Goal: Task Accomplishment & Management: Complete application form

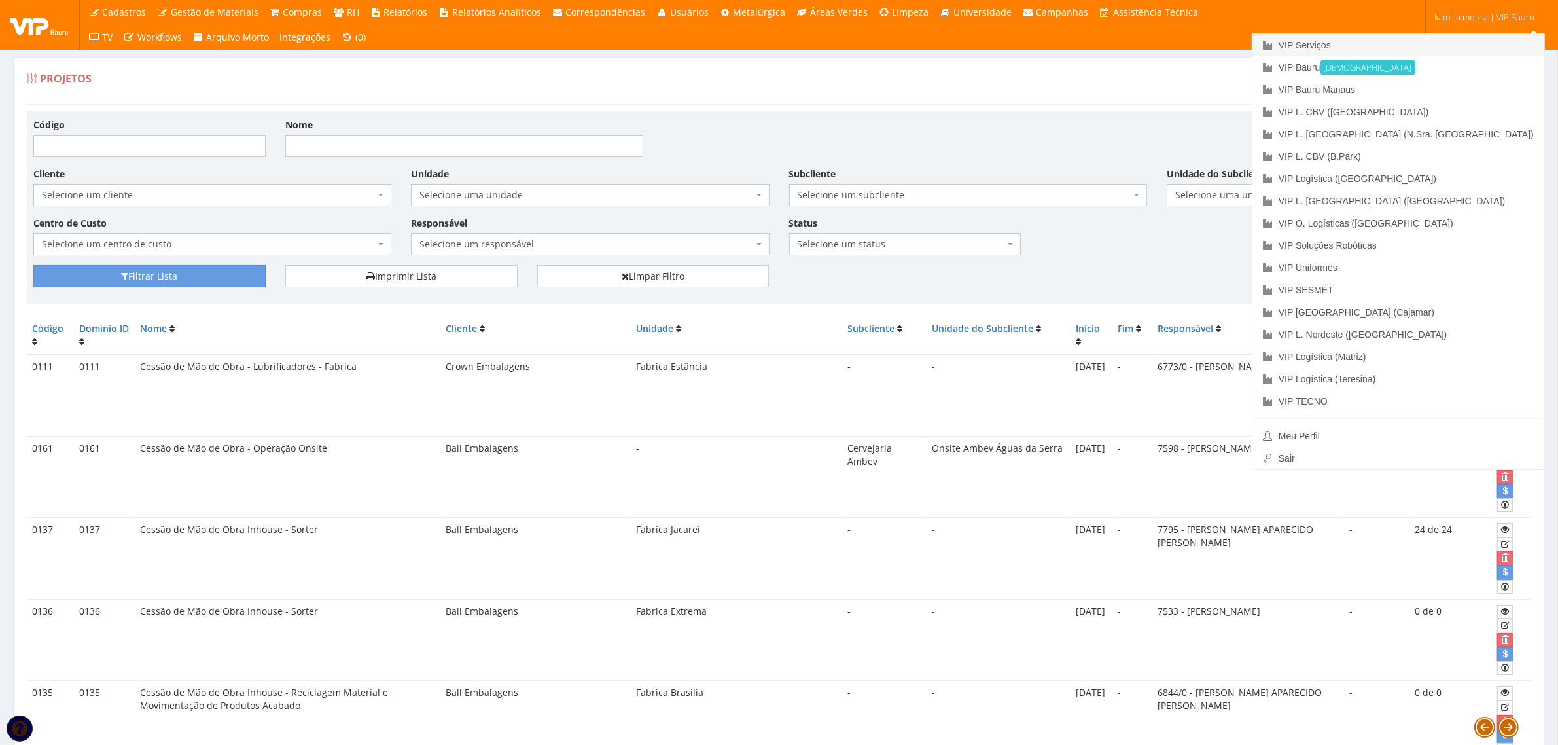
click at [1104, 41] on link "VIP Serviços" at bounding box center [1399, 45] width 292 height 22
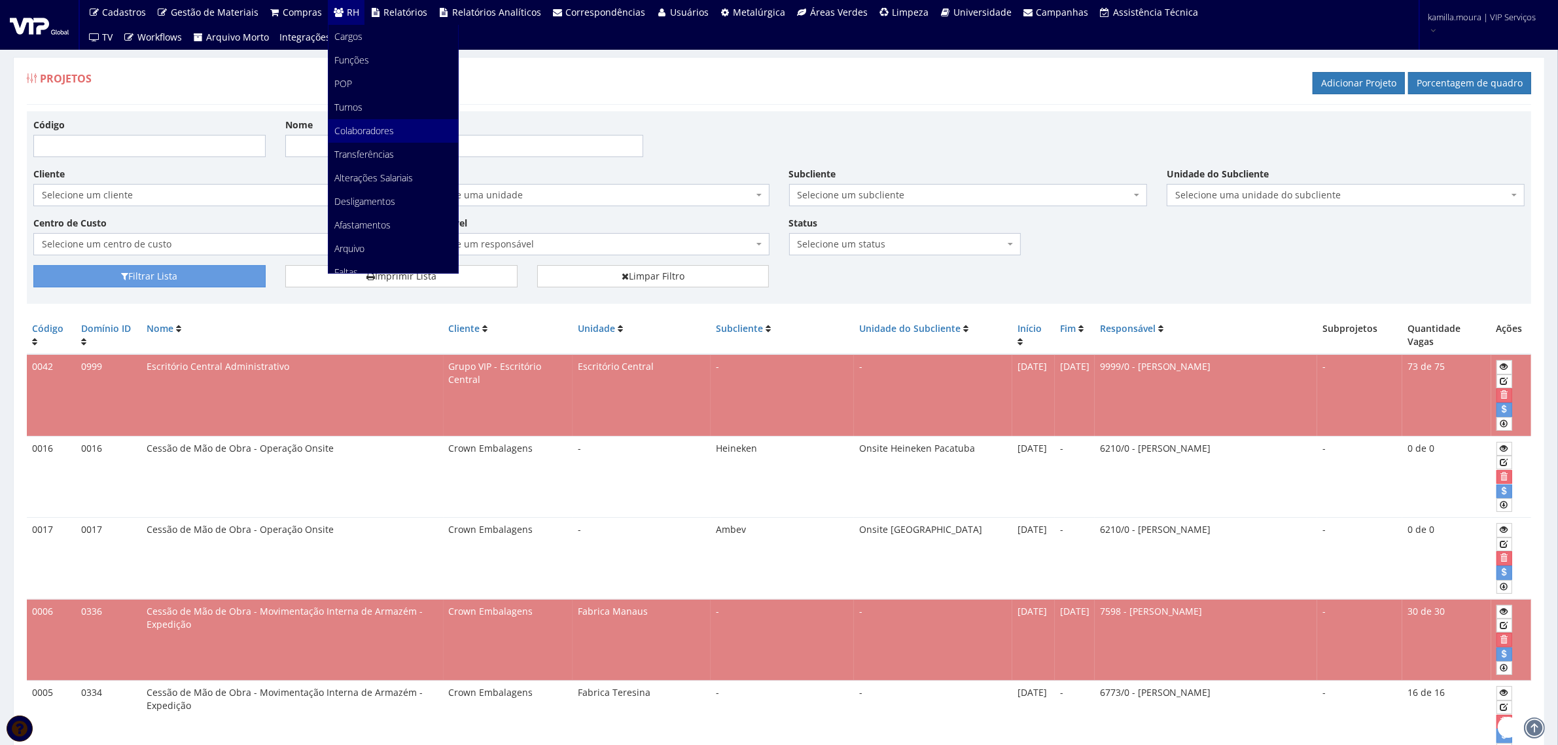
click at [370, 124] on span "Colaboradores" at bounding box center [365, 130] width 60 height 12
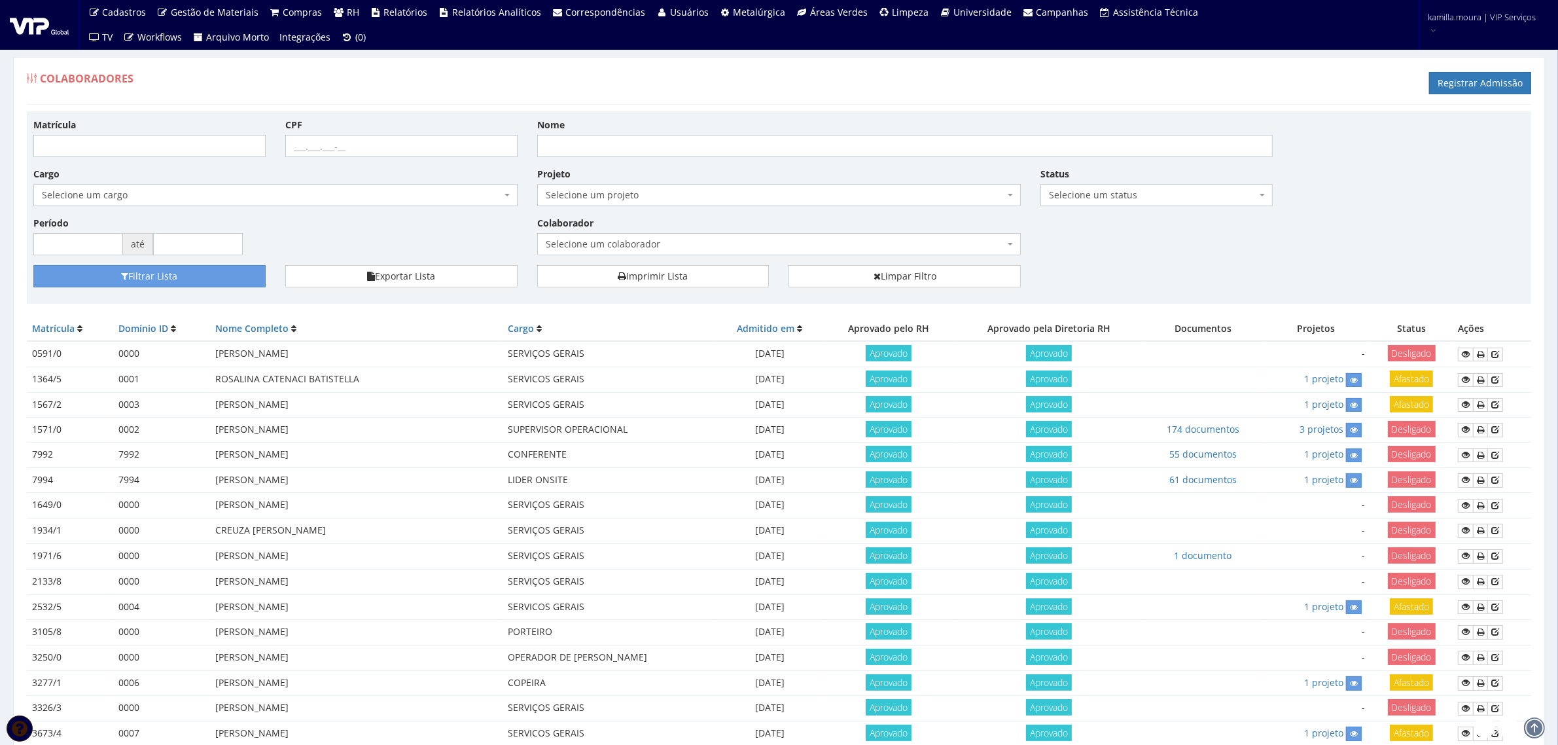
click at [651, 246] on span "Selecione um colaborador" at bounding box center [775, 244] width 459 height 13
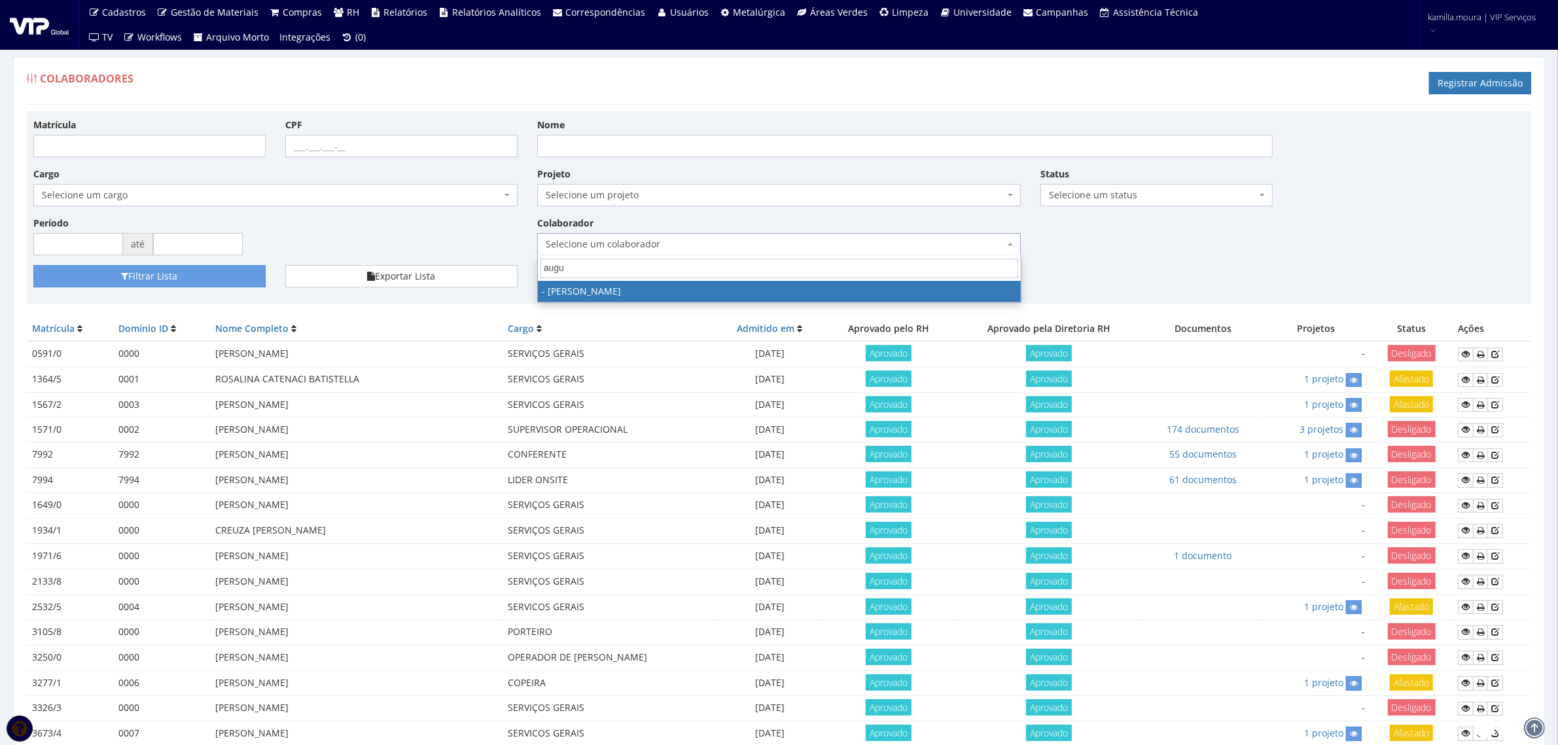
type input "augus"
select select "2342"
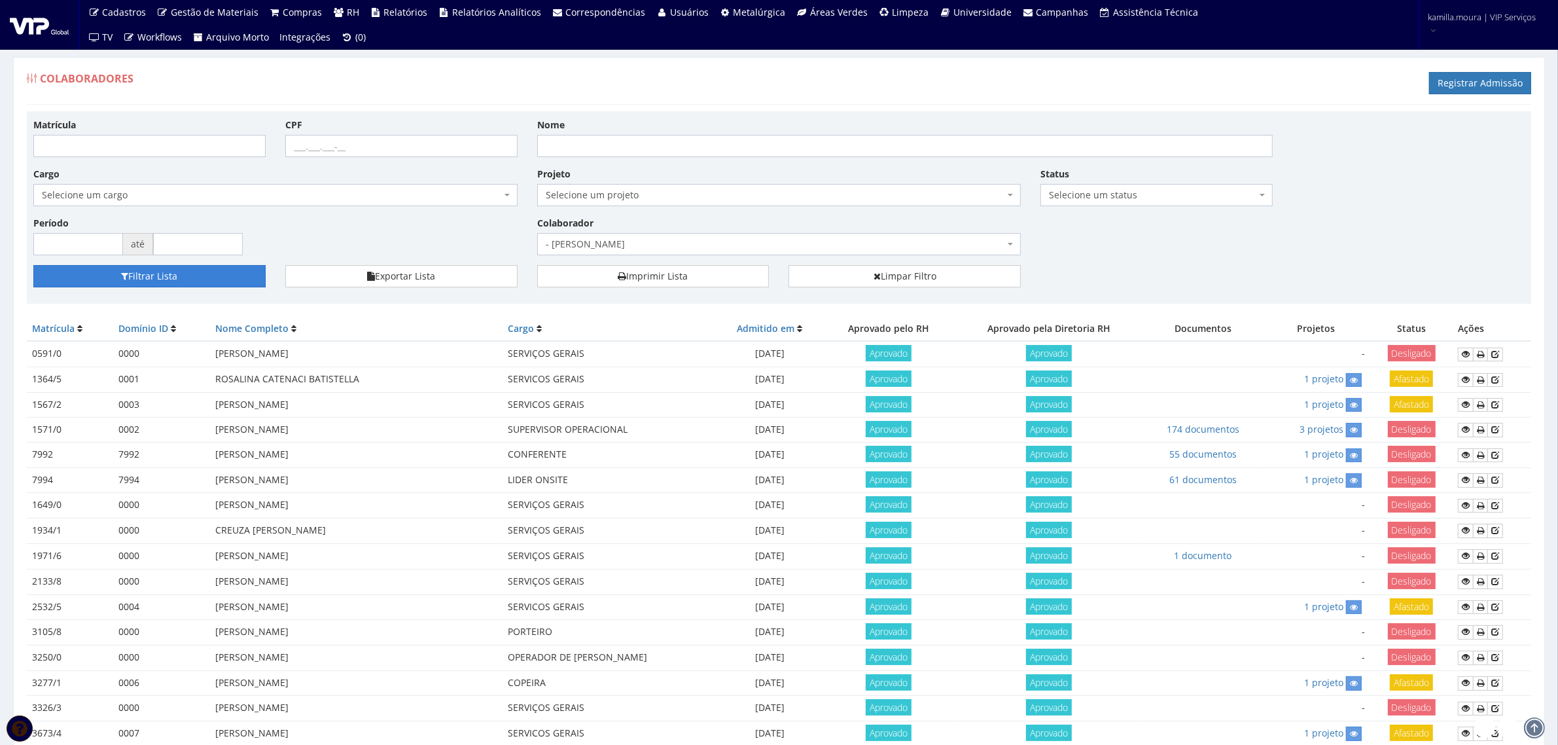
click at [234, 281] on button "Filtrar Lista" at bounding box center [149, 276] width 232 height 22
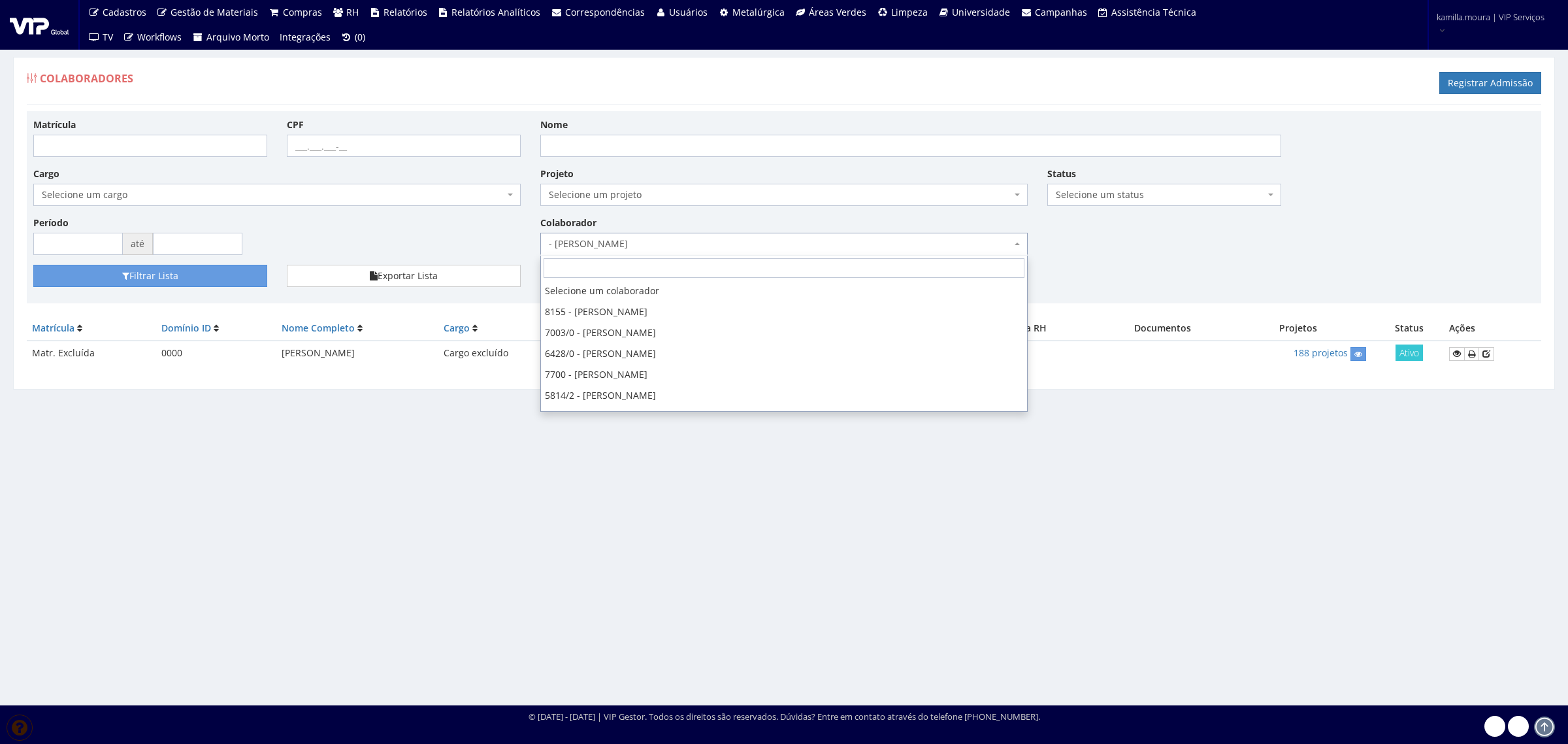
click at [652, 243] on span "- [PERSON_NAME]" at bounding box center [780, 244] width 462 height 13
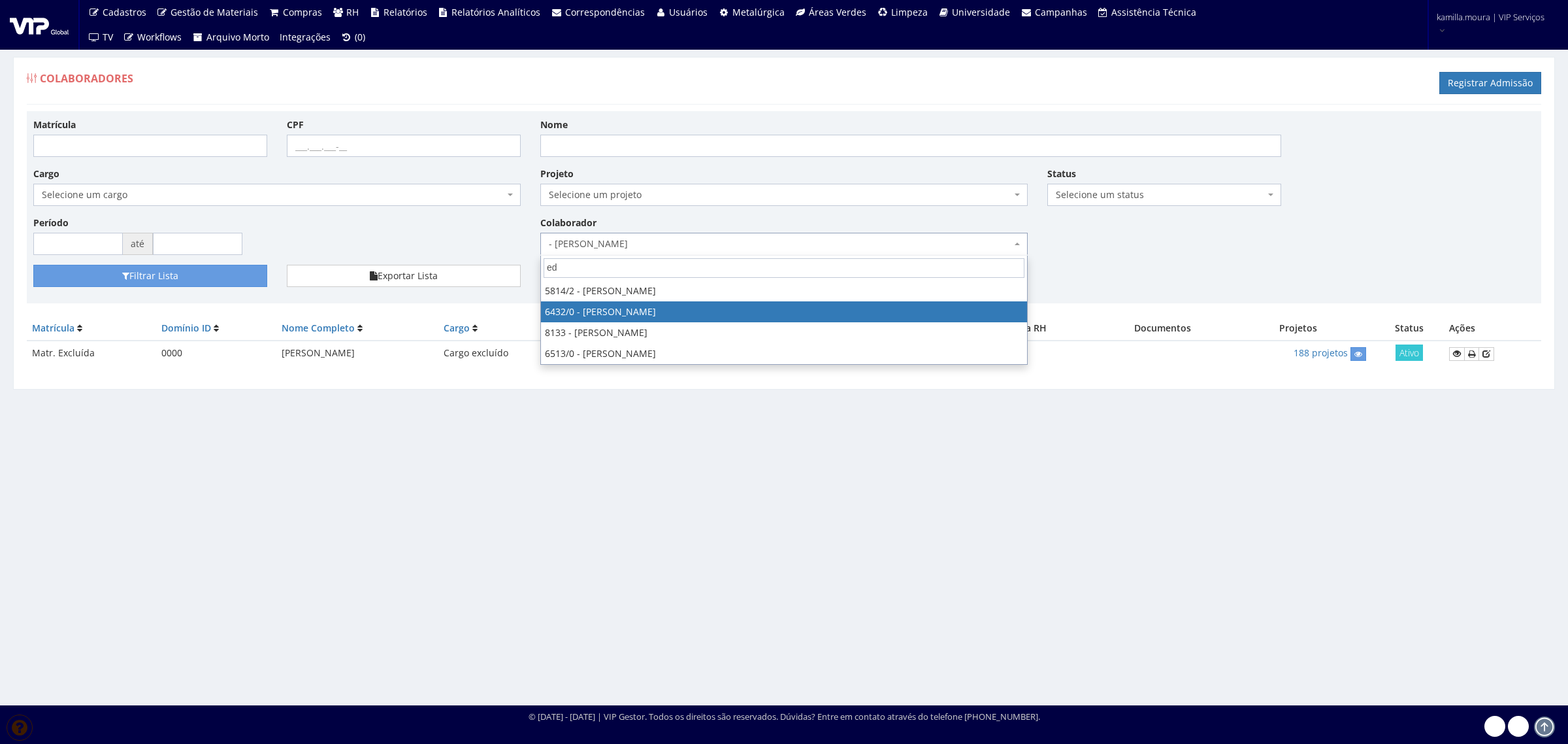
type input "ed"
select select "65"
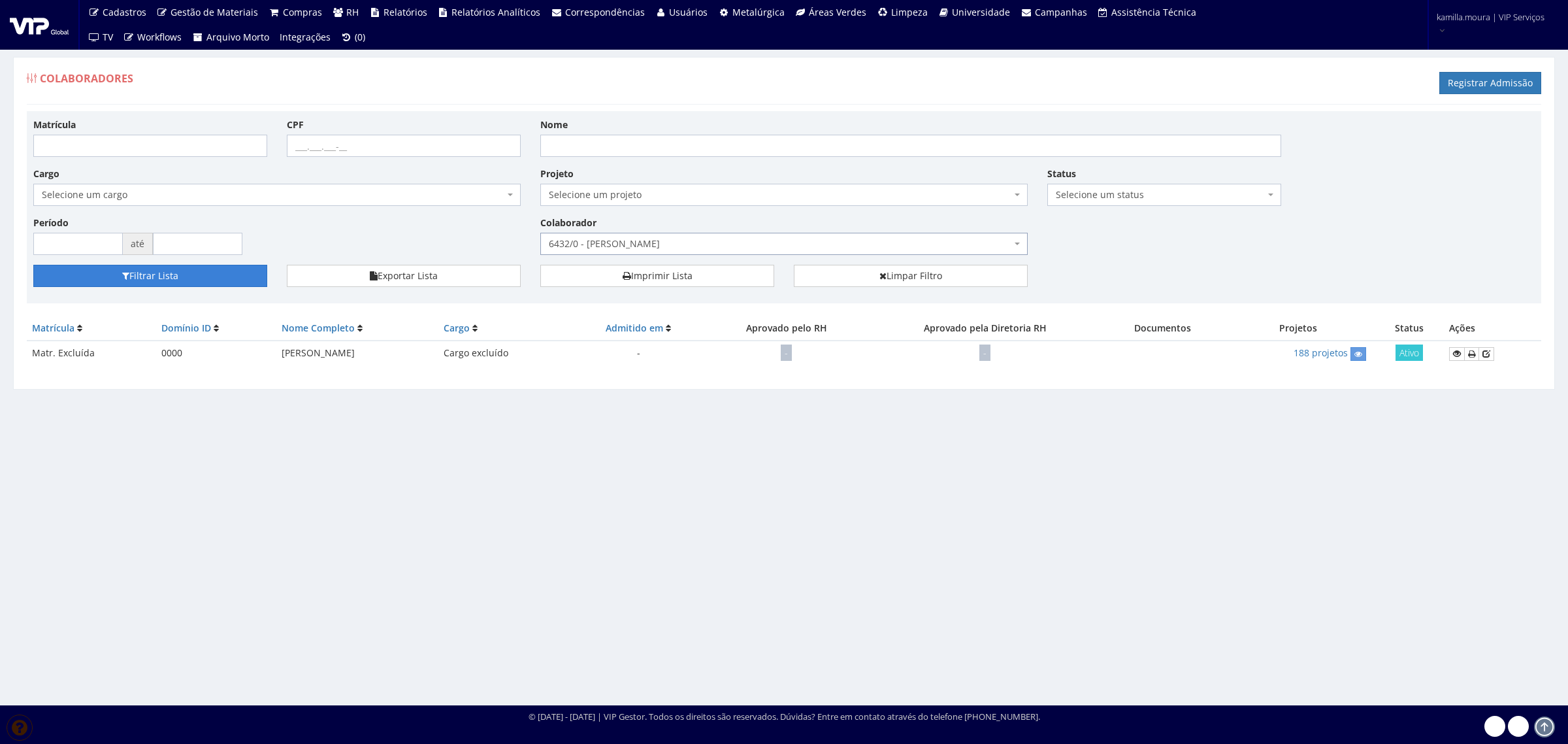
click at [240, 275] on button "Filtrar Lista" at bounding box center [150, 276] width 234 height 22
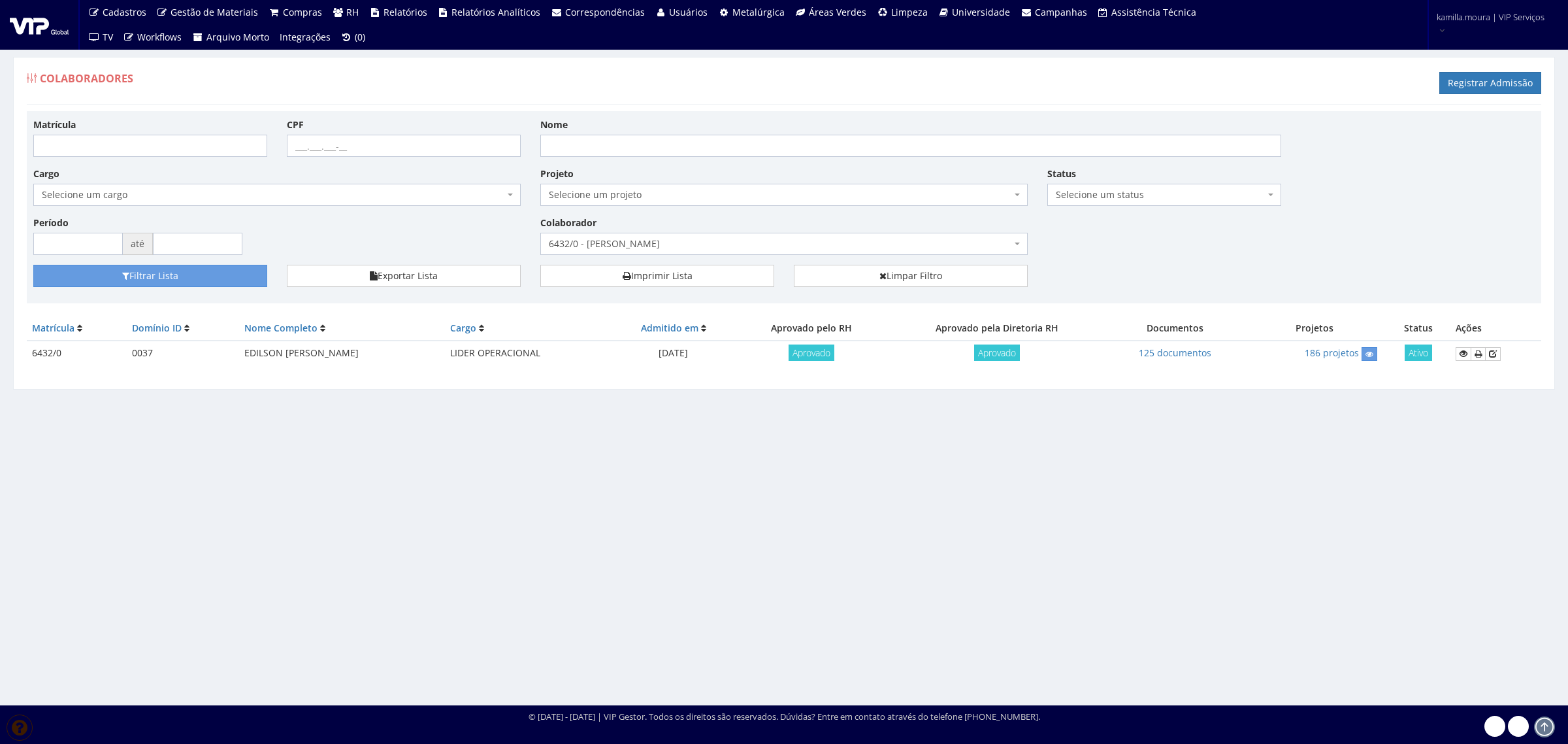
click at [639, 242] on span "6432/0 - [PERSON_NAME]" at bounding box center [780, 244] width 462 height 13
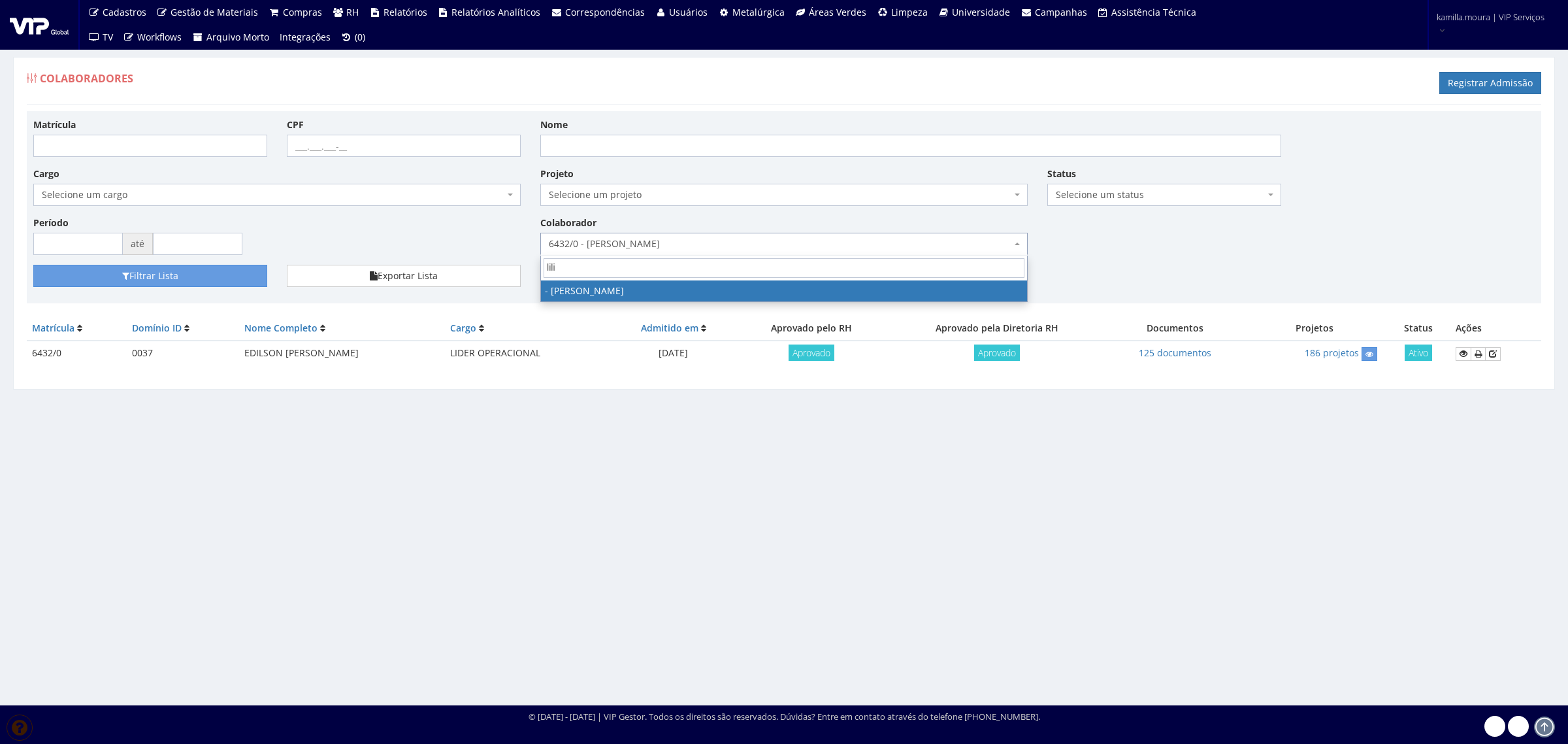
type input "lilia"
select select "2663"
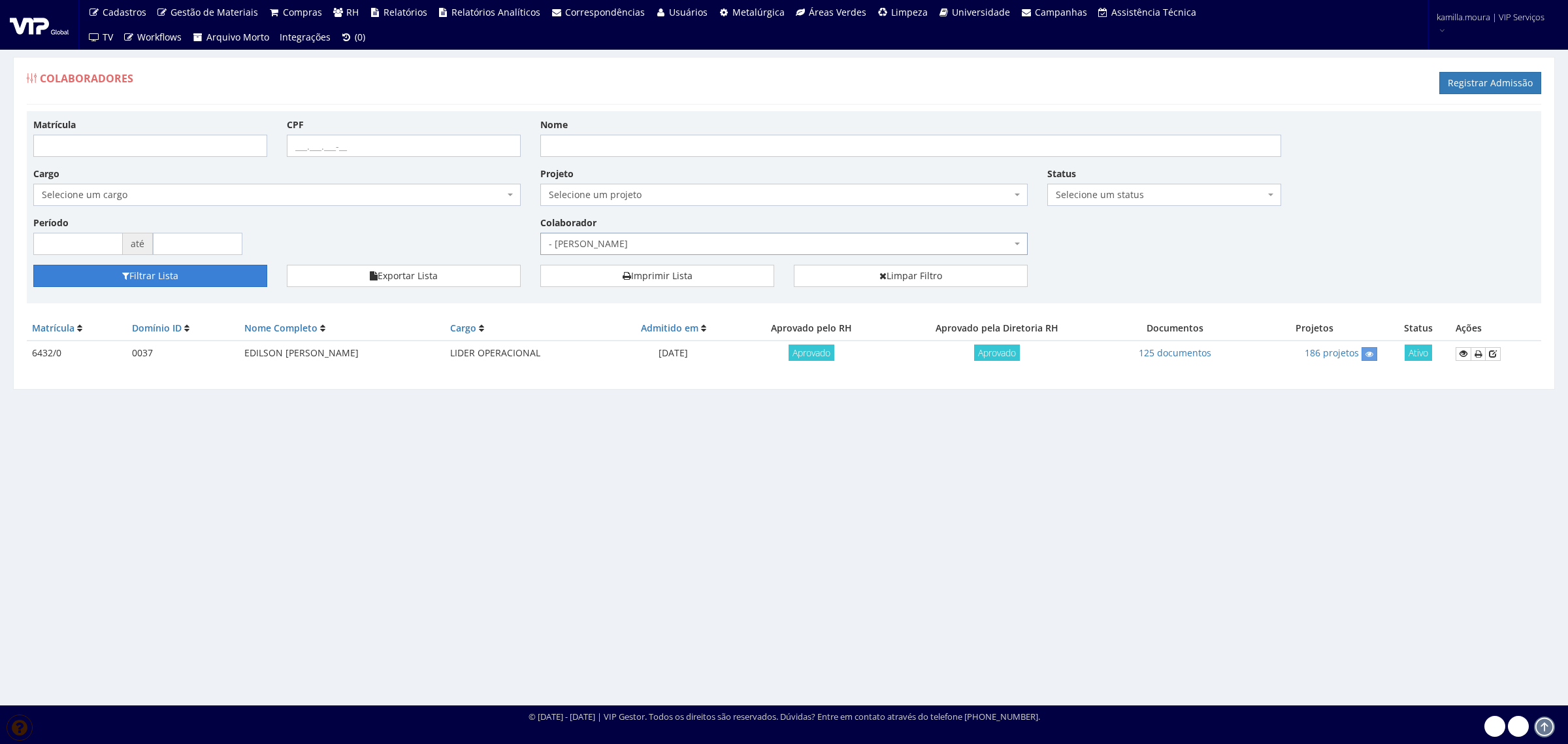
click at [238, 285] on button "Filtrar Lista" at bounding box center [150, 276] width 234 height 22
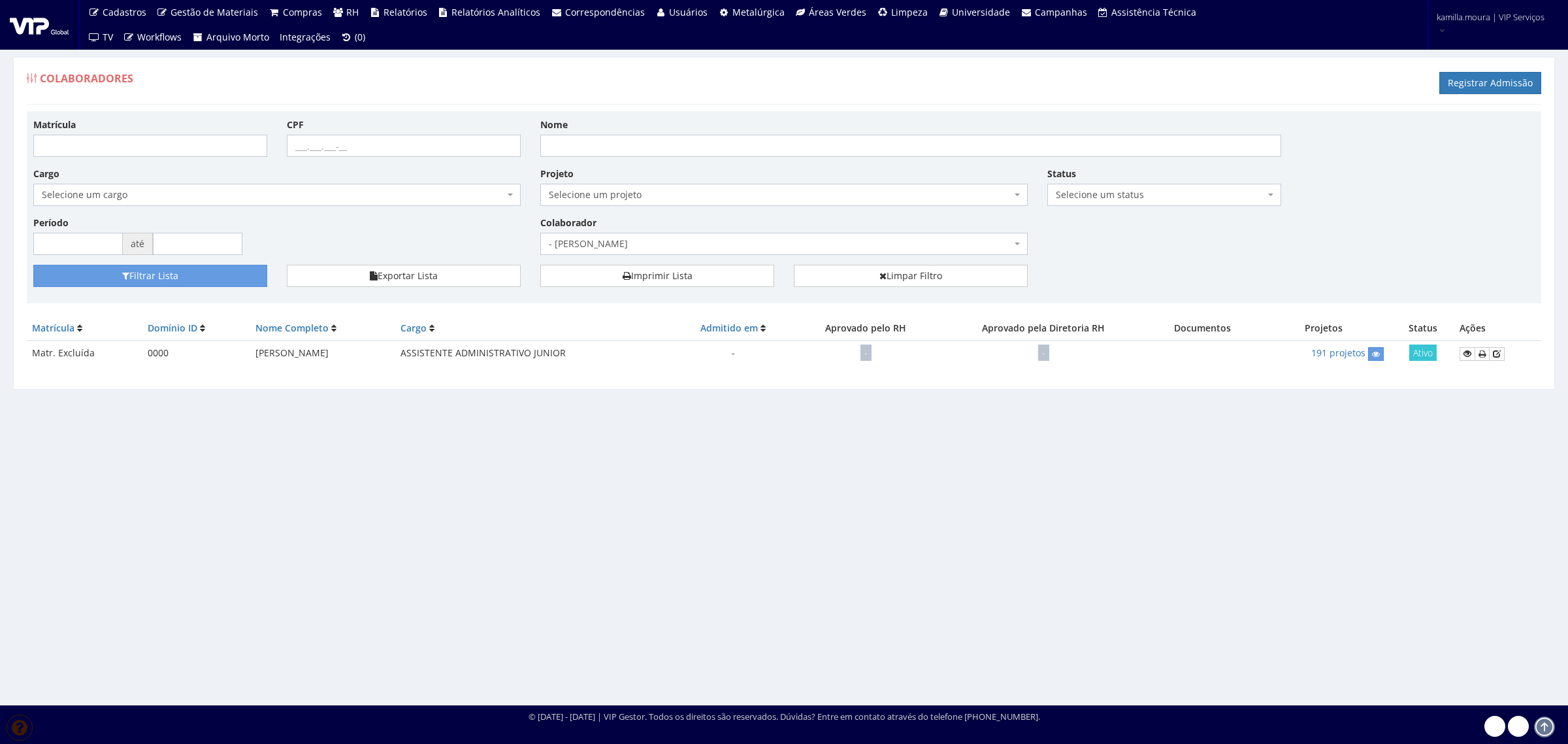
click at [635, 245] on span "- [PERSON_NAME]" at bounding box center [780, 244] width 462 height 13
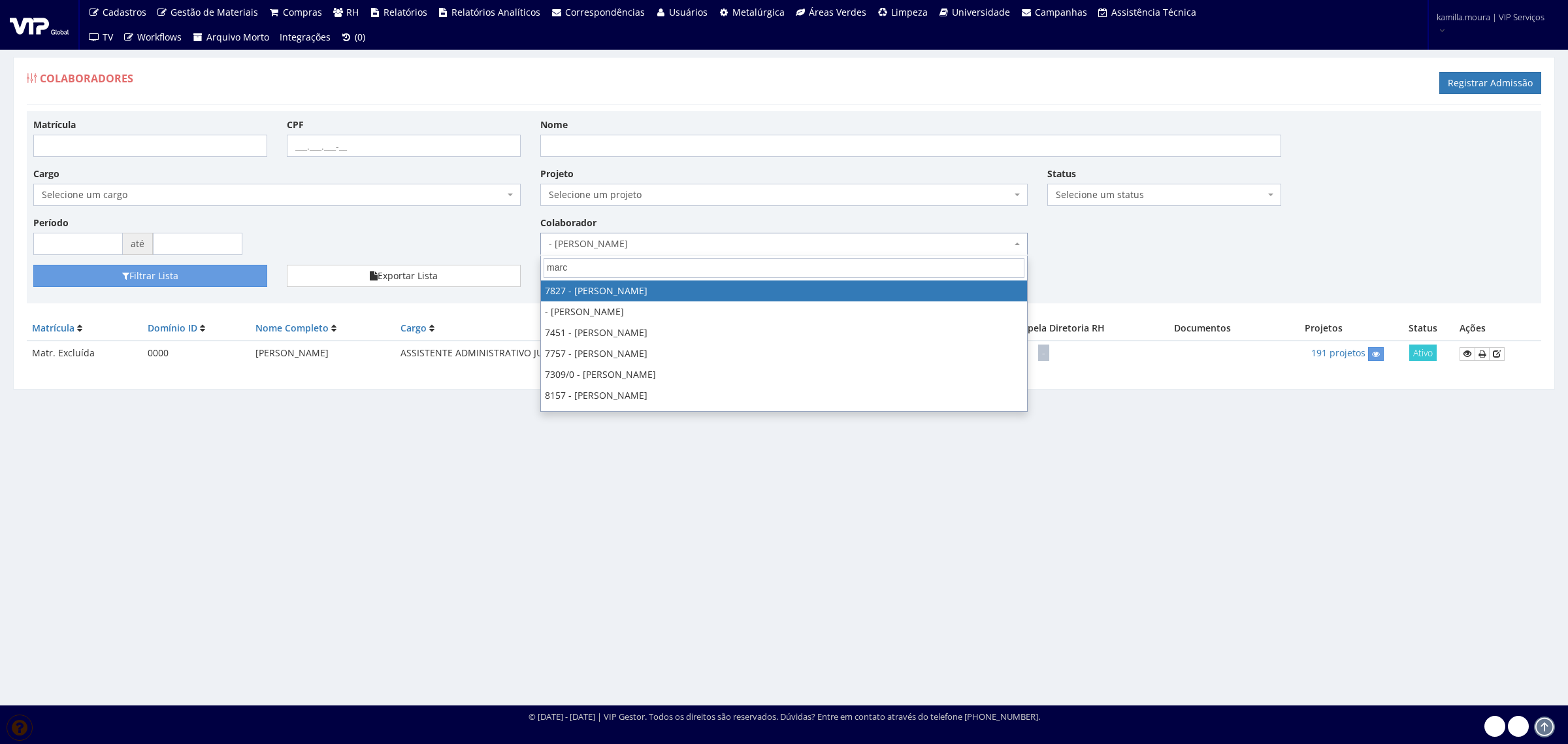
type input "marce"
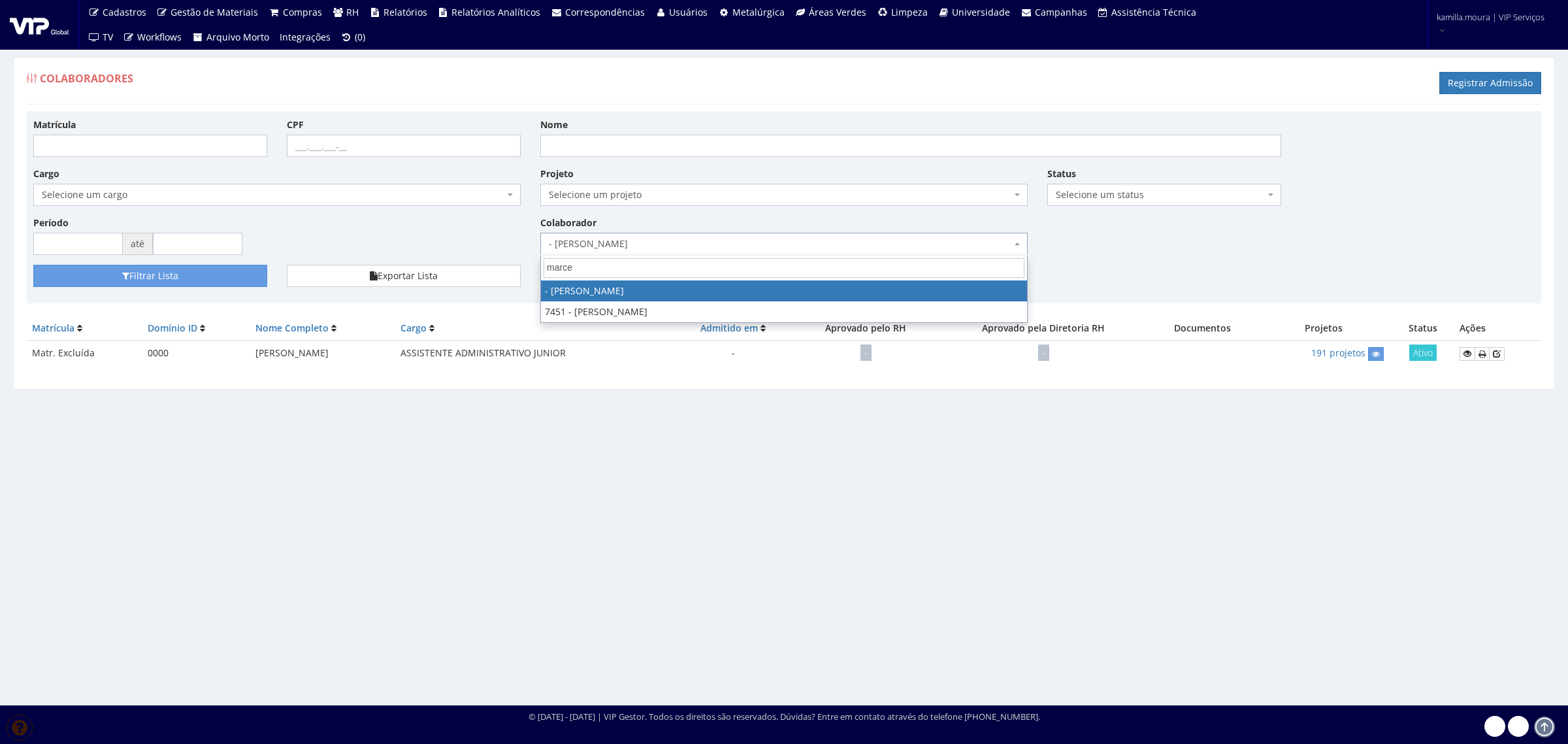
select select "2986"
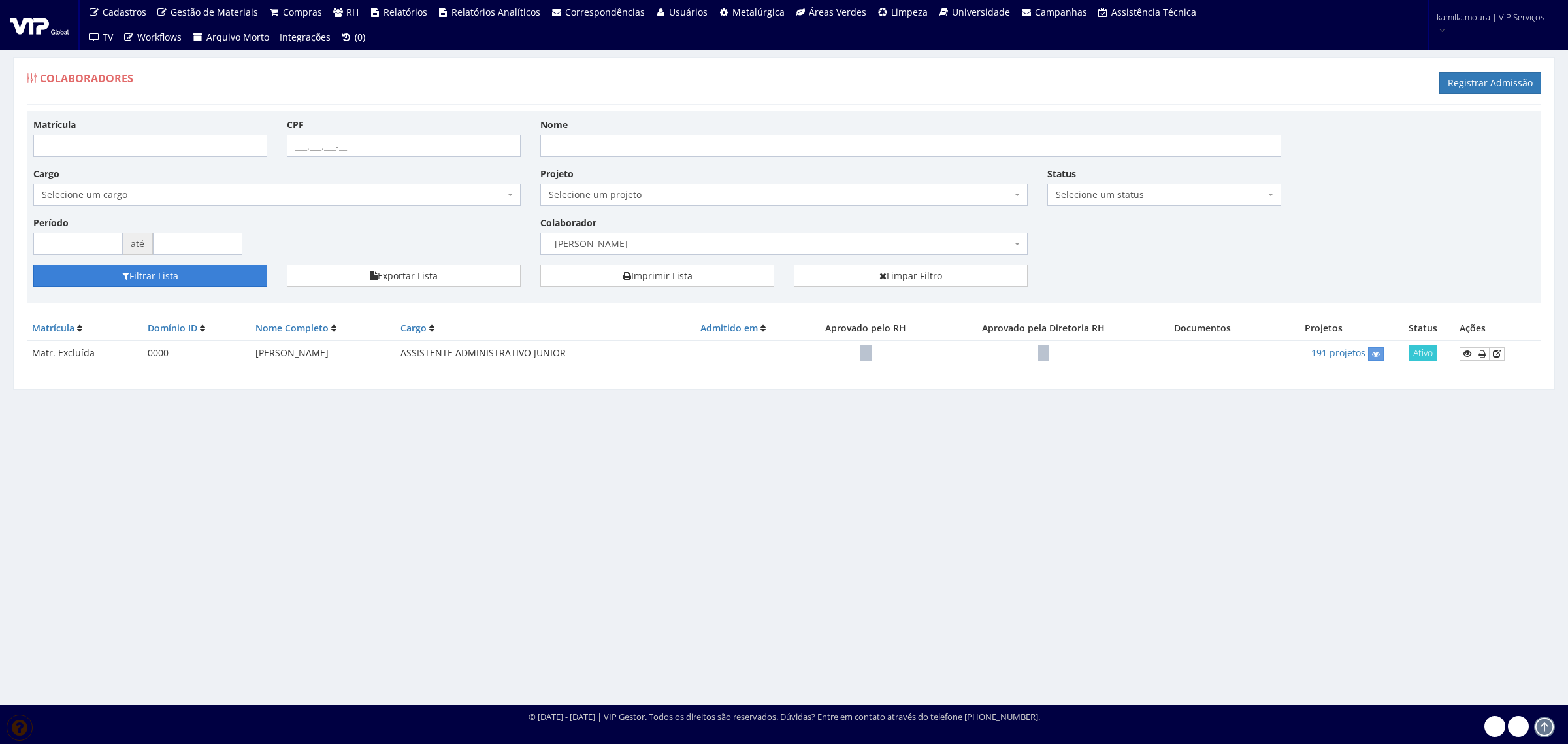
click at [243, 278] on button "Filtrar Lista" at bounding box center [150, 276] width 234 height 22
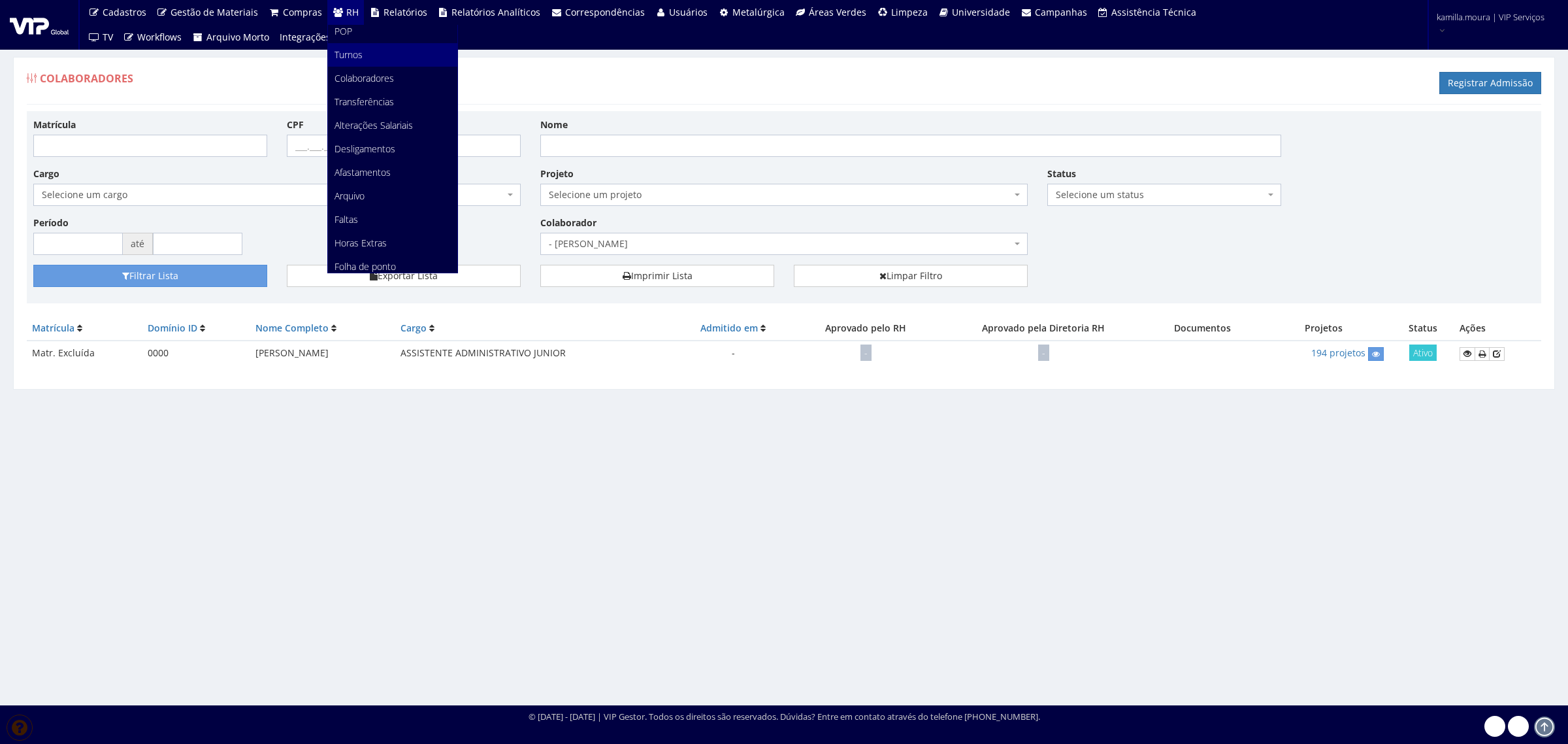
scroll to position [82, 0]
click at [364, 116] on span "Desligamentos" at bounding box center [364, 119] width 61 height 12
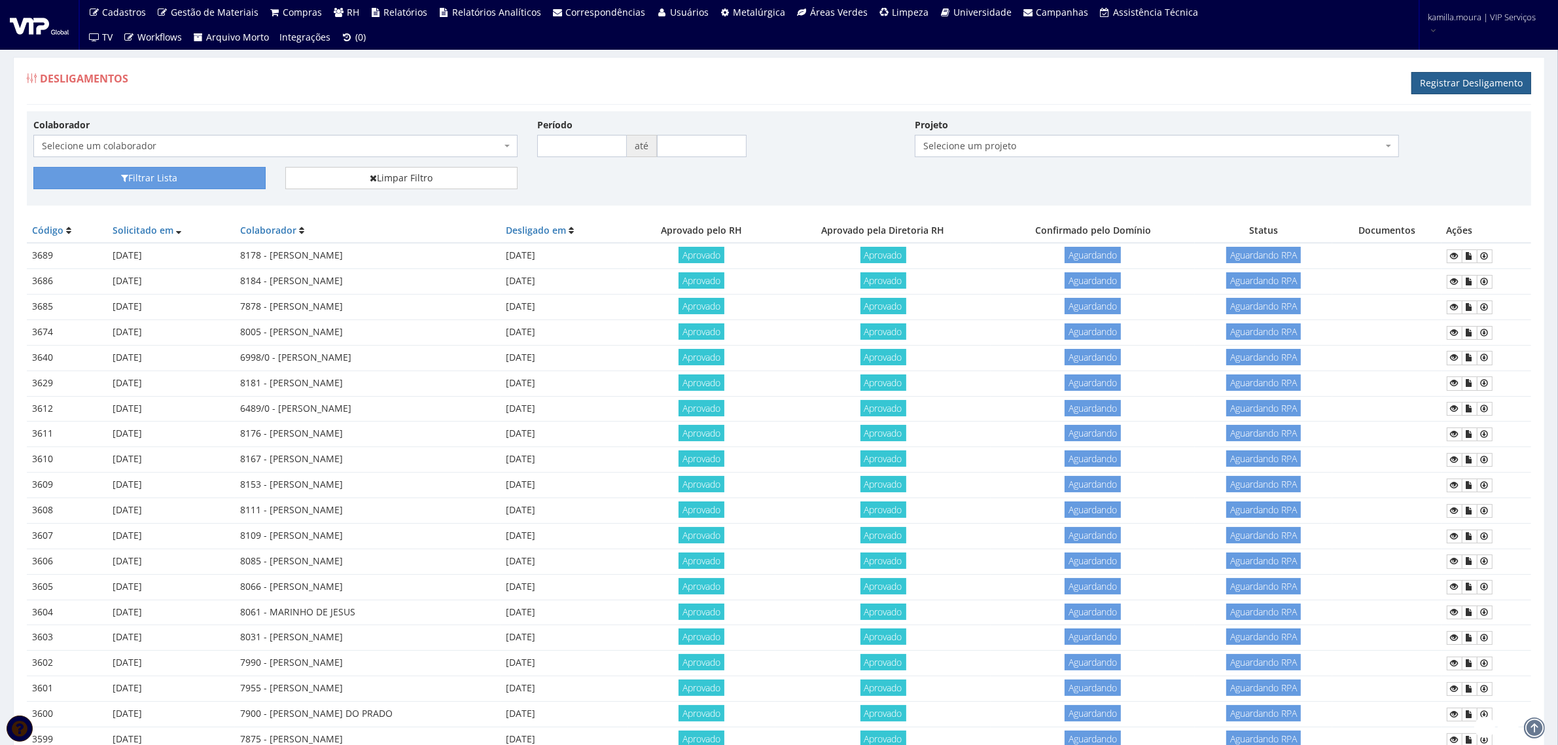
click at [1447, 81] on link "Registrar Desligamento" at bounding box center [1472, 83] width 120 height 22
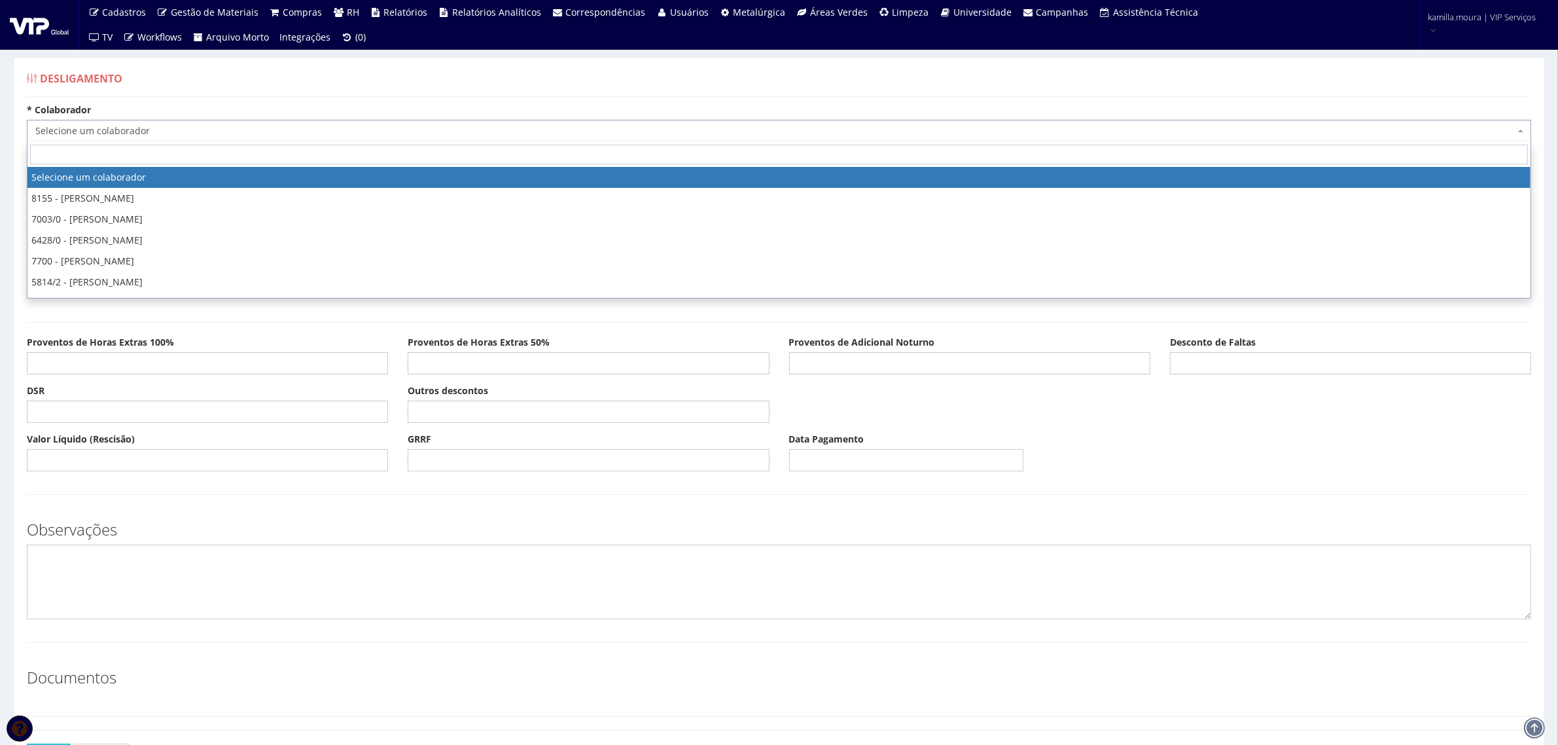
click at [397, 134] on span "Selecione um colaborador" at bounding box center [775, 130] width 1480 height 13
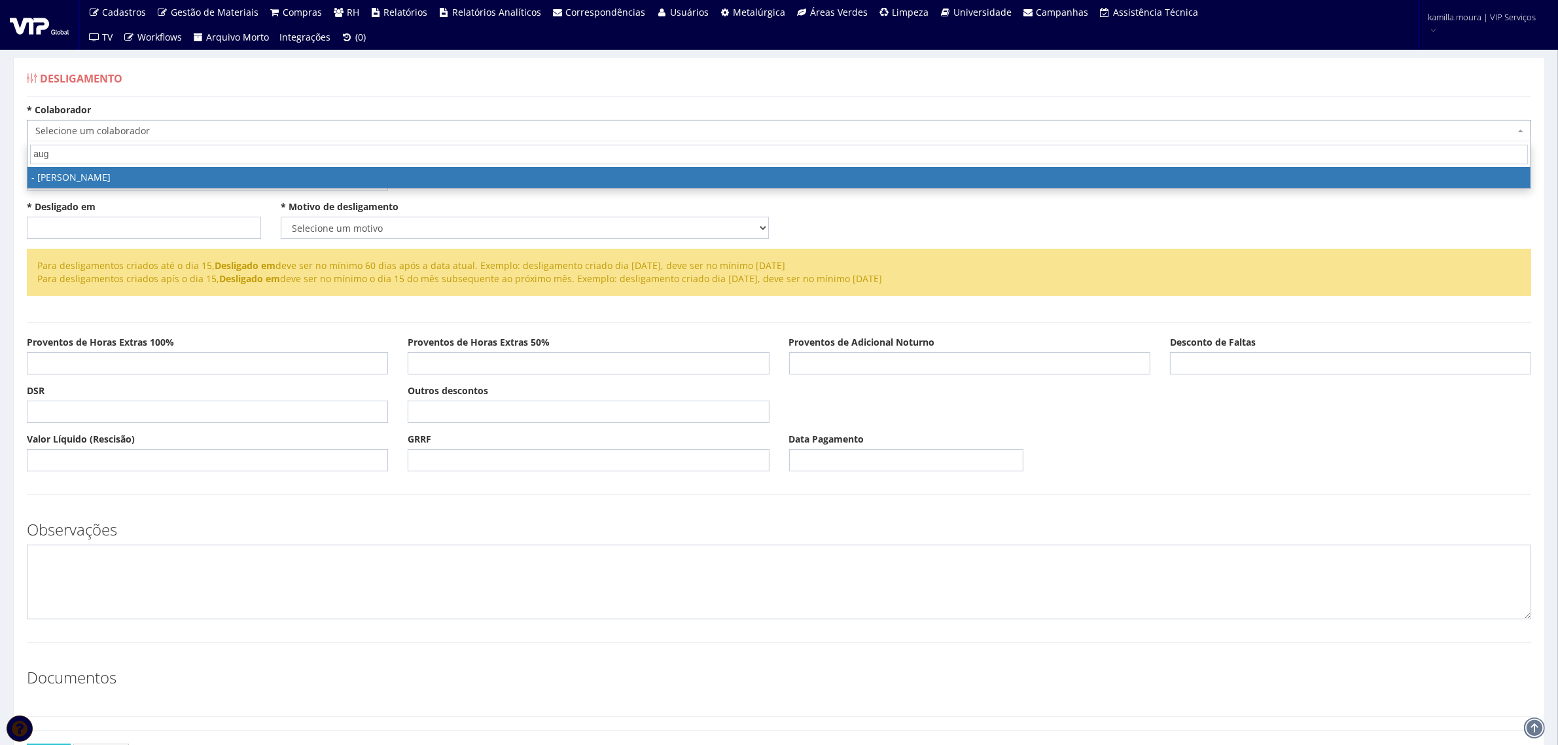
type input "augu"
select select "2342"
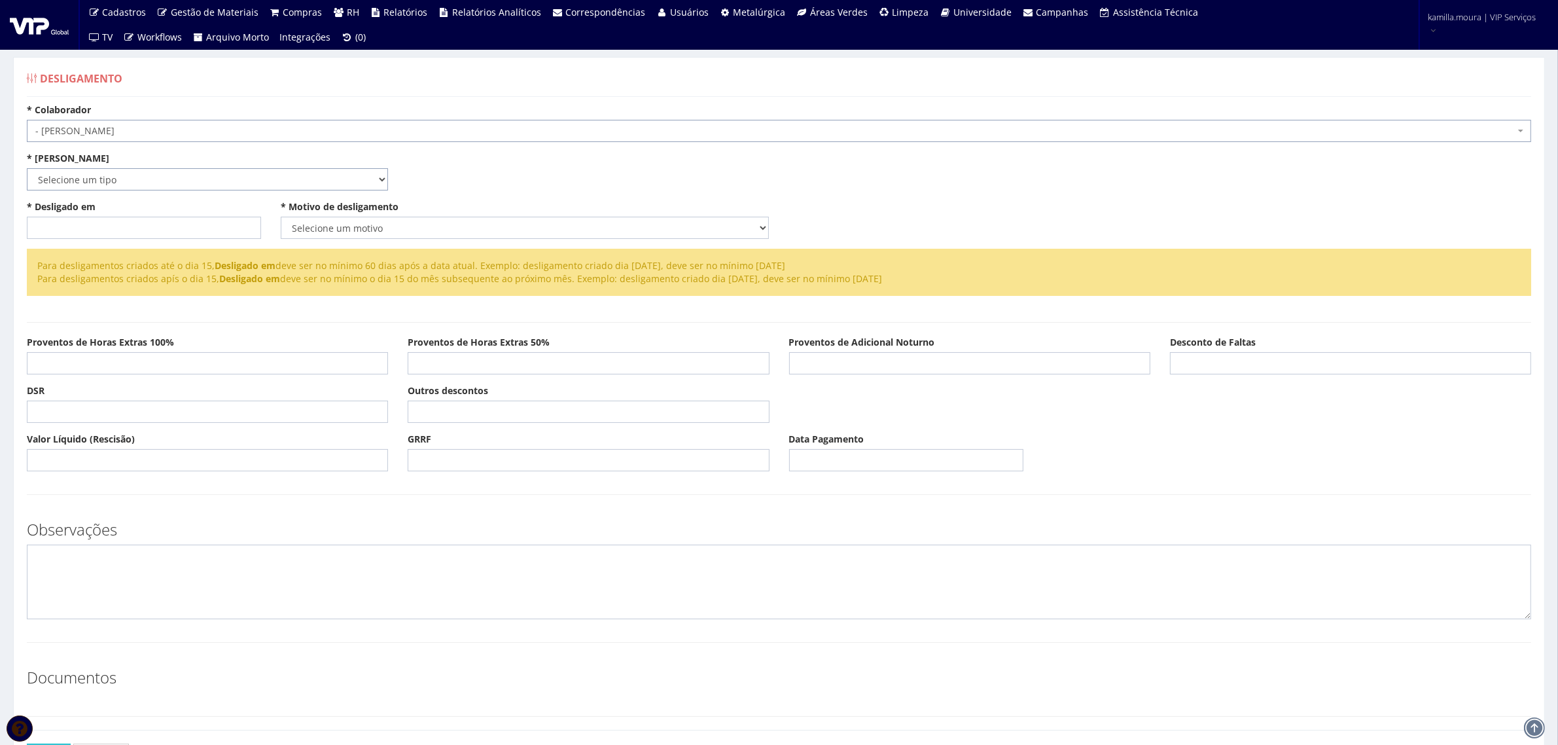
click at [253, 181] on select "Selecione um tipo Indenizado Trabalhando" at bounding box center [207, 179] width 361 height 22
select select "indenizado"
click at [27, 168] on select "Selecione um tipo Indenizado Trabalhando" at bounding box center [207, 179] width 361 height 22
click at [251, 221] on input "* Desligado em" at bounding box center [144, 228] width 234 height 22
type input "[DATE]"
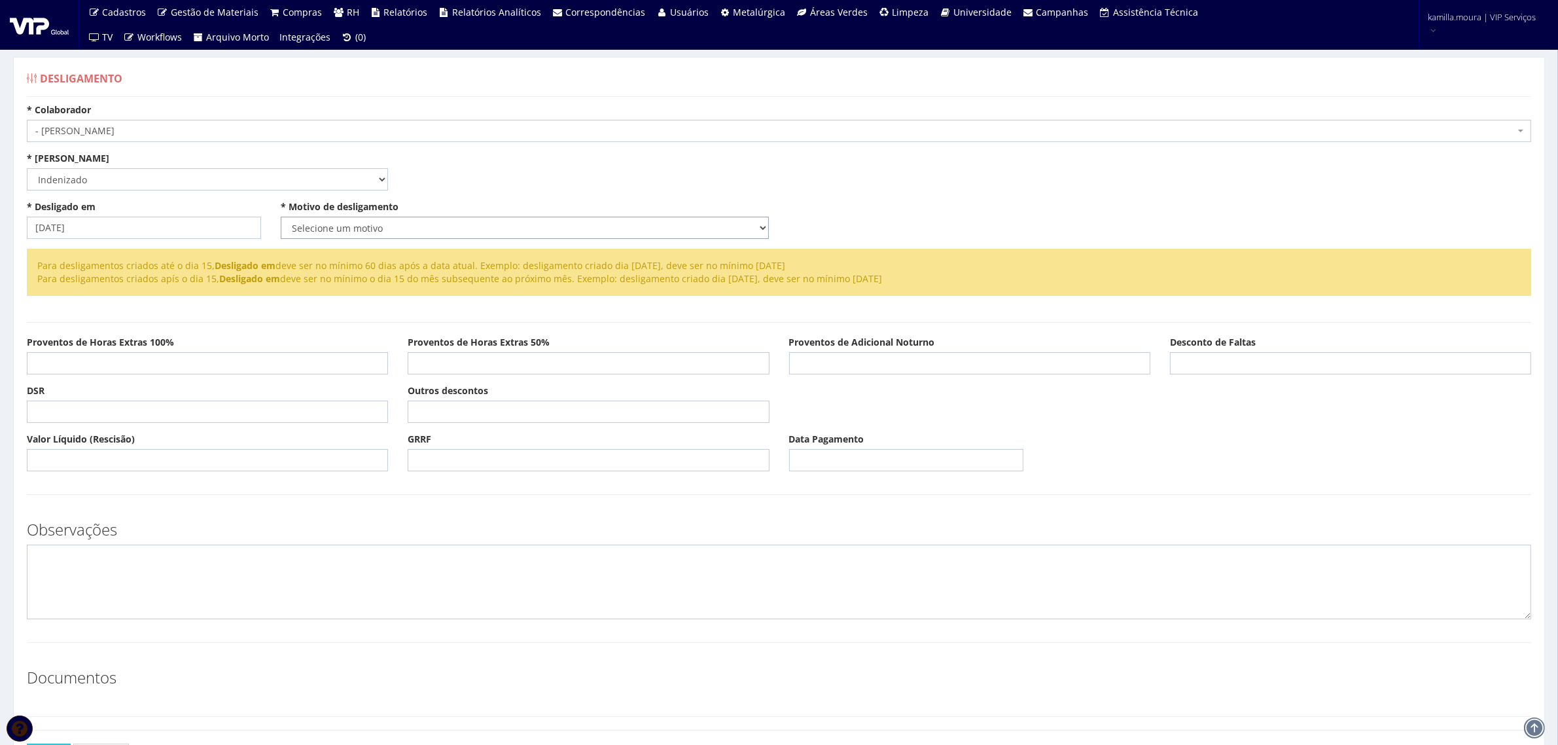
click at [492, 229] on select "Selecione um motivo Com Justa Causa Sem Justa Causa Pedido de Demissão Término …" at bounding box center [525, 228] width 488 height 22
select select "termino_contrato"
click at [281, 217] on select "Selecione um motivo Com Justa Causa Sem Justa Causa Pedido de Demissão Término …" at bounding box center [525, 228] width 488 height 22
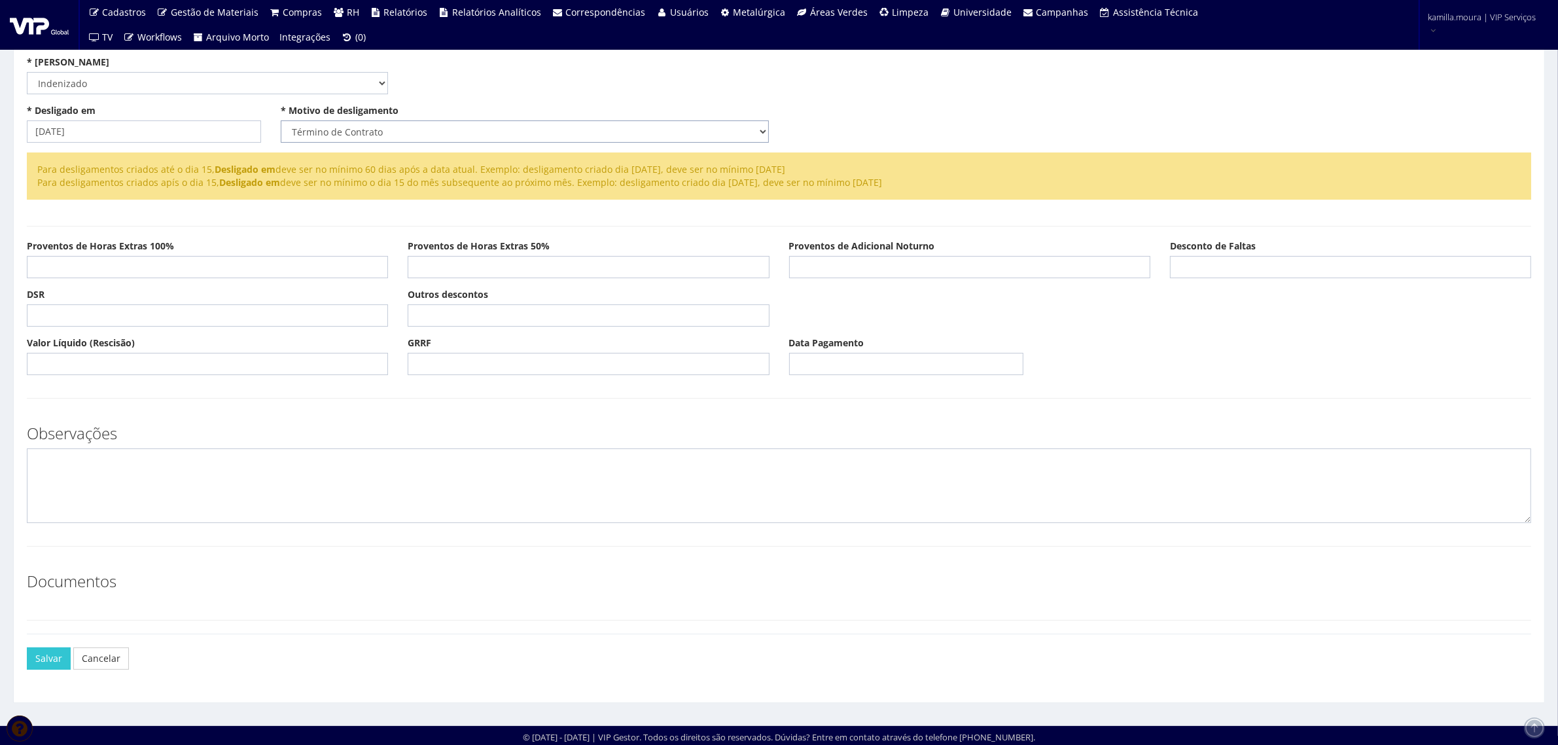
scroll to position [100, 0]
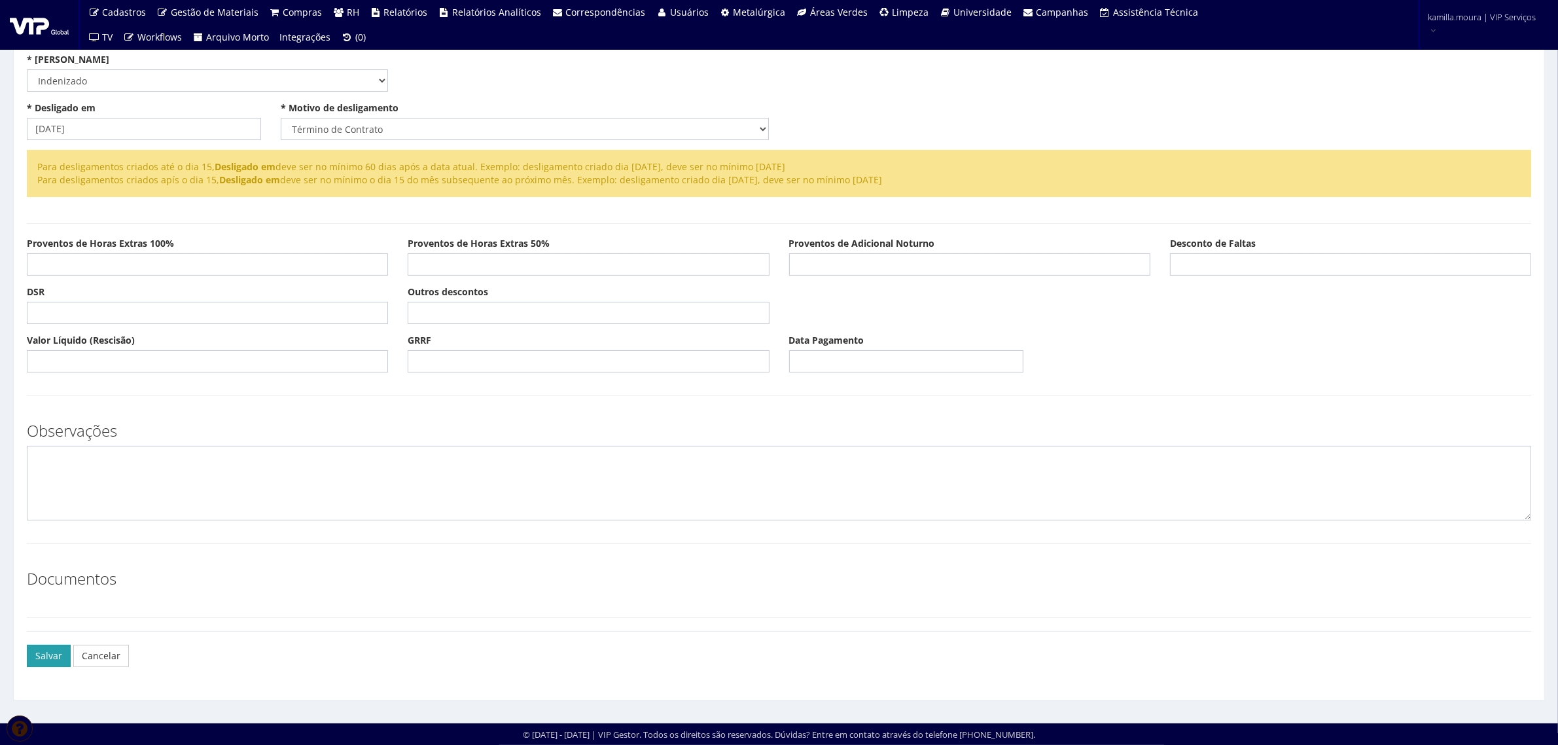
click at [43, 653] on button "Salvar" at bounding box center [49, 656] width 44 height 22
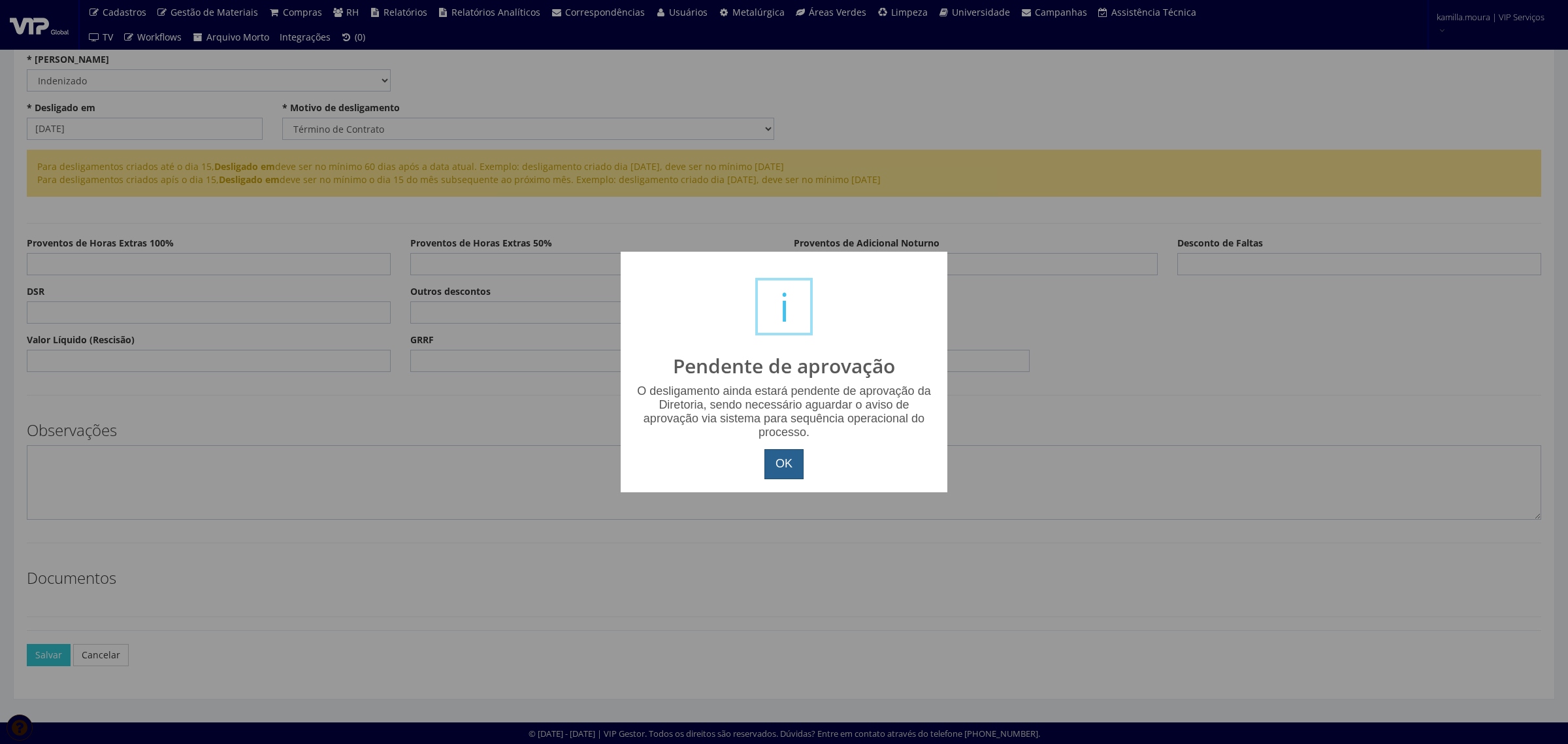
click at [788, 464] on button "OK" at bounding box center [784, 464] width 39 height 30
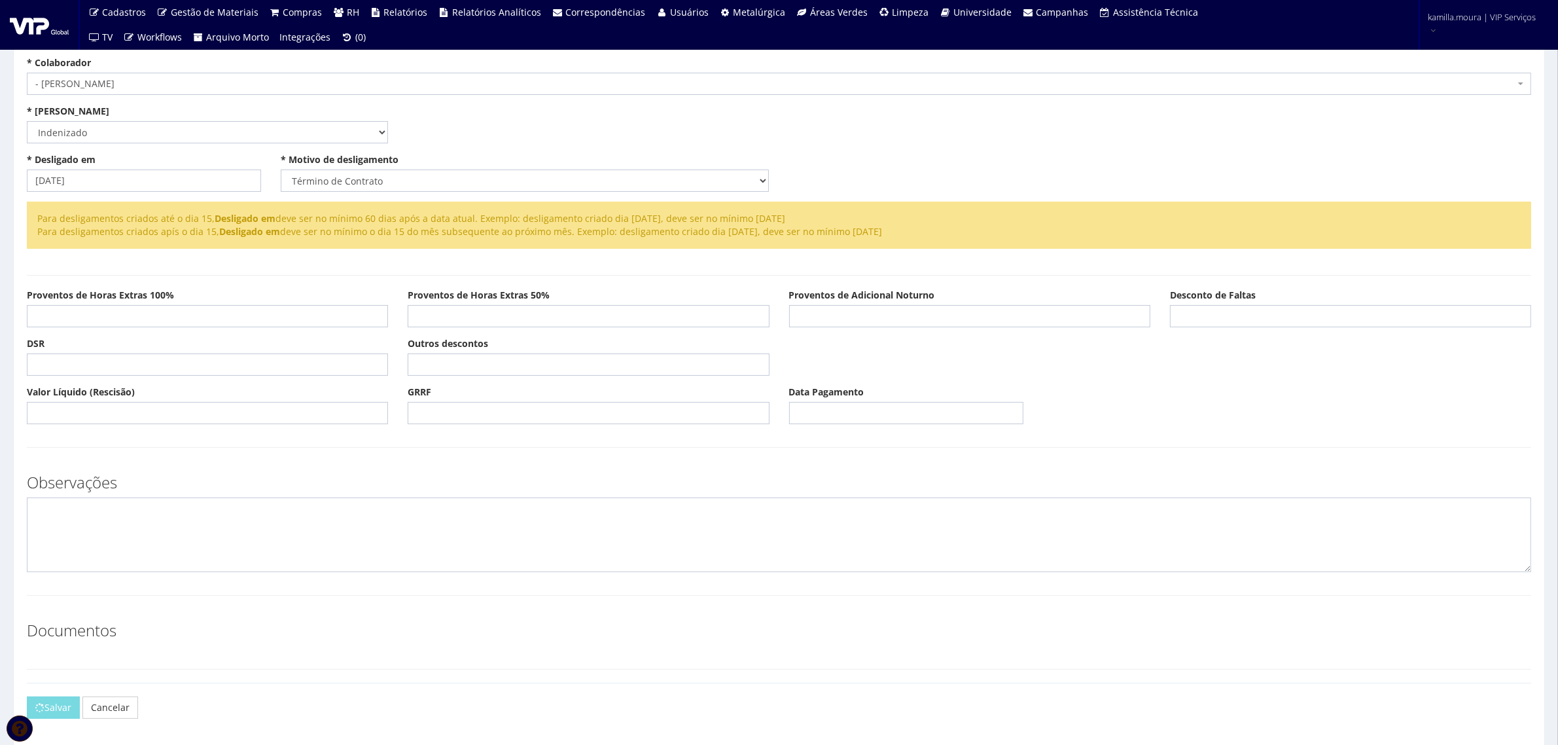
scroll to position [18, 0]
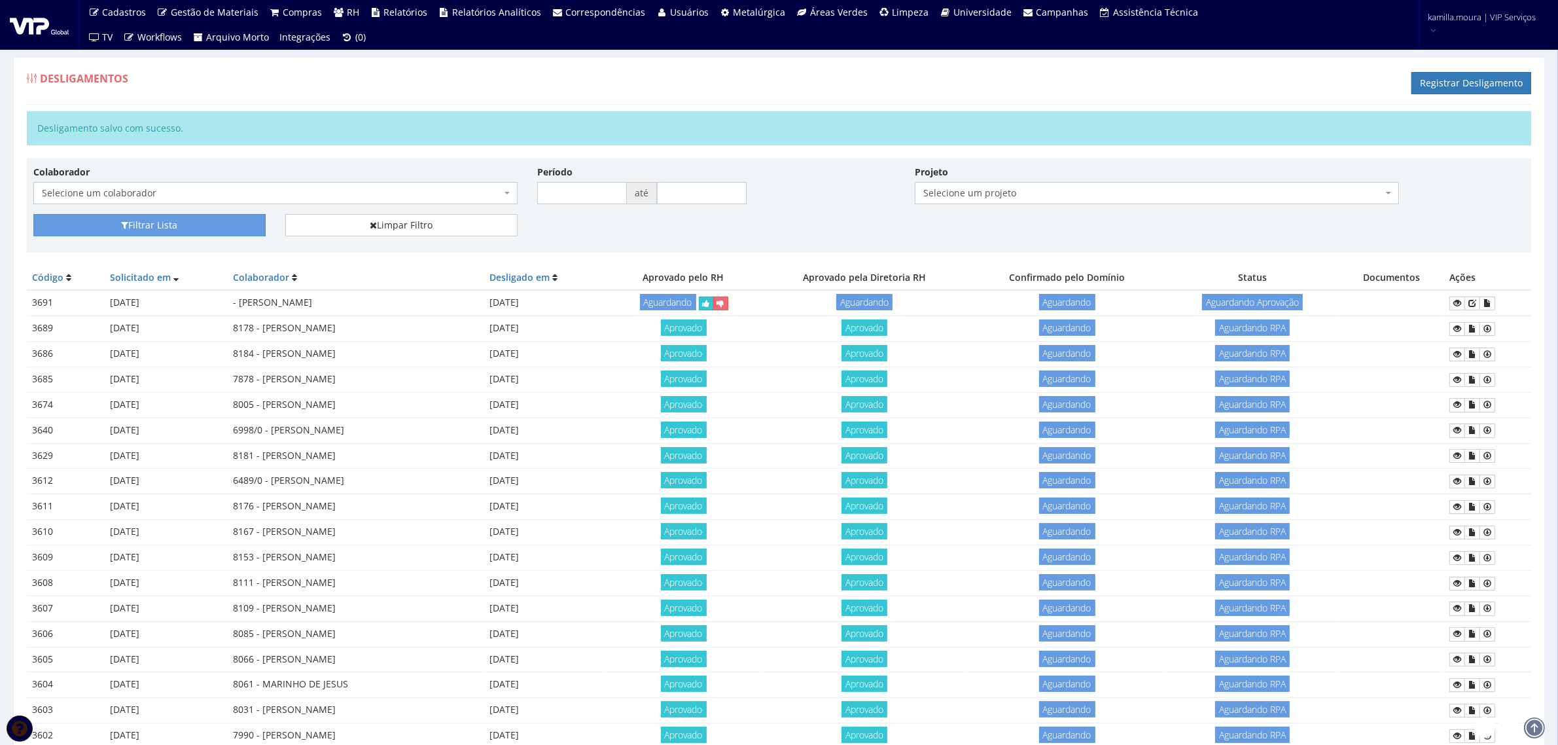
click at [425, 195] on span "Selecione um colaborador" at bounding box center [271, 193] width 459 height 13
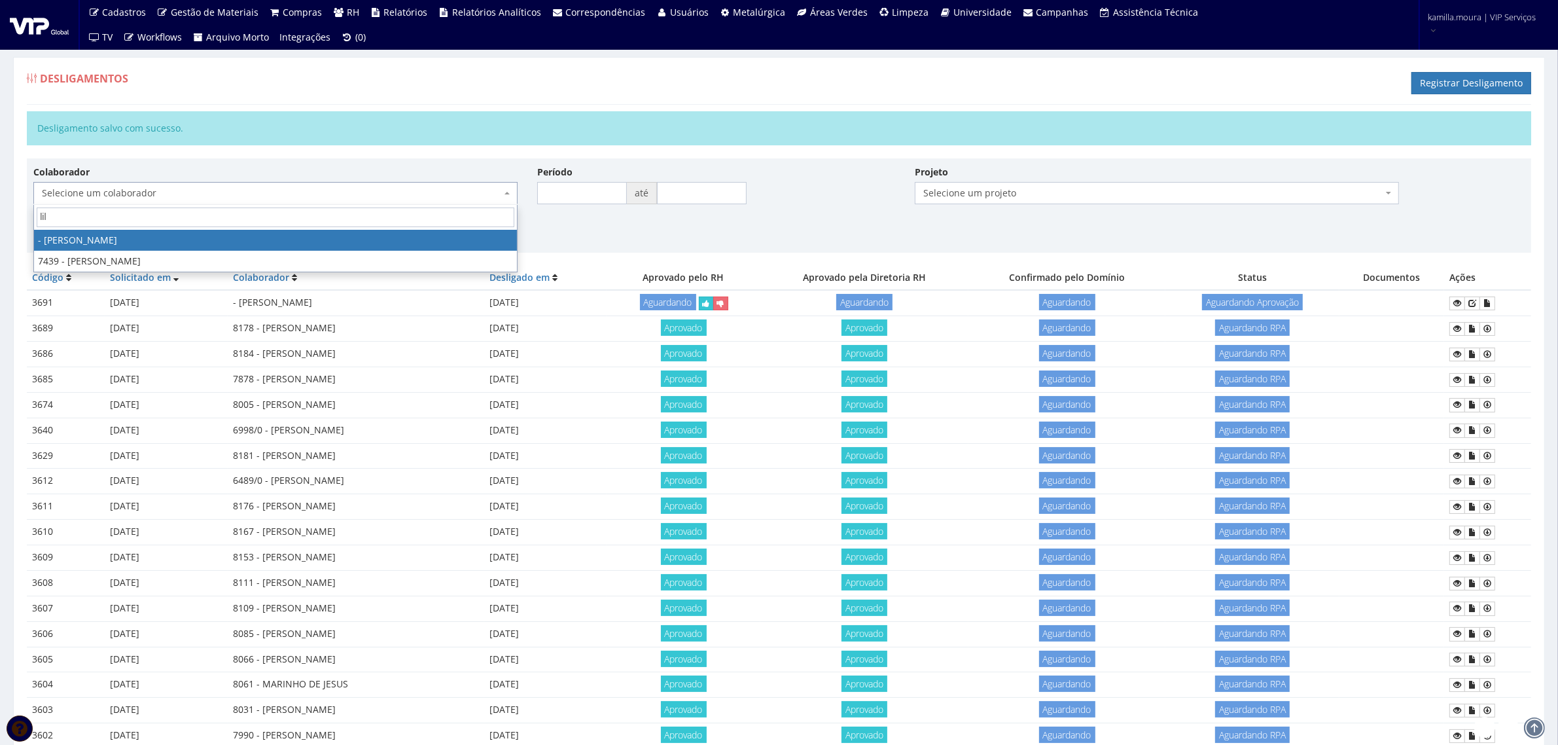
type input "lili"
select select "2663"
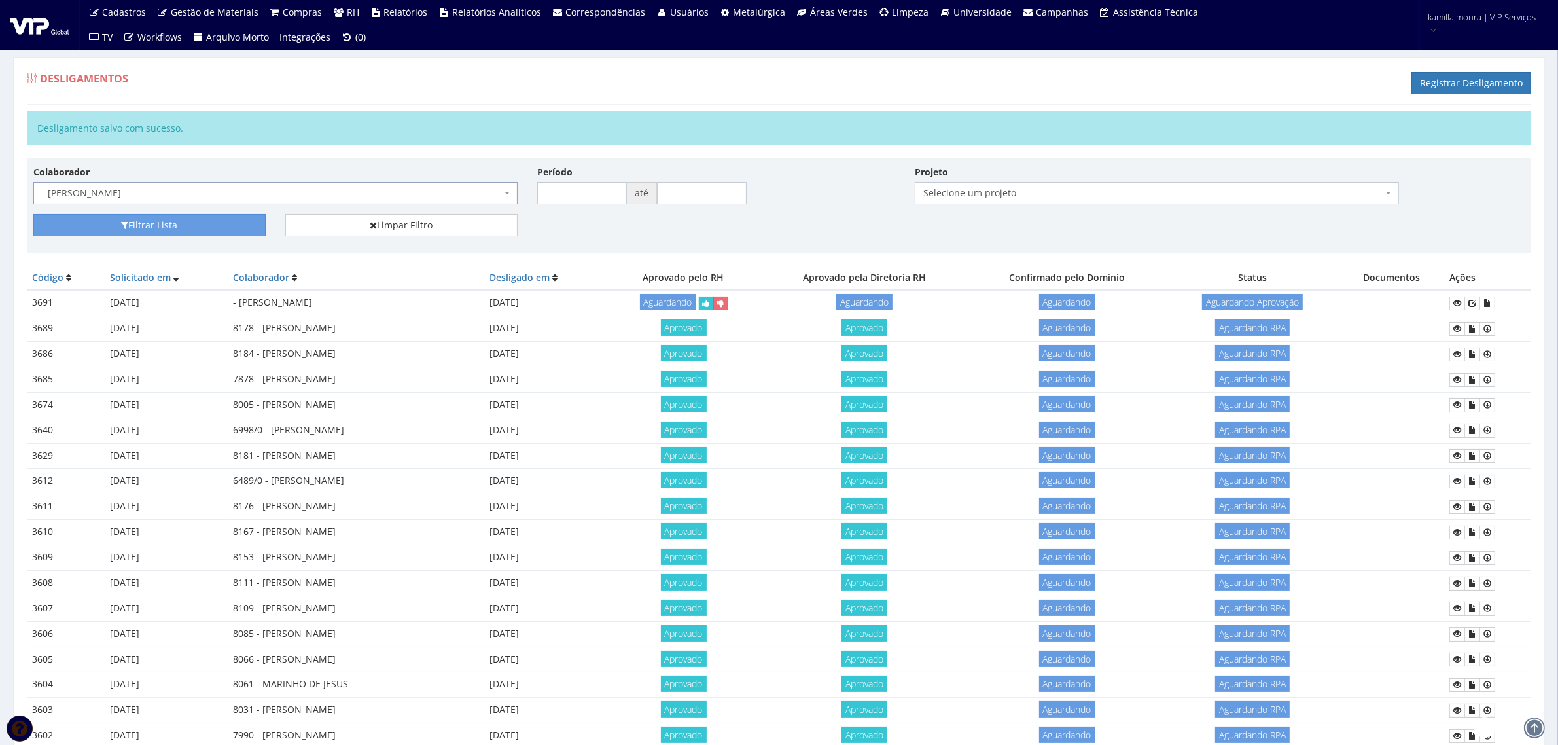
click at [425, 195] on span "- [PERSON_NAME]" at bounding box center [271, 193] width 459 height 13
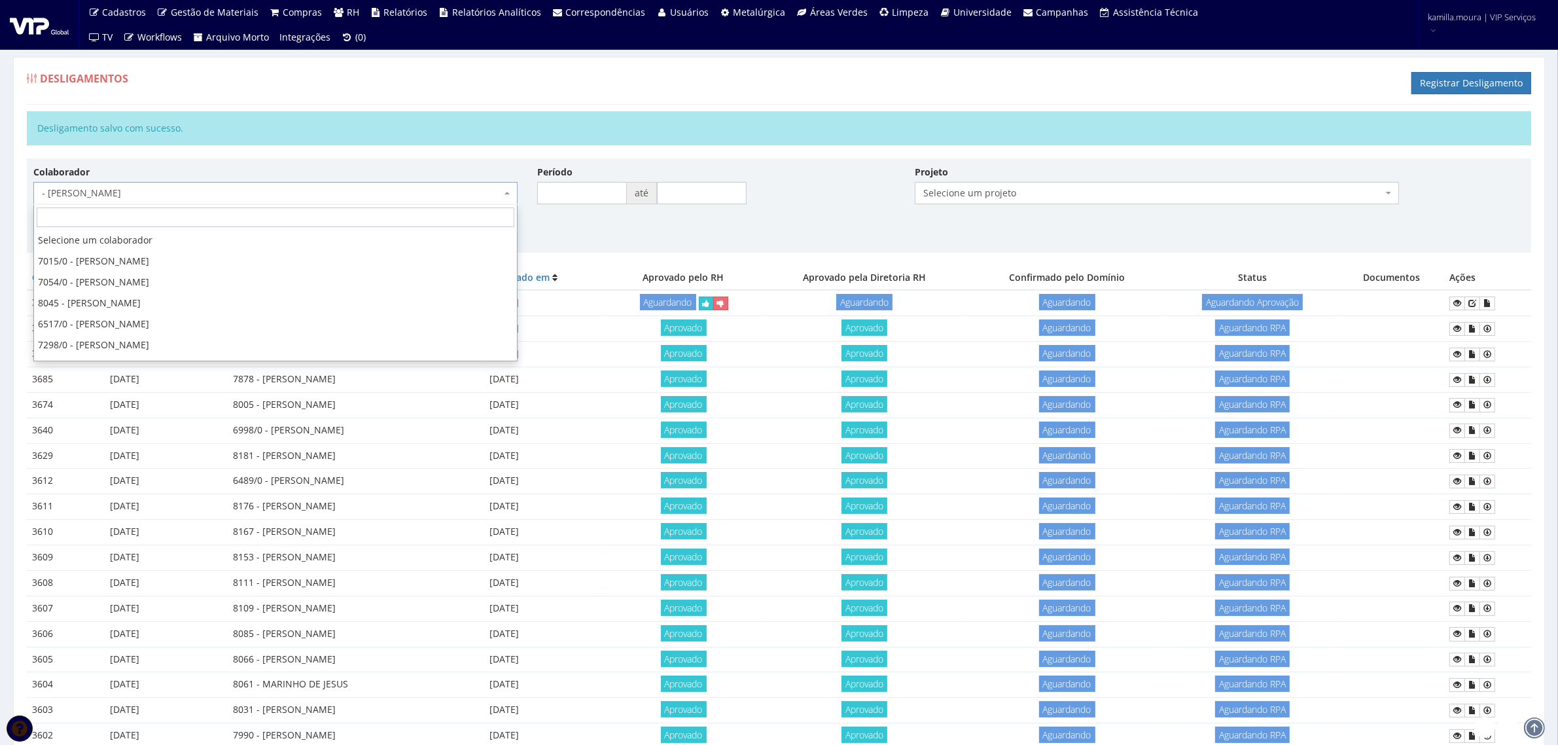
scroll to position [18972, 0]
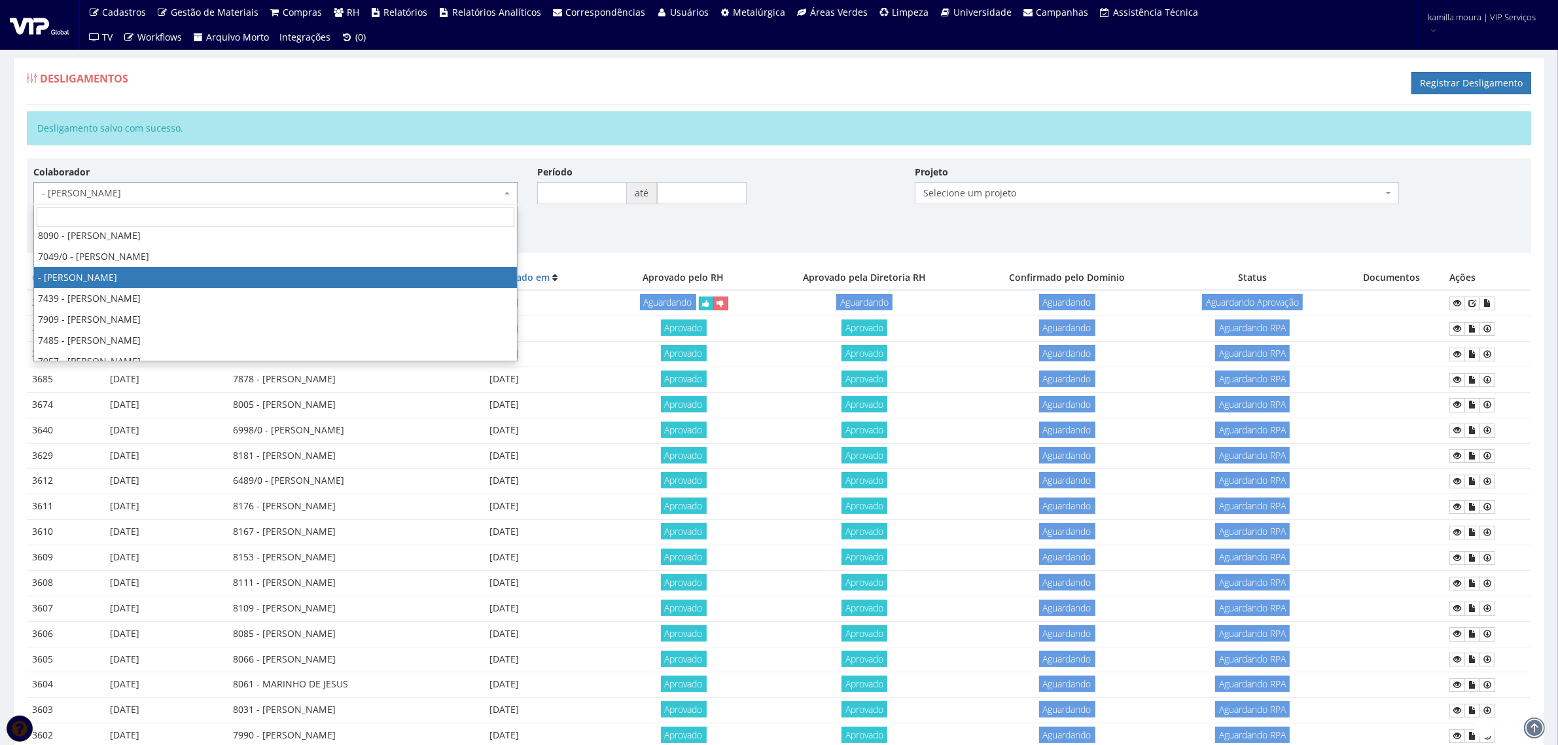
click at [425, 195] on span "- [PERSON_NAME]" at bounding box center [271, 193] width 459 height 13
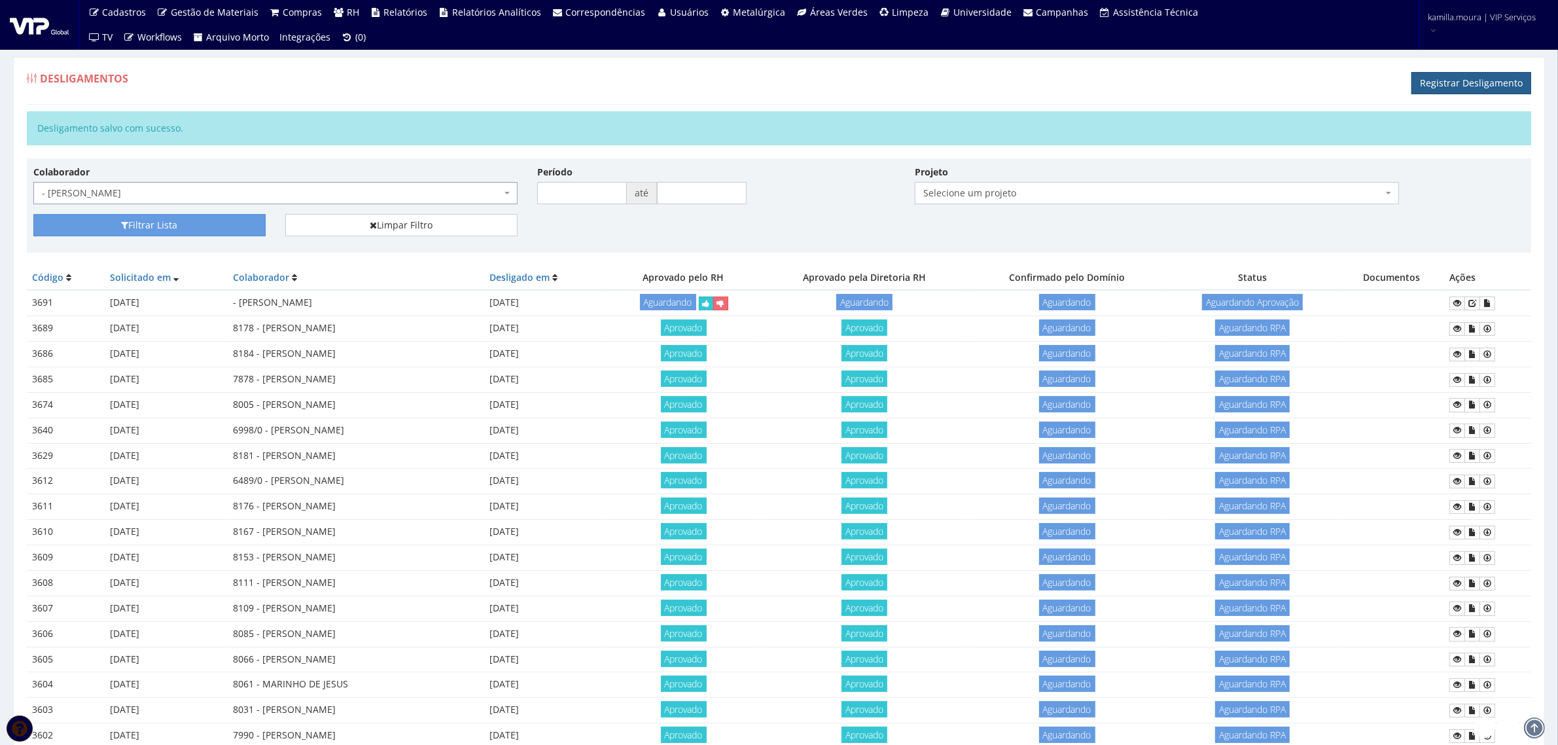
click at [1474, 79] on link "Registrar Desligamento" at bounding box center [1472, 83] width 120 height 22
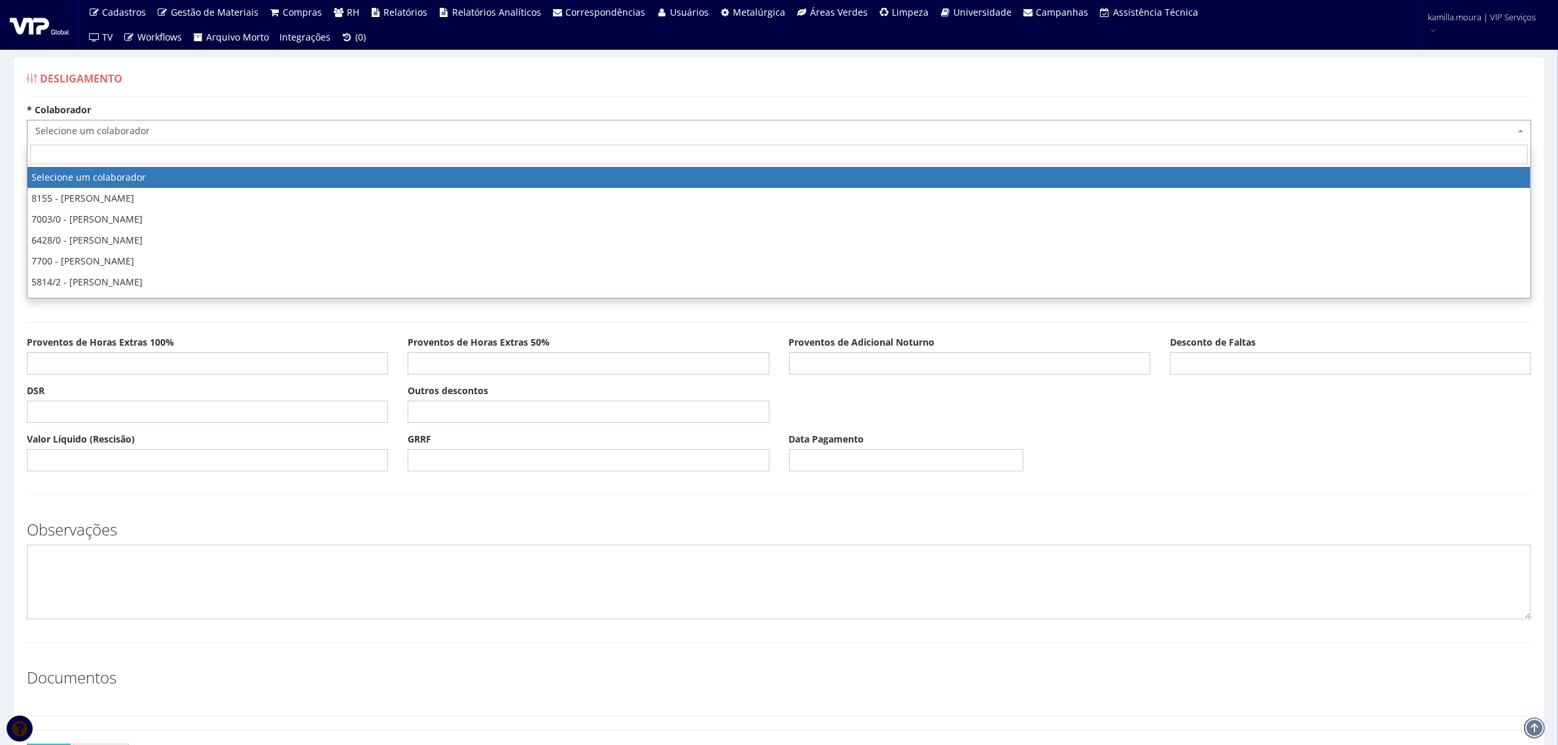
click at [417, 139] on span "Selecione um colaborador" at bounding box center [779, 131] width 1505 height 22
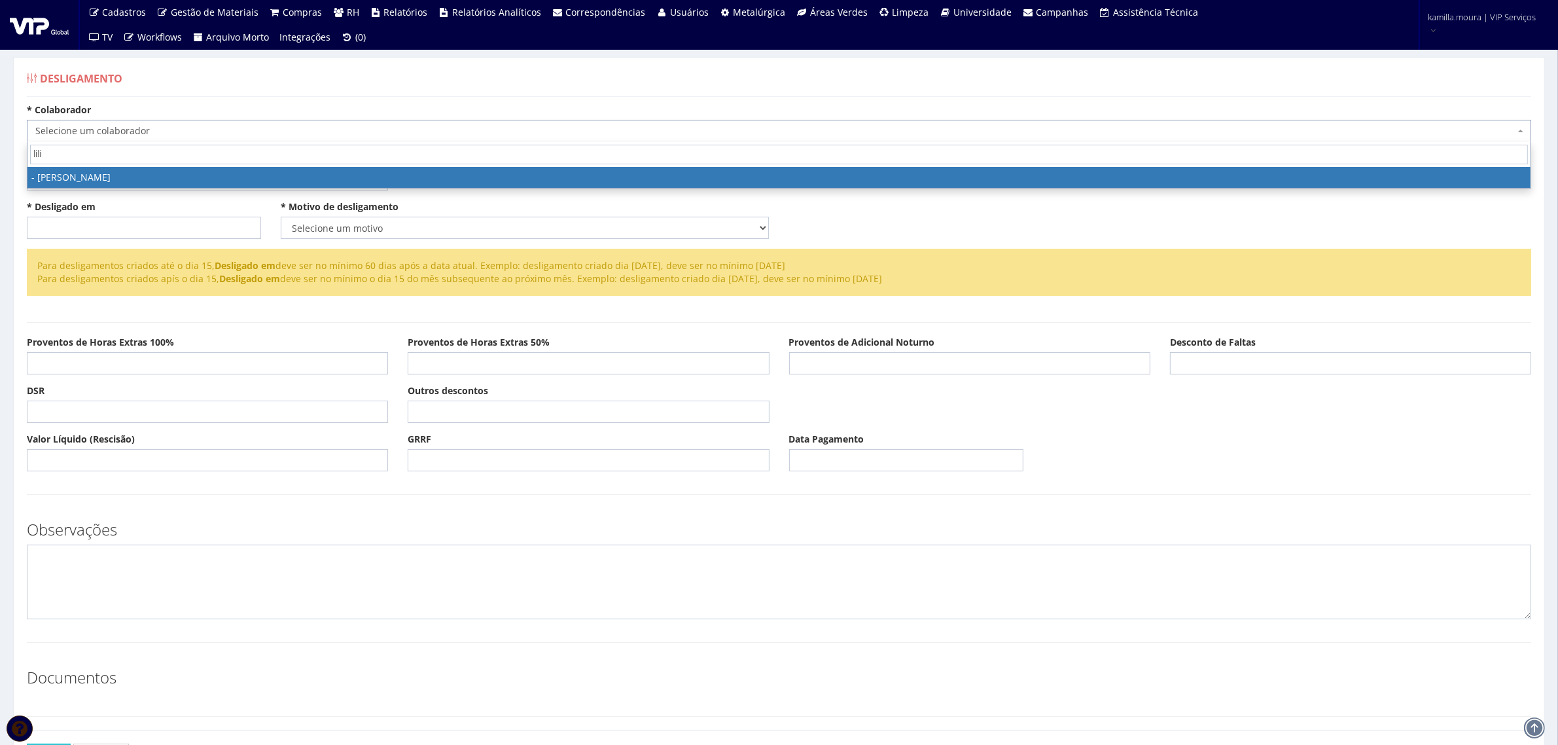
type input "lilia"
select select "2663"
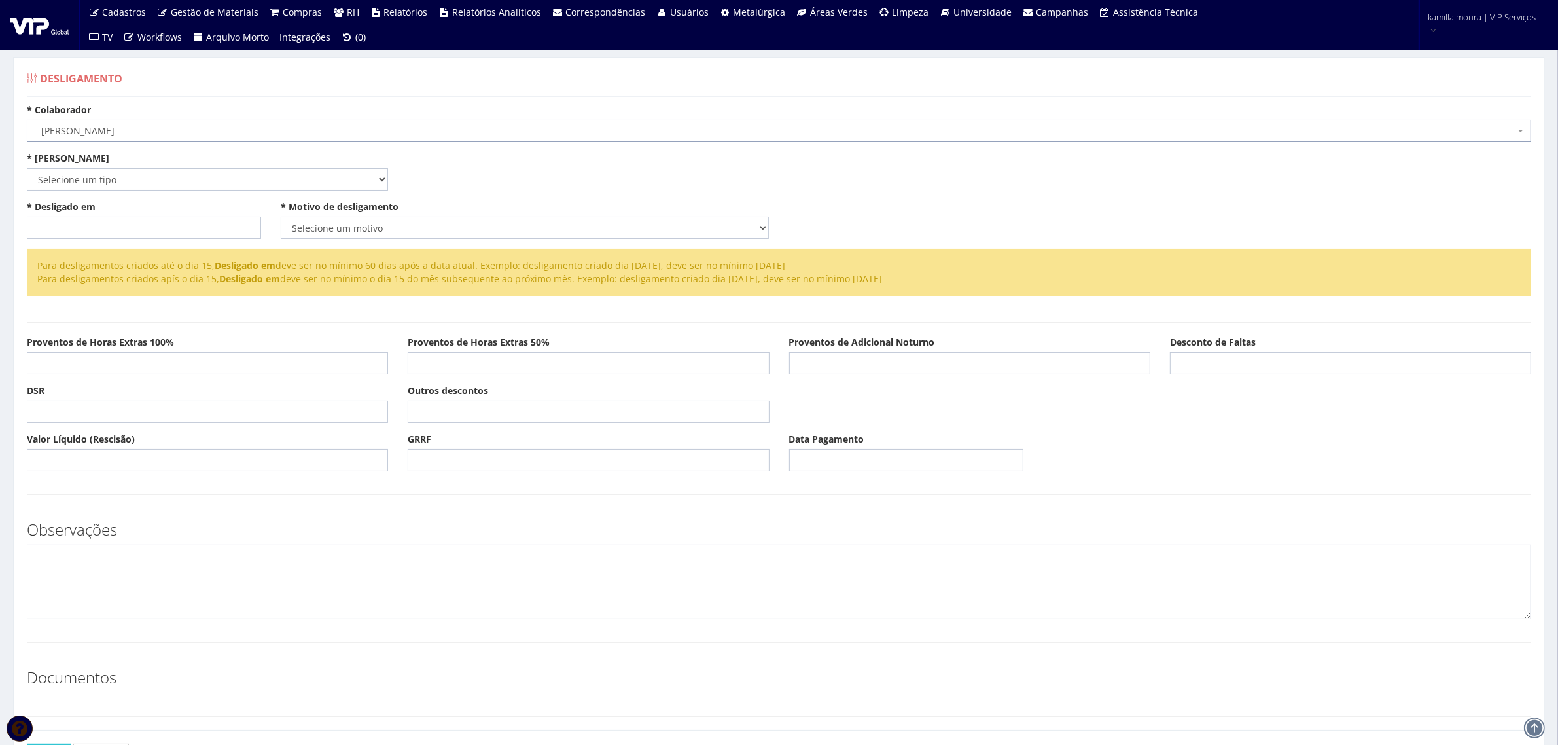
click at [106, 167] on div "* [PERSON_NAME] Selecione um tipo Indenizado Trabalhando" at bounding box center [207, 171] width 381 height 39
click at [107, 177] on select "Selecione um tipo Indenizado Trabalhando" at bounding box center [207, 179] width 361 height 22
select select "indenizado"
click at [27, 168] on select "Selecione um tipo Indenizado Trabalhando" at bounding box center [207, 179] width 361 height 22
click at [79, 230] on input "* Desligado em" at bounding box center [144, 228] width 234 height 22
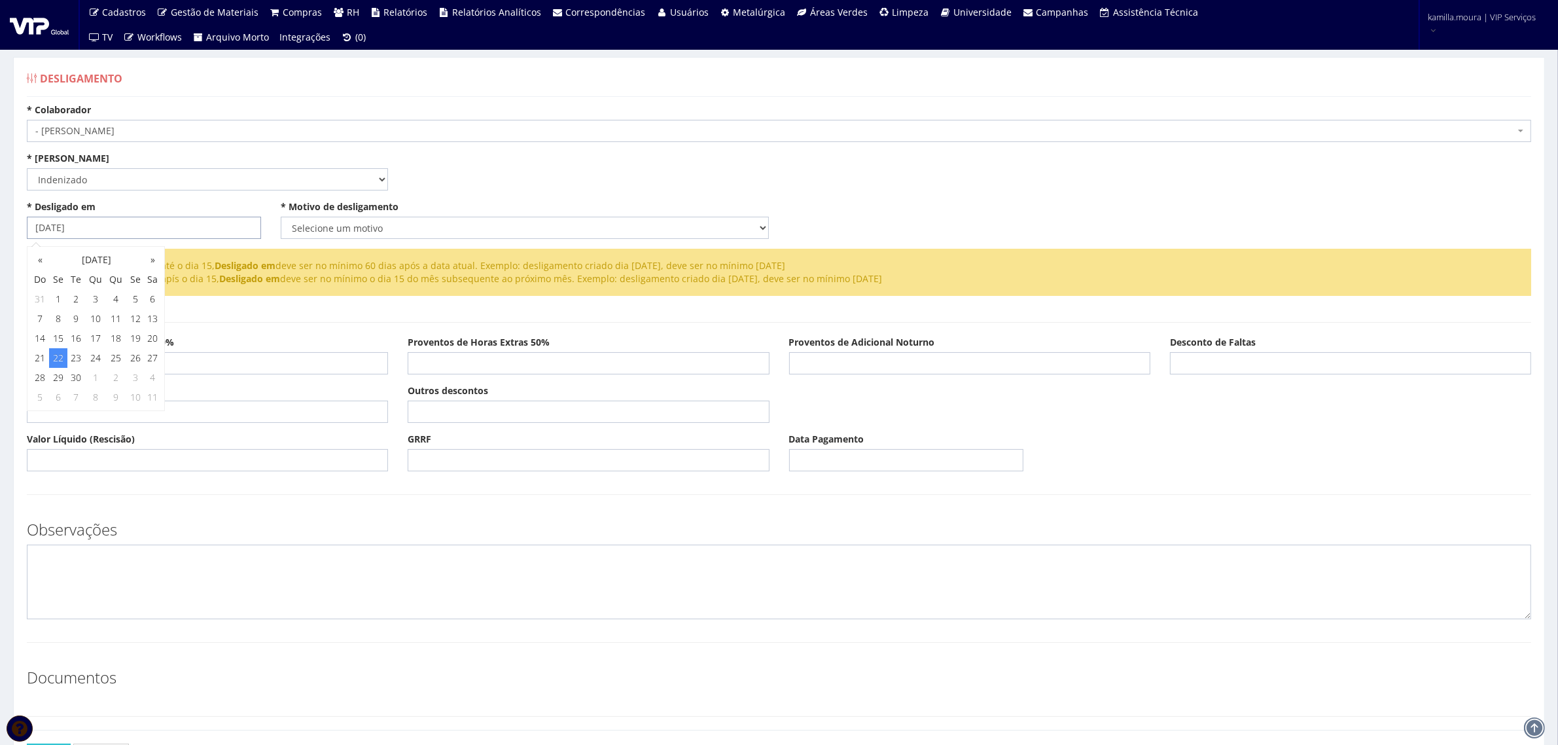
type input "[DATE]"
click at [344, 228] on select "Selecione um motivo Com Justa Causa Sem Justa Causa Pedido de Demissão Término …" at bounding box center [525, 228] width 488 height 22
select select "termino_contrato"
click at [281, 217] on select "Selecione um motivo Com Justa Causa Sem Justa Causa Pedido de Demissão Término …" at bounding box center [525, 228] width 488 height 22
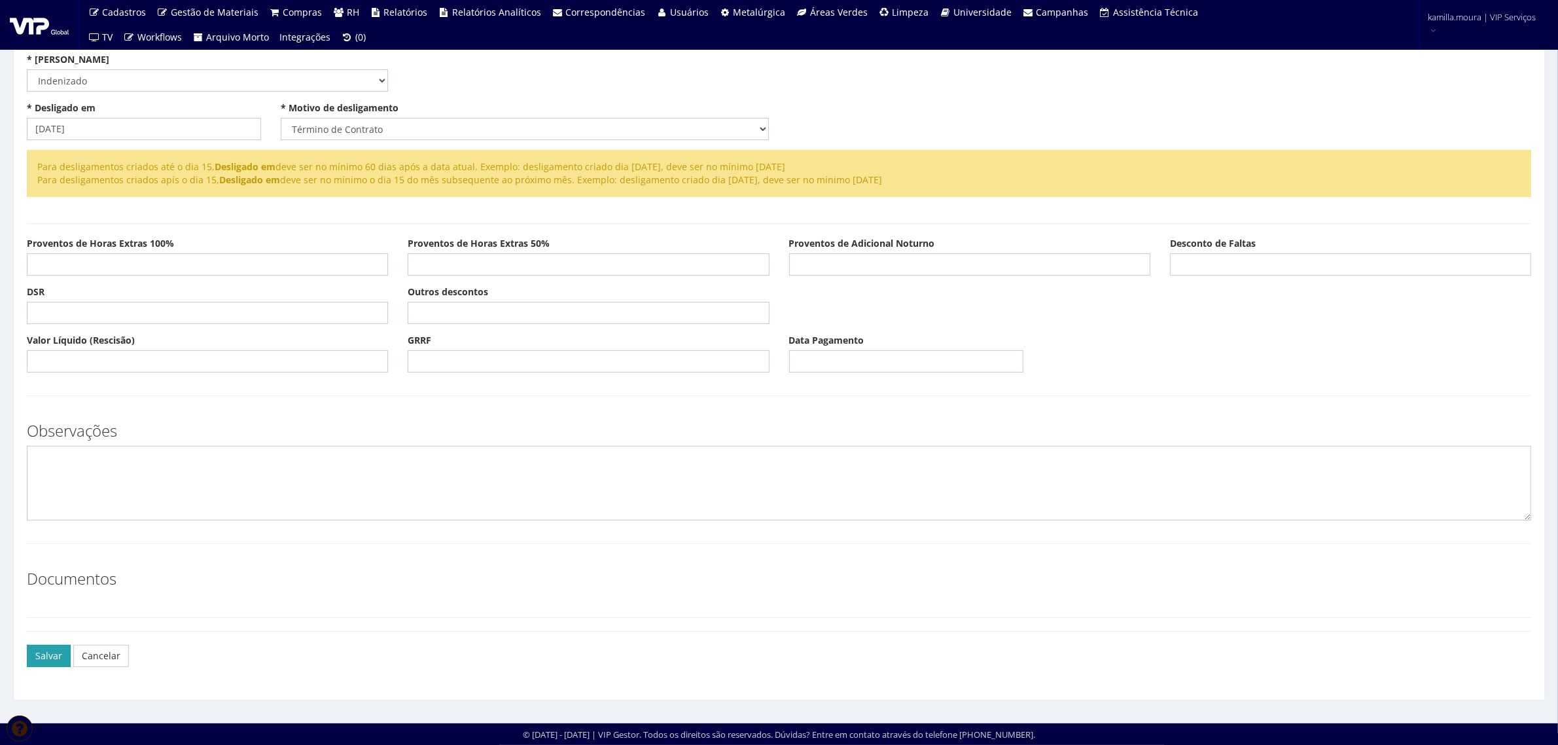
click at [58, 657] on button "Salvar" at bounding box center [49, 656] width 44 height 22
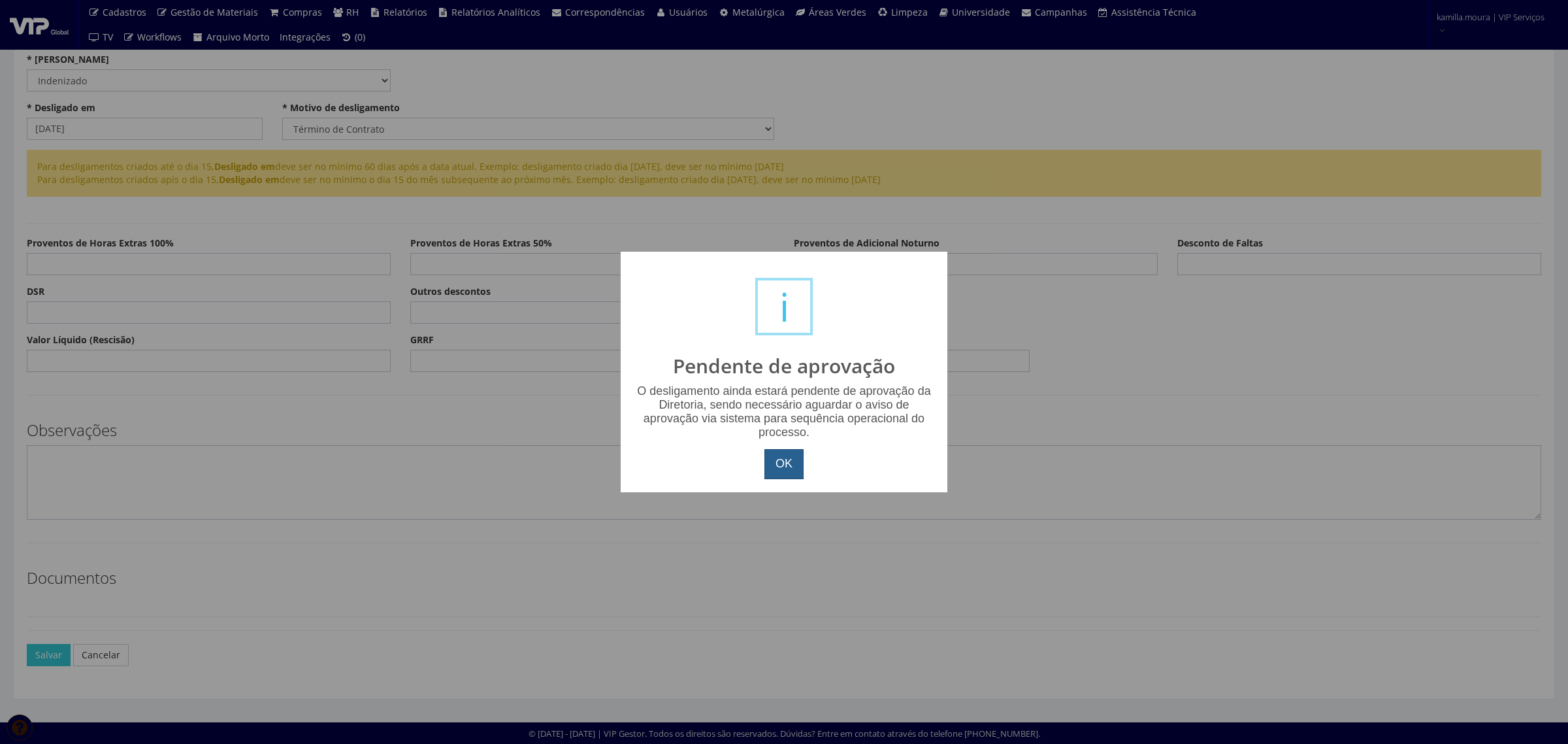
click at [778, 456] on button "OK" at bounding box center [784, 464] width 39 height 30
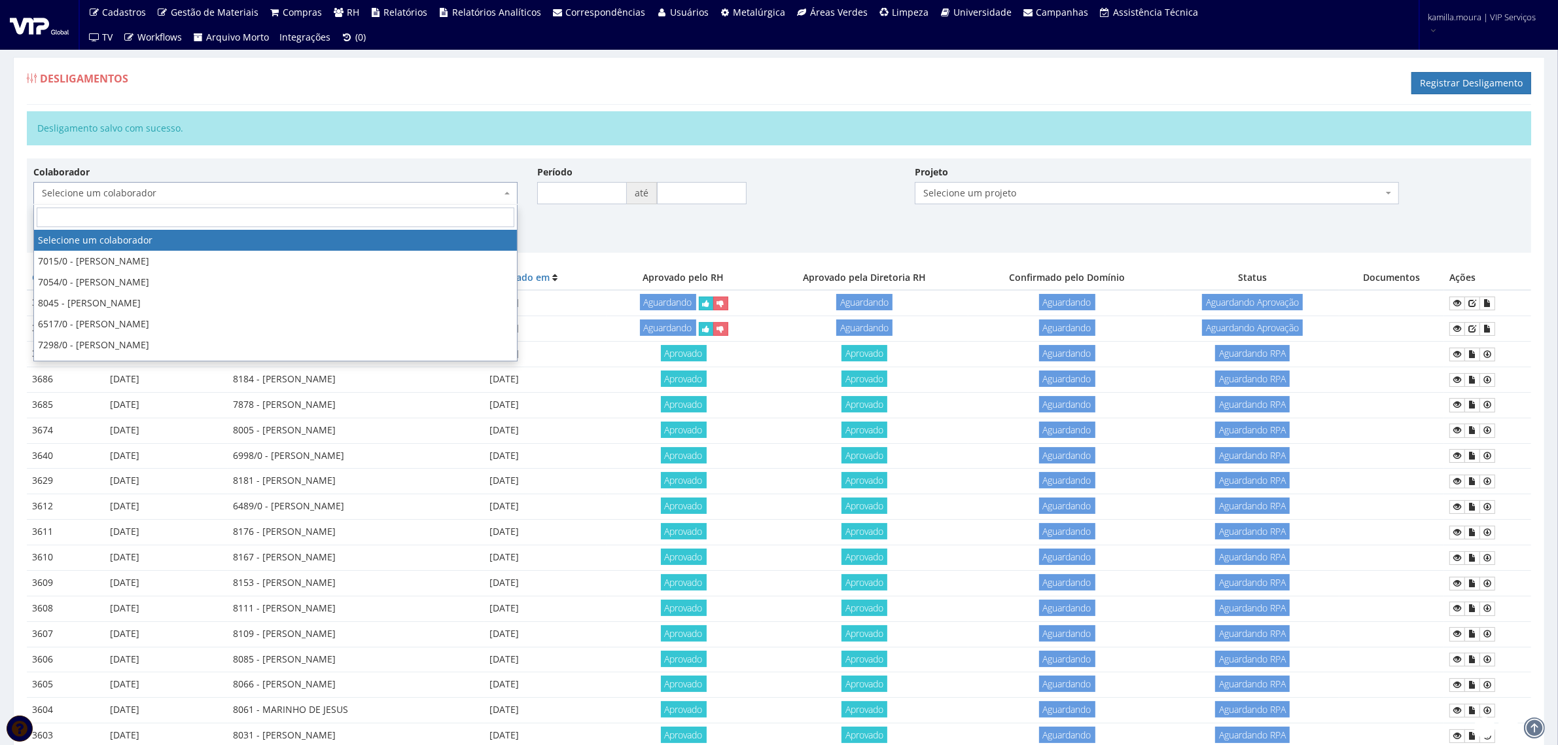
click at [372, 194] on span "Selecione um colaborador" at bounding box center [271, 193] width 459 height 13
type input "renan"
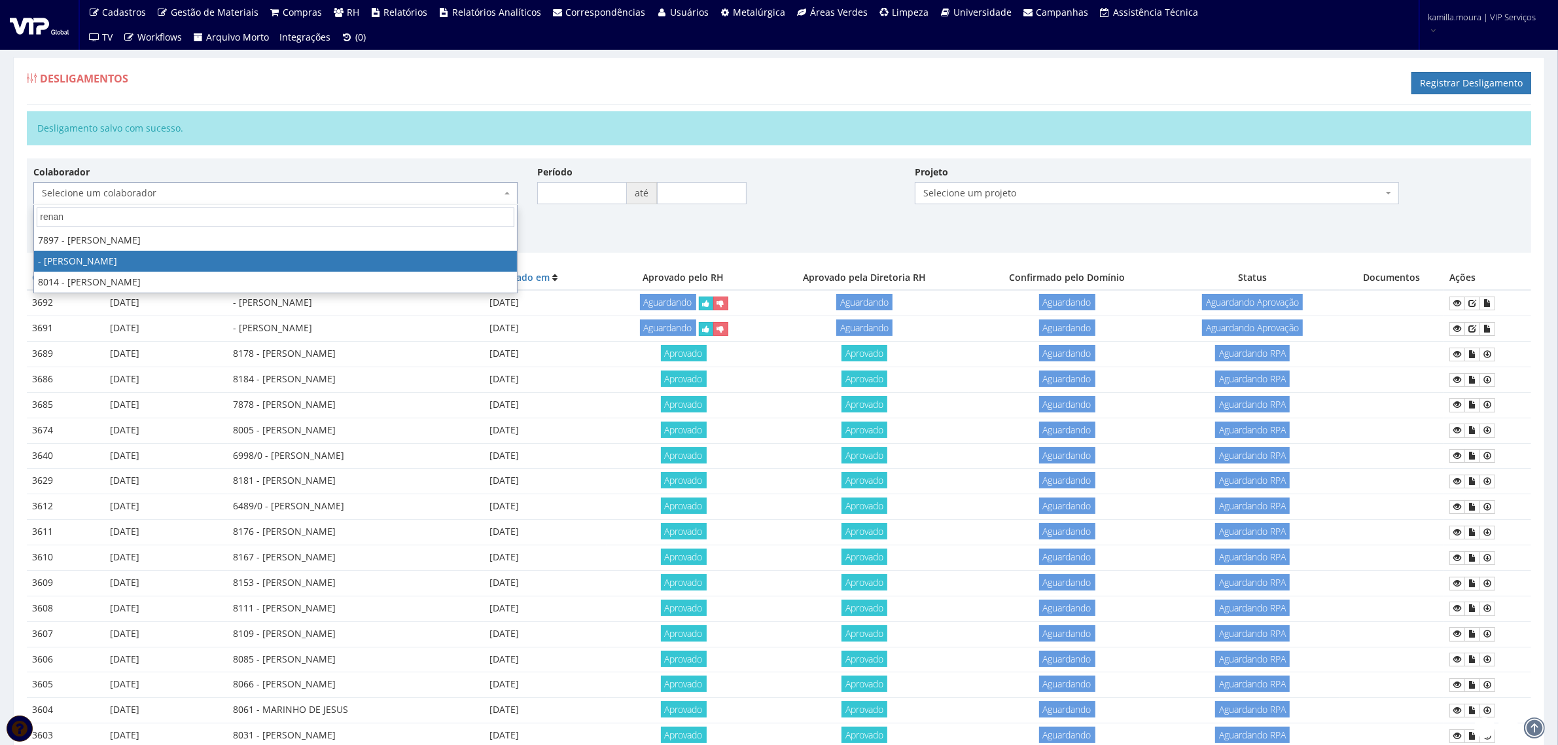
select select "3701"
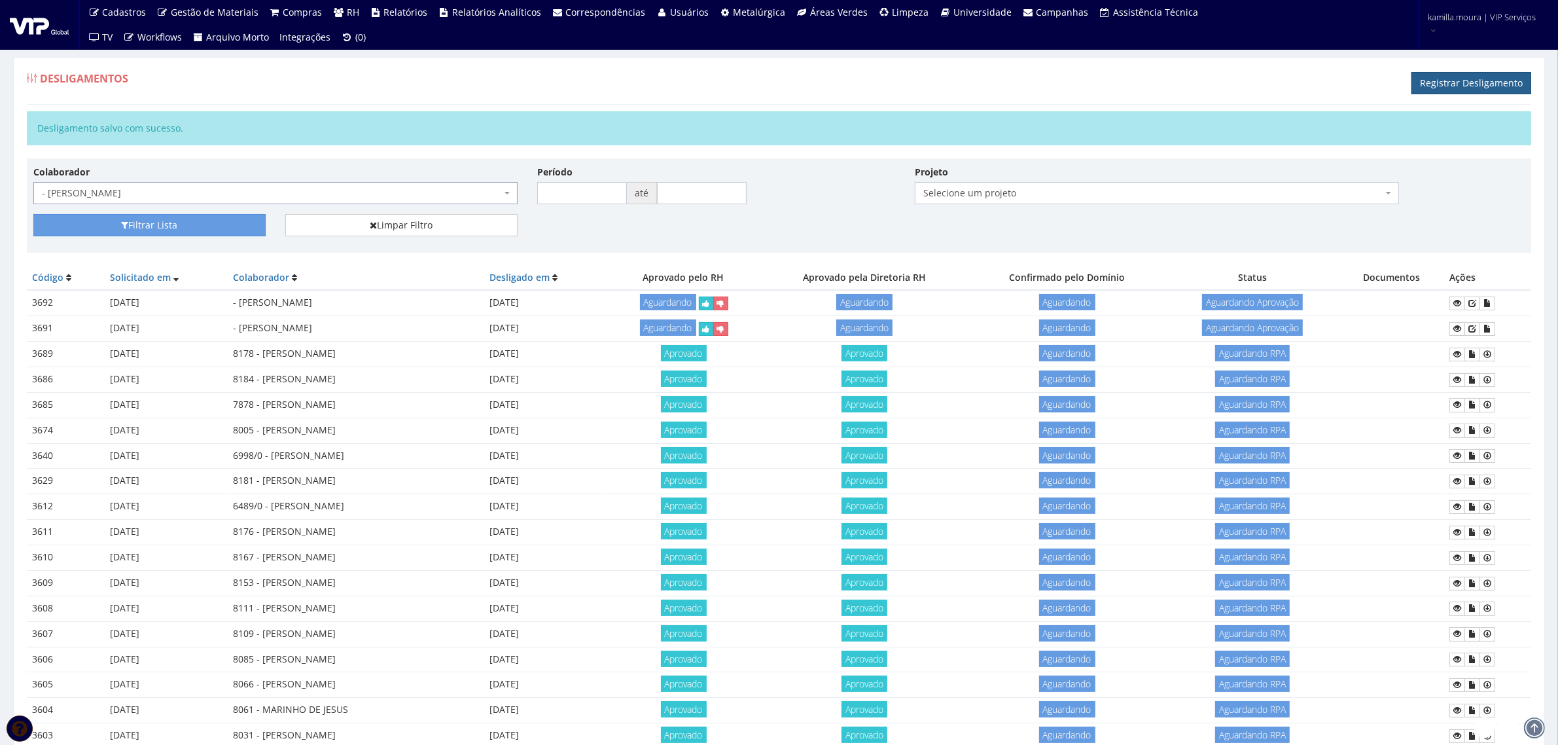
click at [1514, 84] on link "Registrar Desligamento" at bounding box center [1472, 83] width 120 height 22
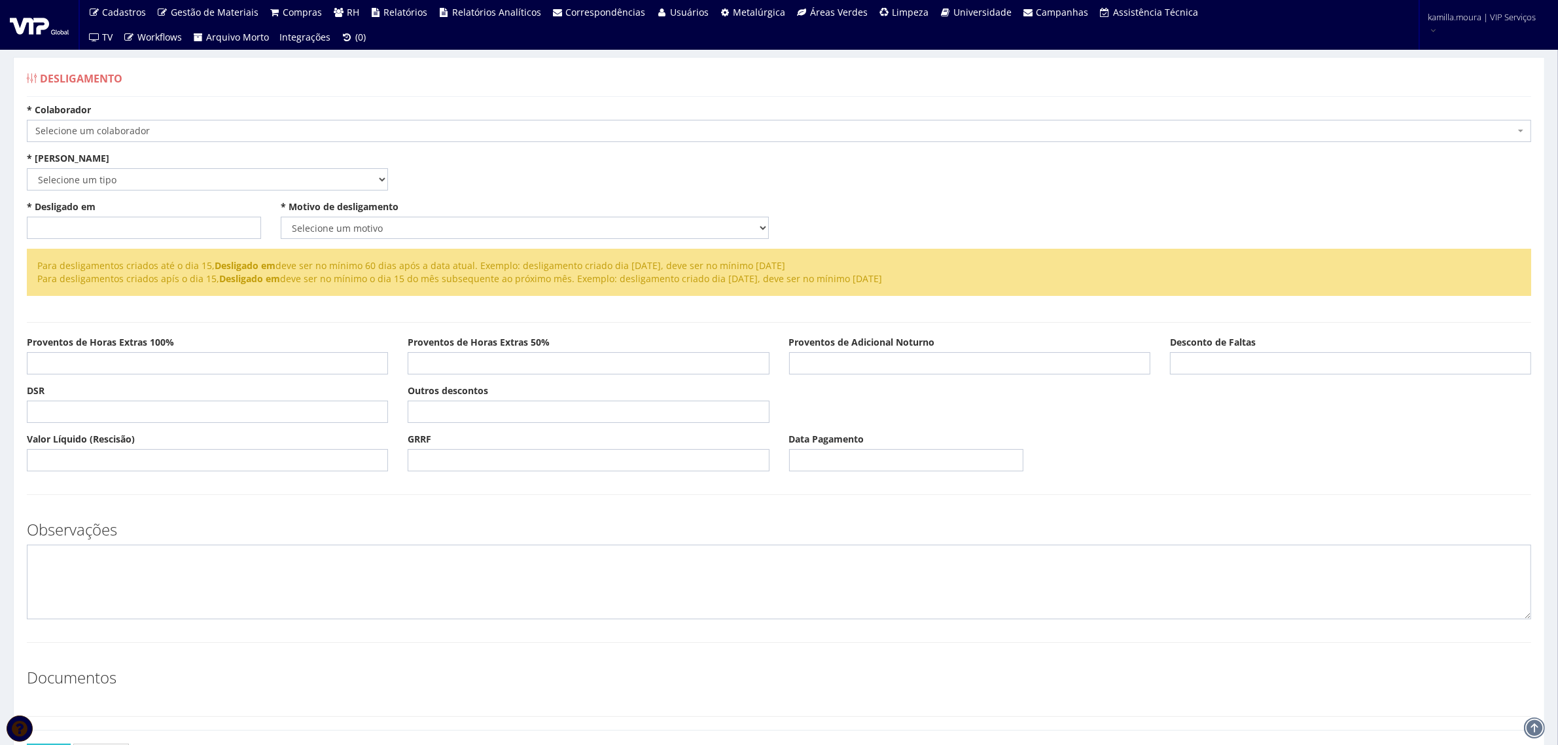
click at [276, 128] on span "Selecione um colaborador" at bounding box center [775, 130] width 1480 height 13
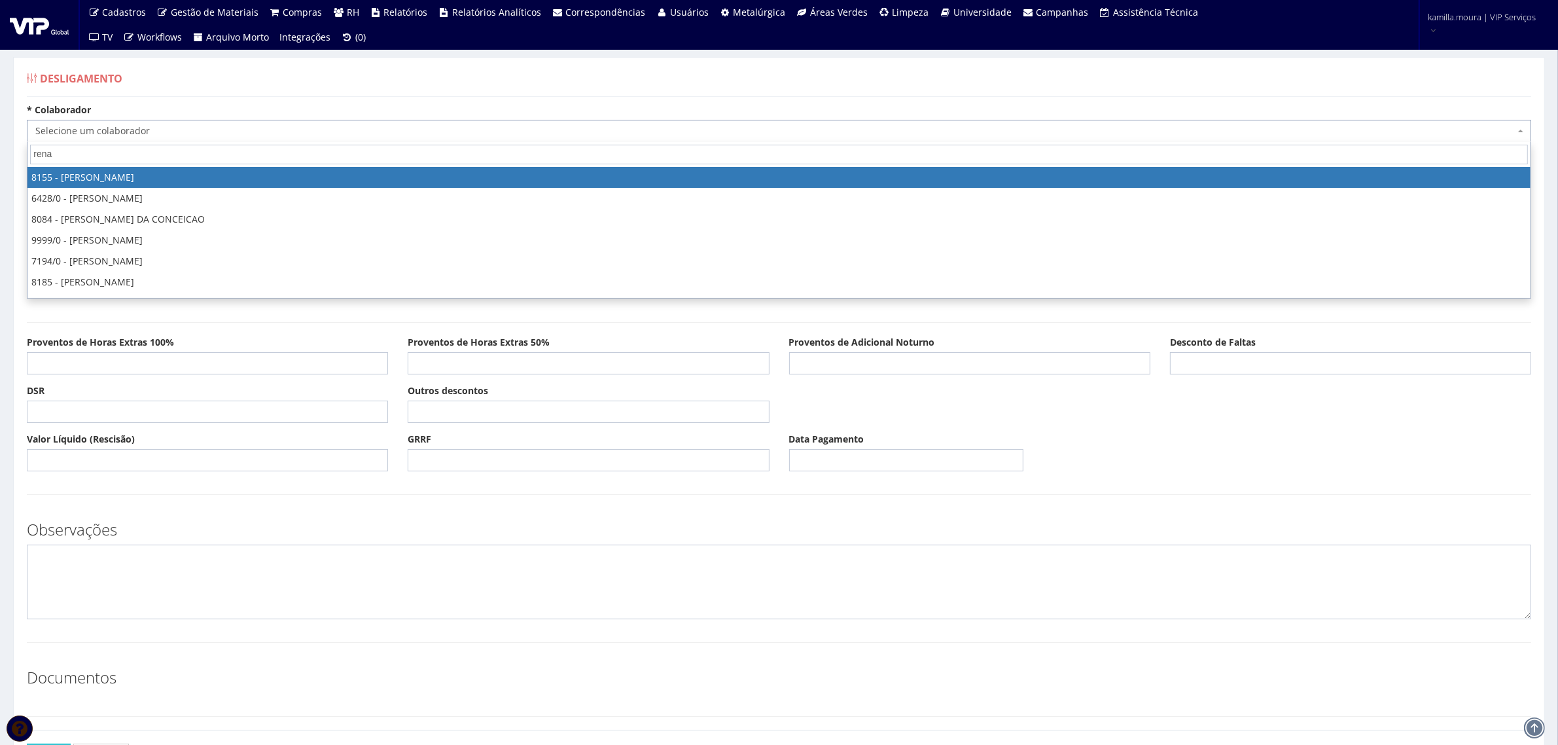
type input "renan"
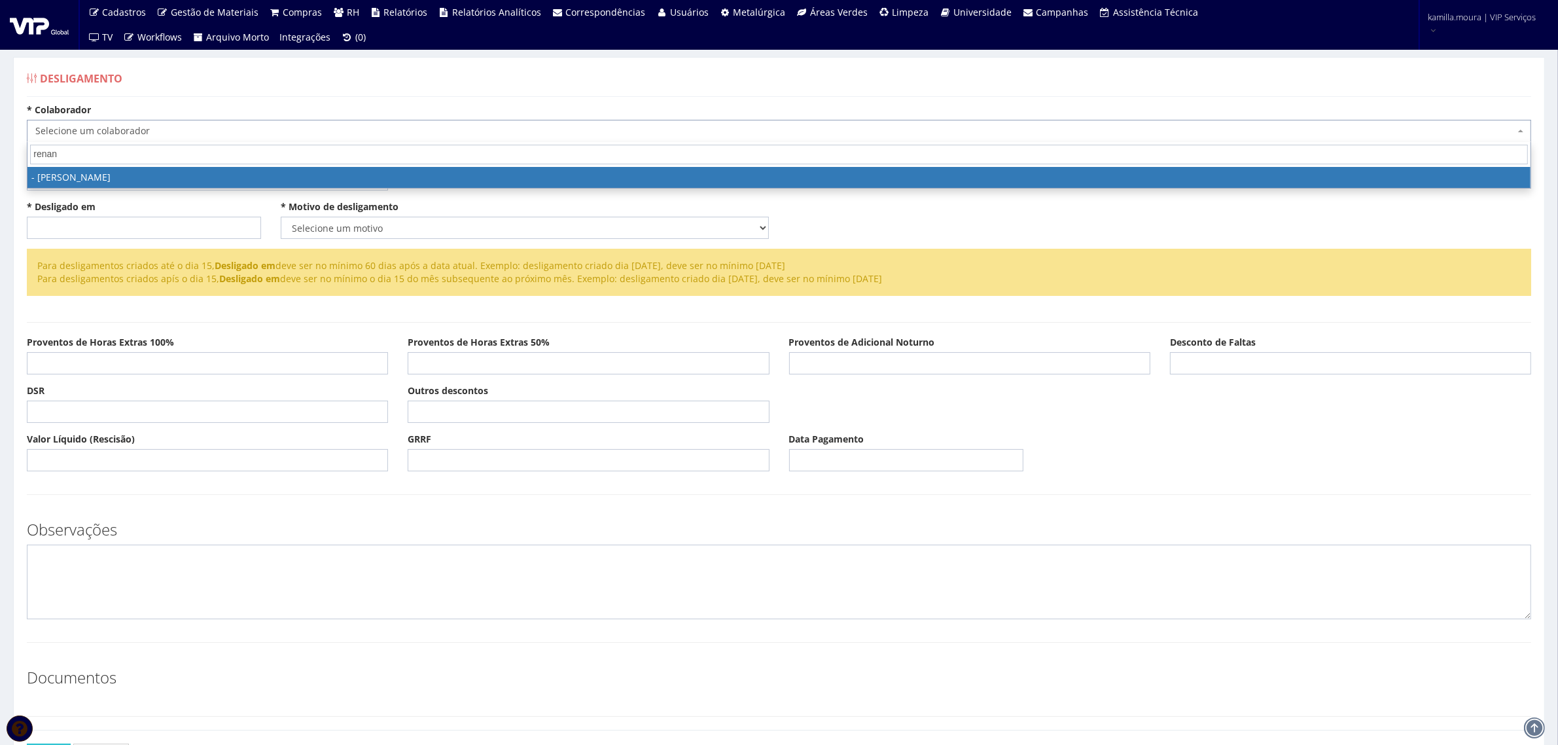
select select "3701"
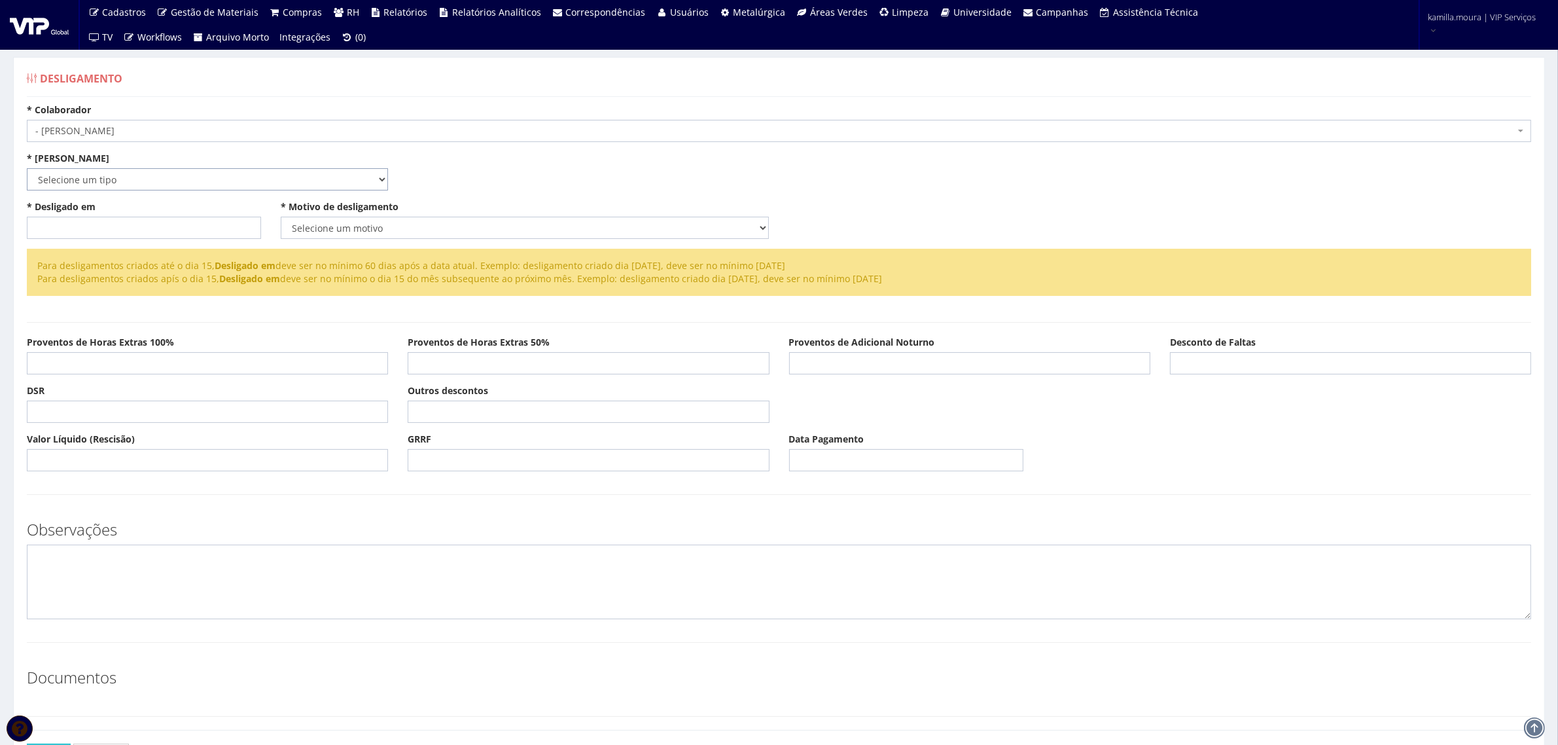
click at [173, 190] on select "Selecione um tipo Indenizado Trabalhando" at bounding box center [207, 179] width 361 height 22
select select "indenizado"
click at [27, 168] on select "Selecione um tipo Indenizado Trabalhando" at bounding box center [207, 179] width 361 height 22
click at [99, 226] on input "* Desligado em" at bounding box center [144, 228] width 234 height 22
type input "[DATE]"
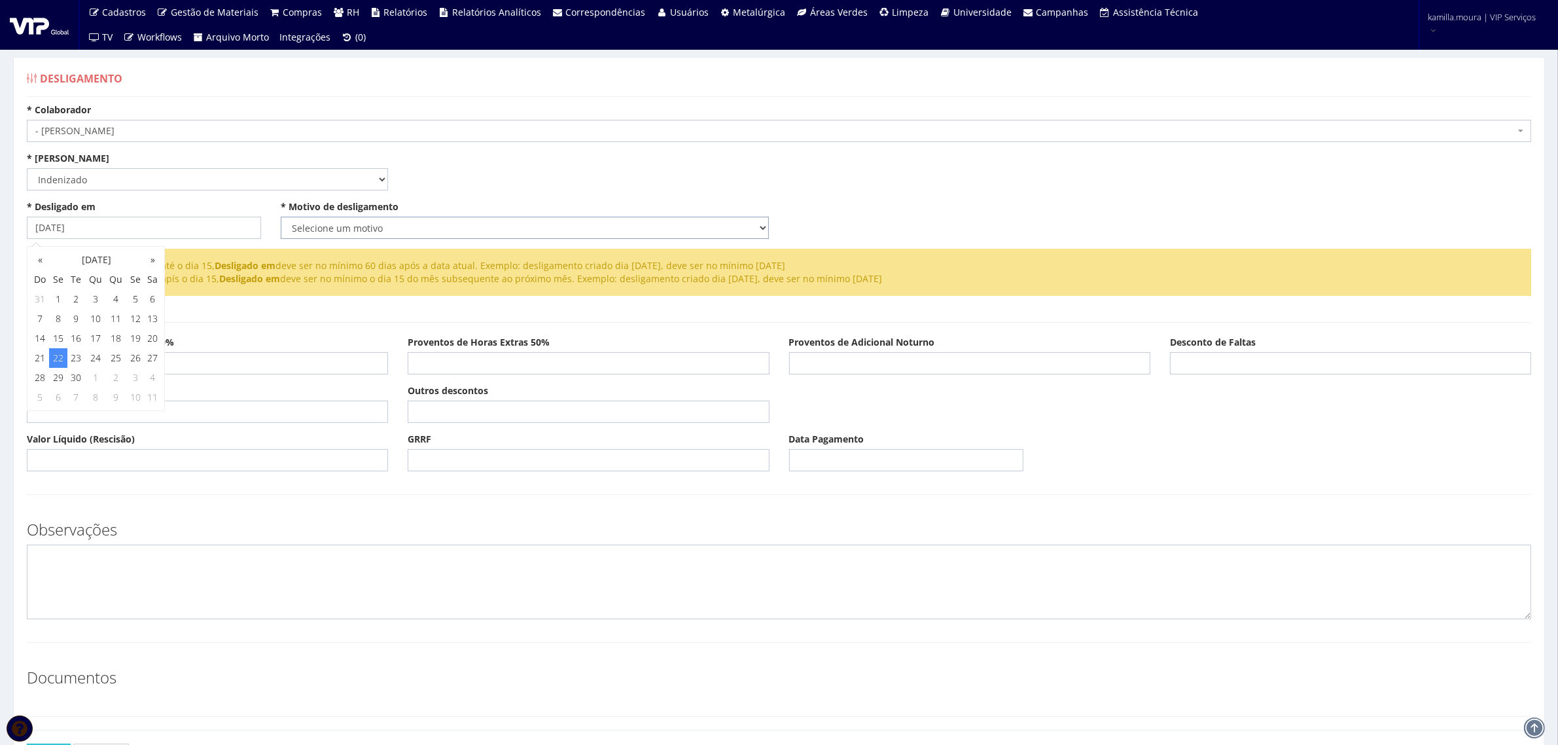
click at [329, 227] on select "Selecione um motivo Com Justa Causa Sem Justa Causa Pedido de Demissão Término …" at bounding box center [525, 228] width 488 height 22
select select "termino_contrato"
click at [281, 217] on select "Selecione um motivo Com Justa Causa Sem Justa Causa Pedido de Demissão Término …" at bounding box center [525, 228] width 488 height 22
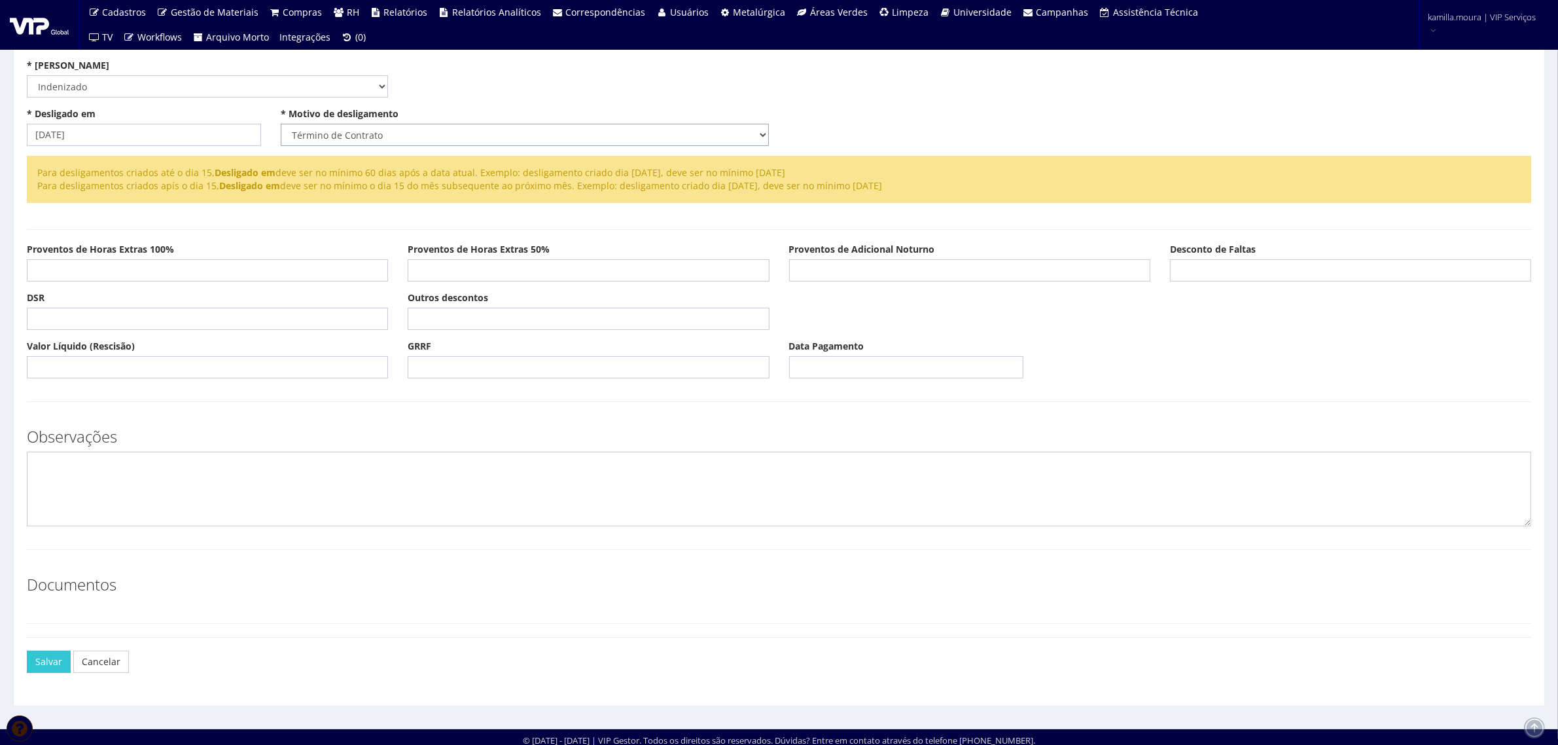
scroll to position [100, 0]
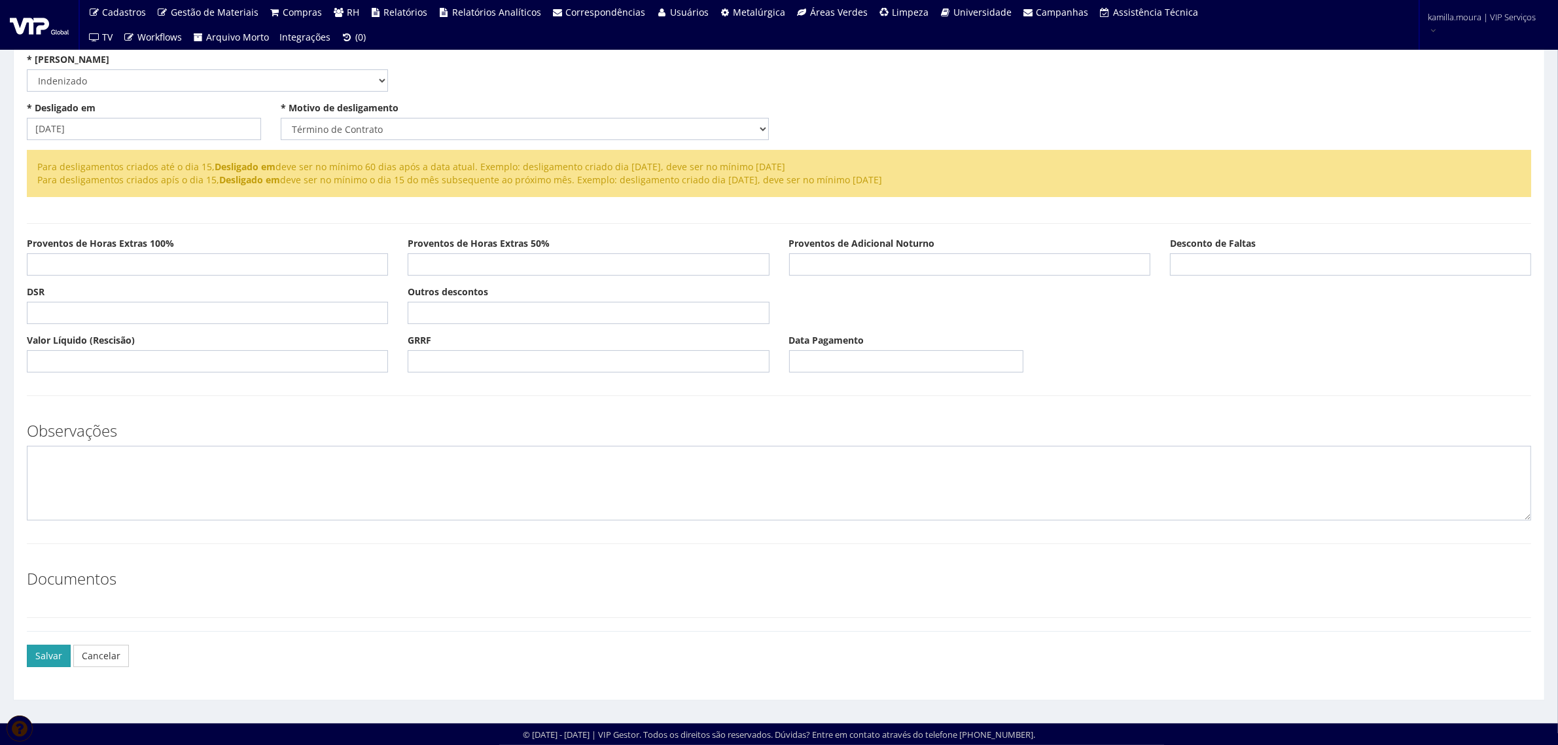
click at [49, 652] on button "Salvar" at bounding box center [49, 656] width 44 height 22
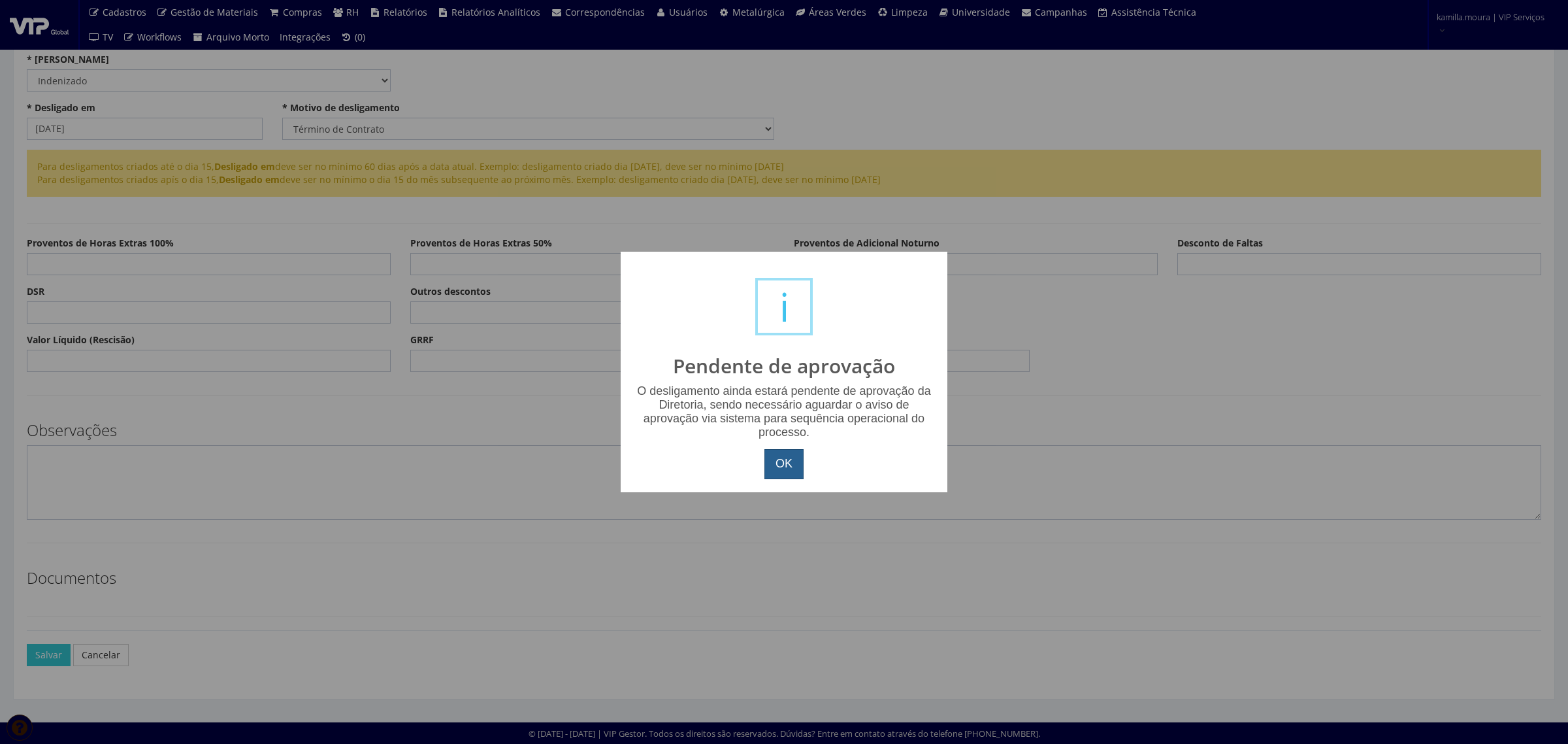
click at [779, 462] on button "OK" at bounding box center [784, 464] width 39 height 30
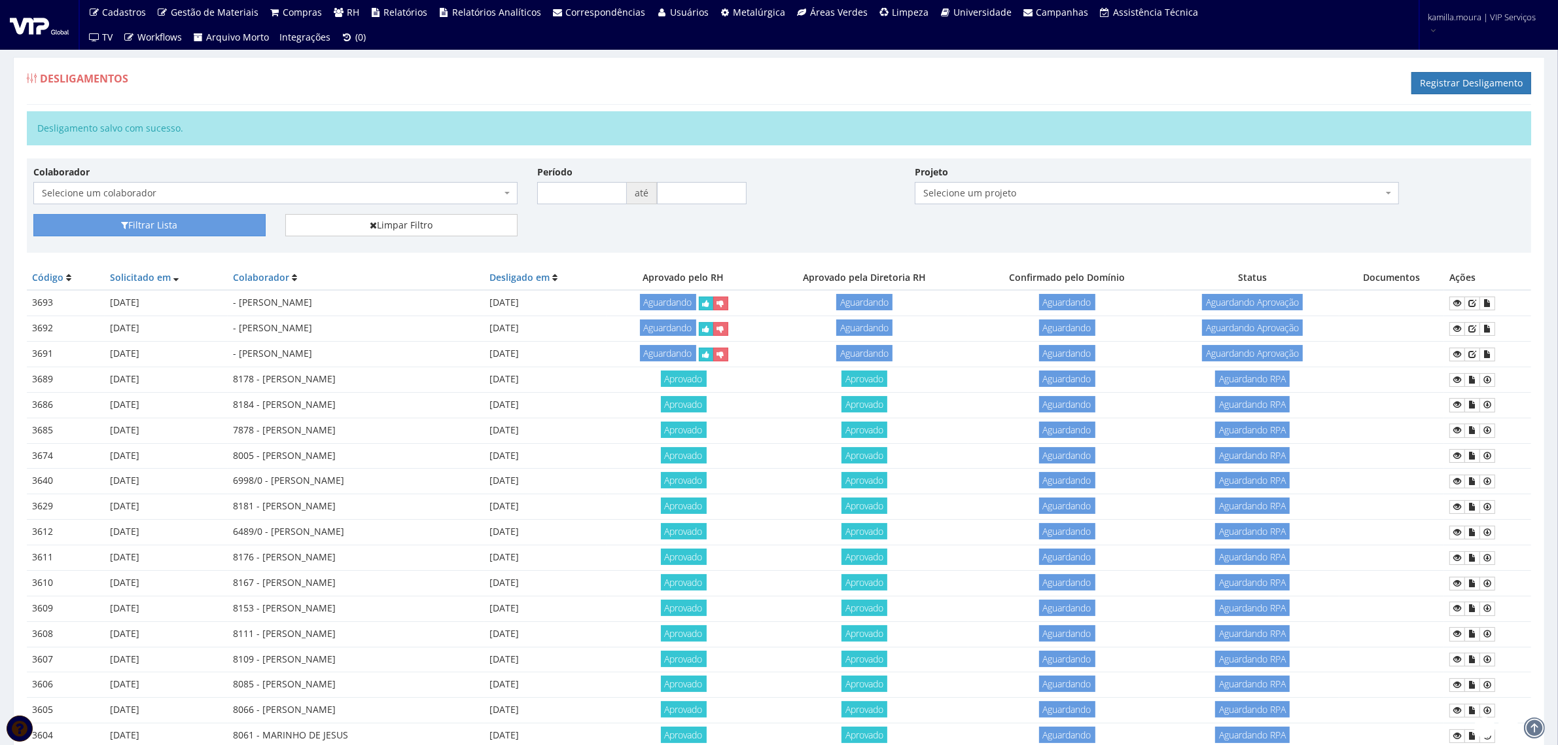
click at [308, 187] on span "Selecione um colaborador" at bounding box center [275, 193] width 484 height 22
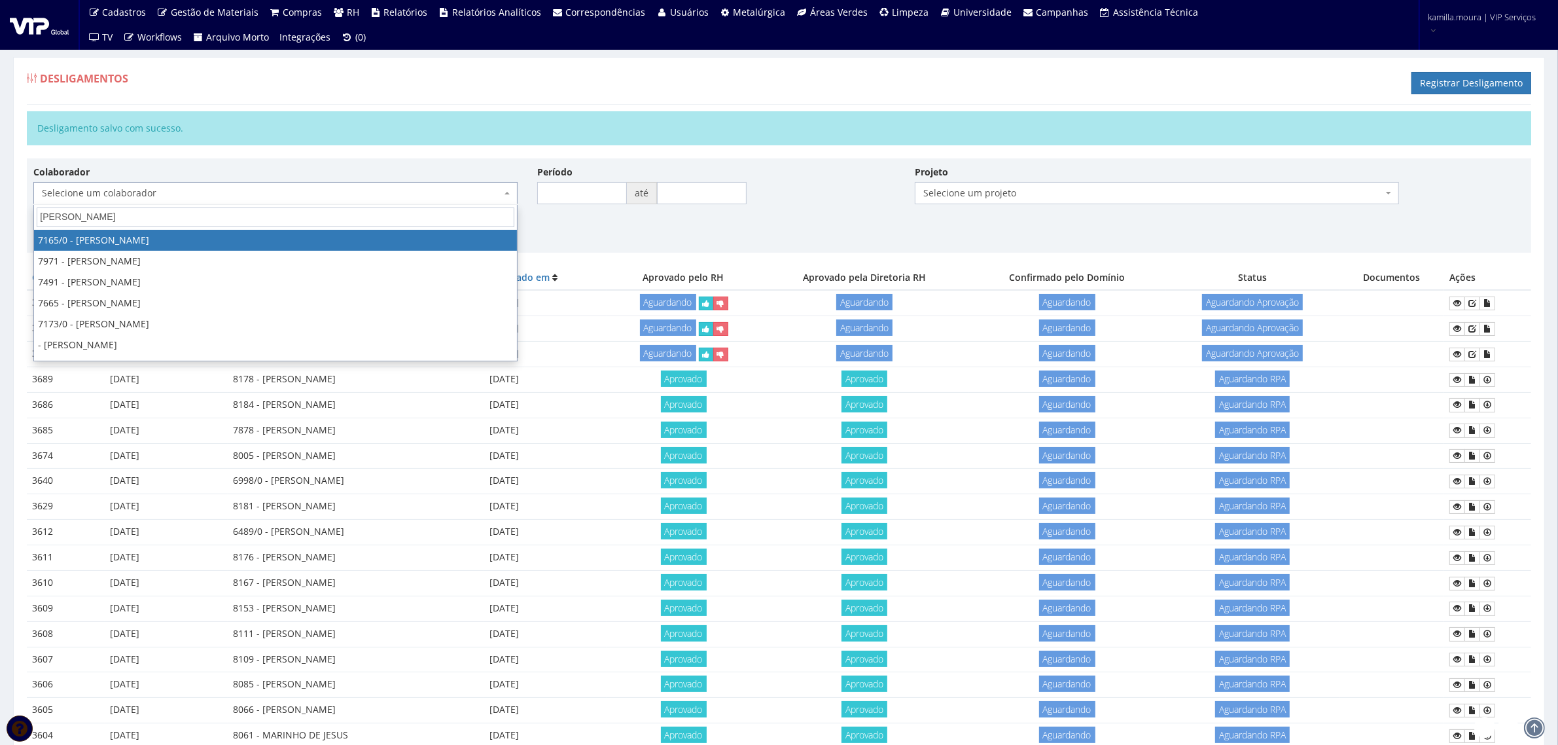
type input "marcelo"
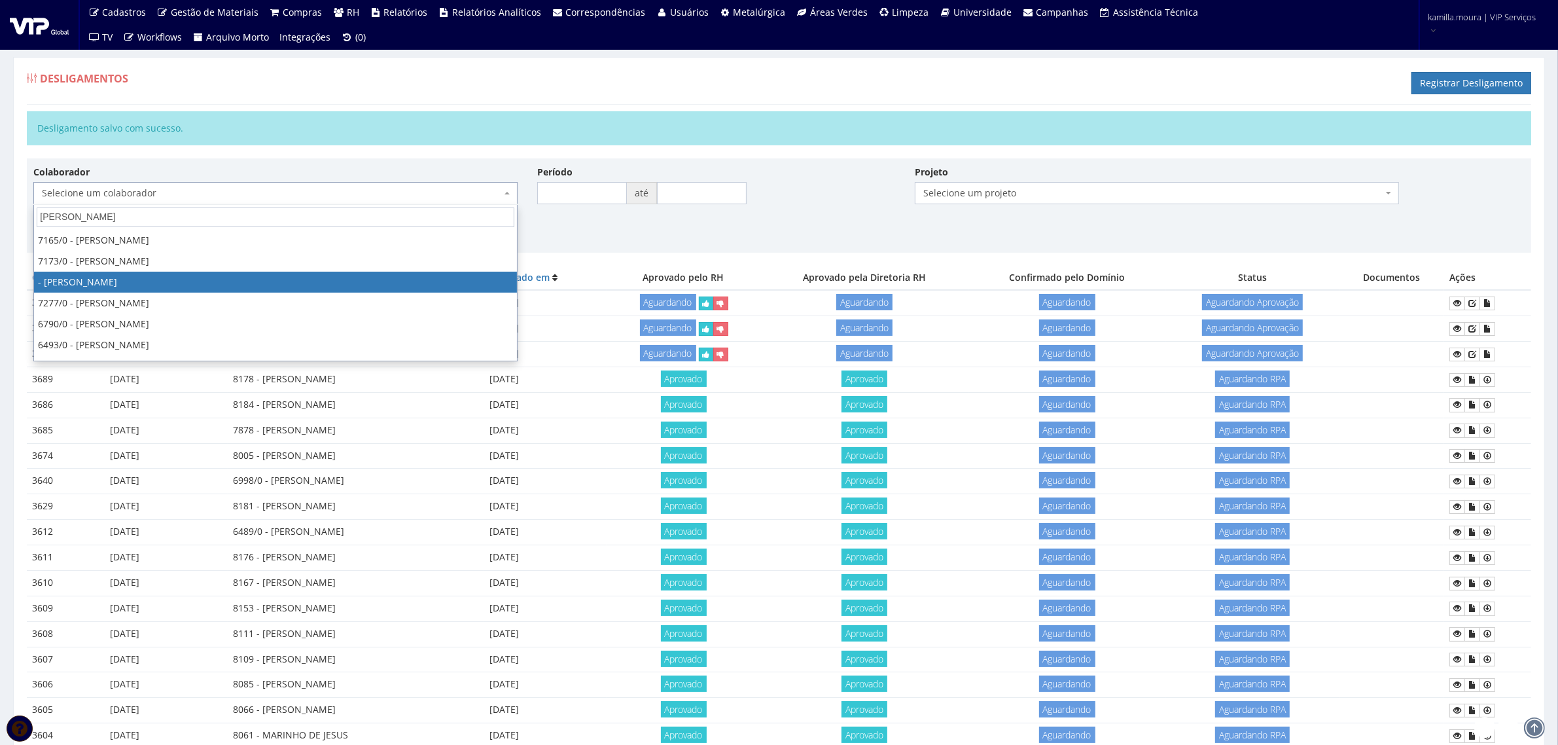
select select "2986"
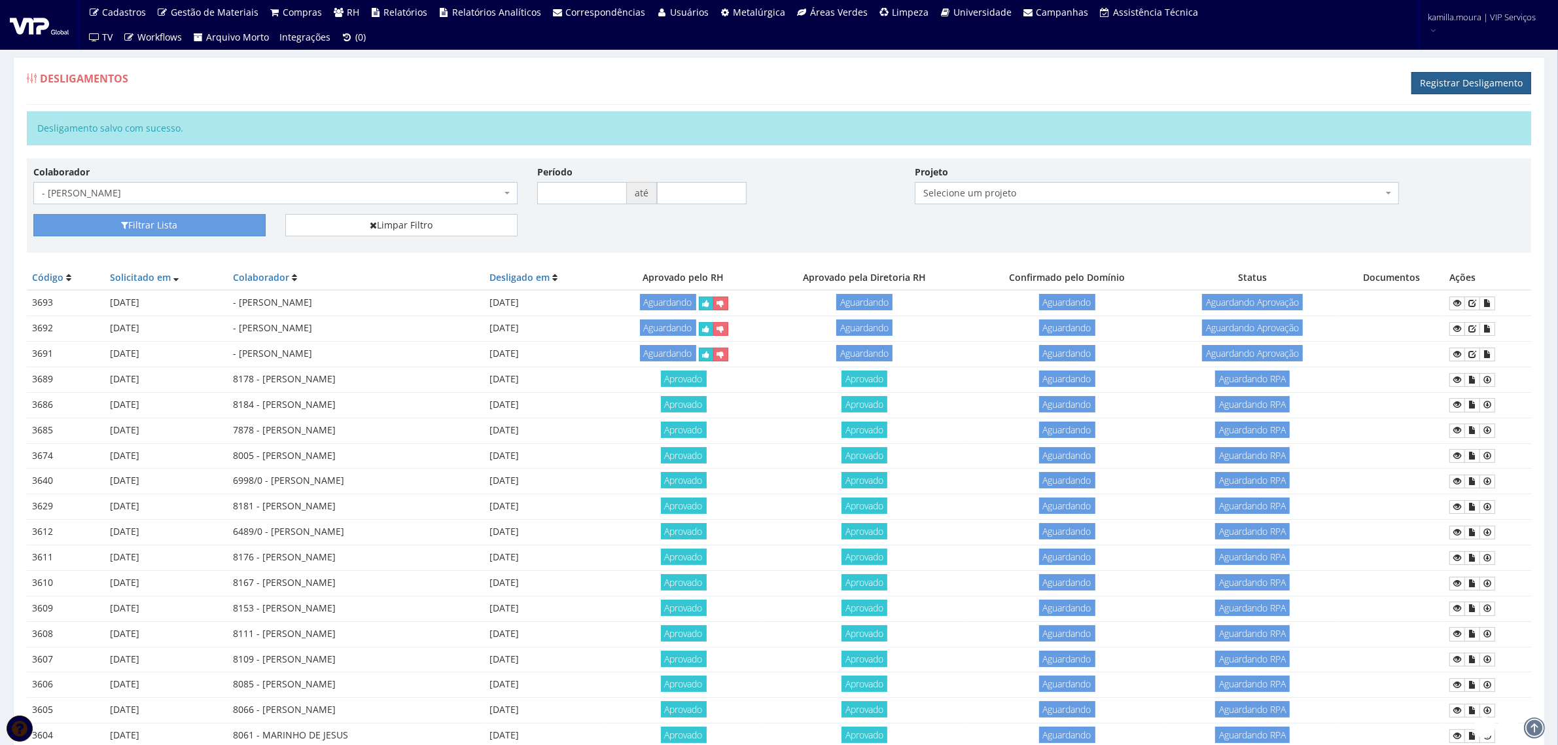
click at [1454, 77] on link "Registrar Desligamento" at bounding box center [1472, 83] width 120 height 22
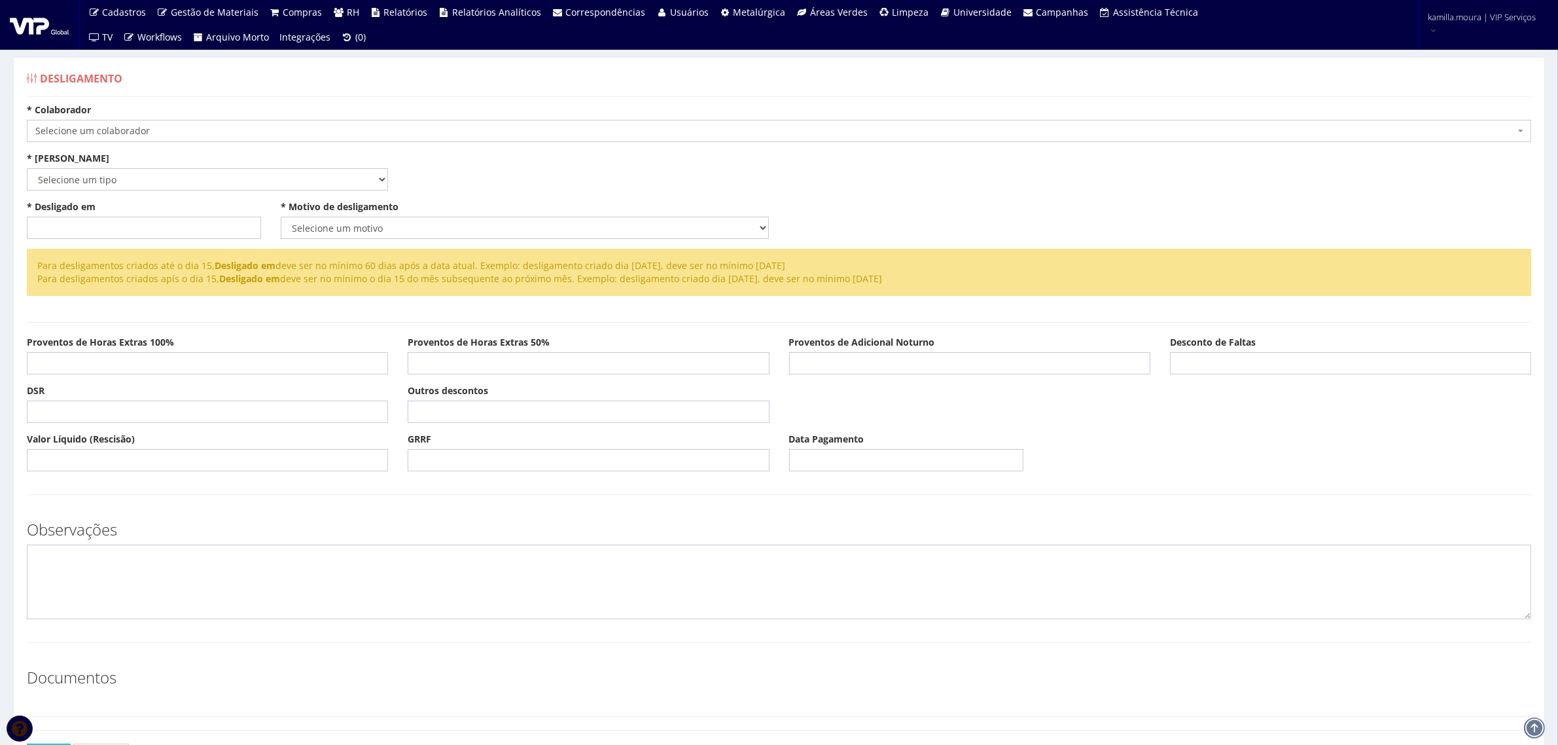
click at [289, 134] on span "Selecione um colaborador" at bounding box center [775, 130] width 1480 height 13
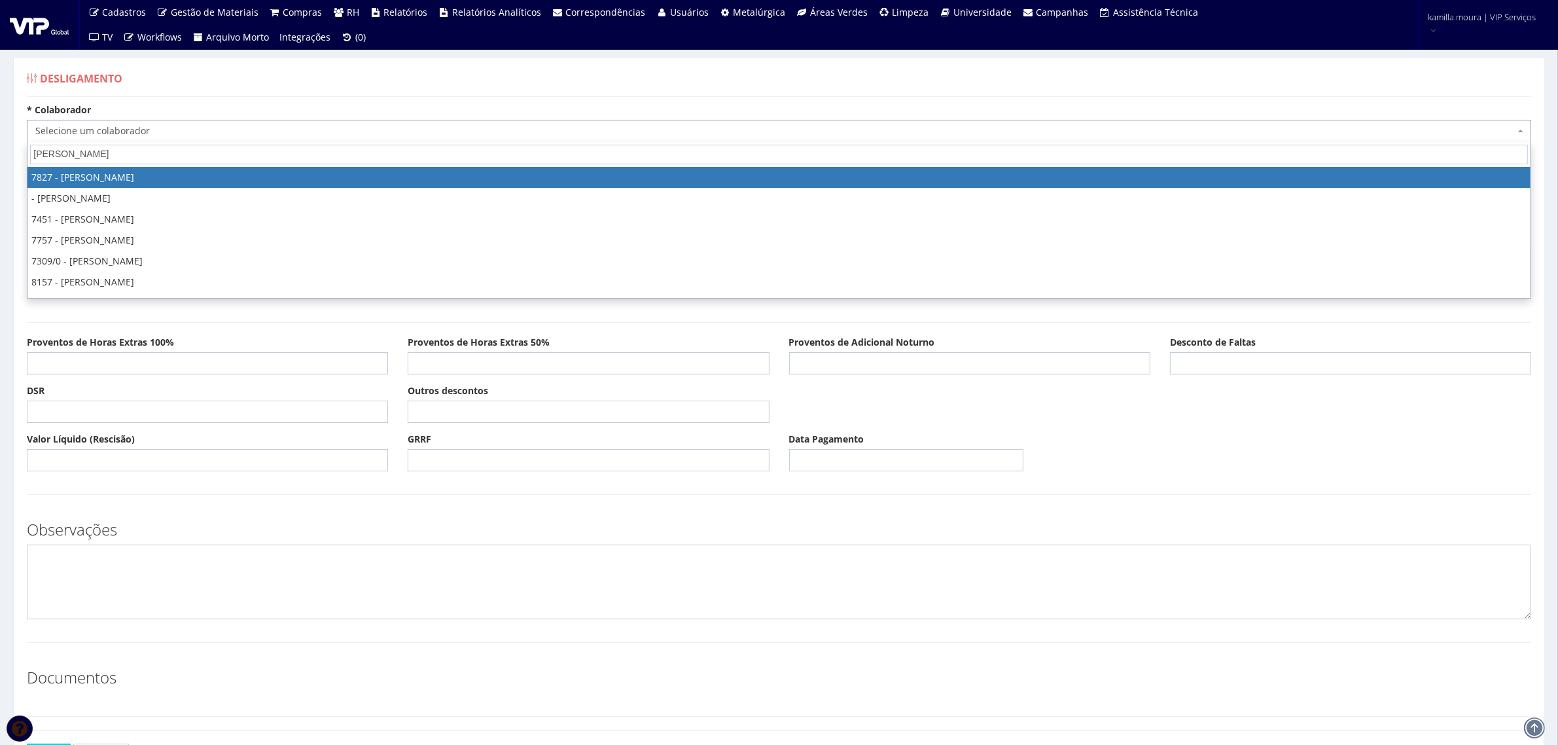
type input "[PERSON_NAME]"
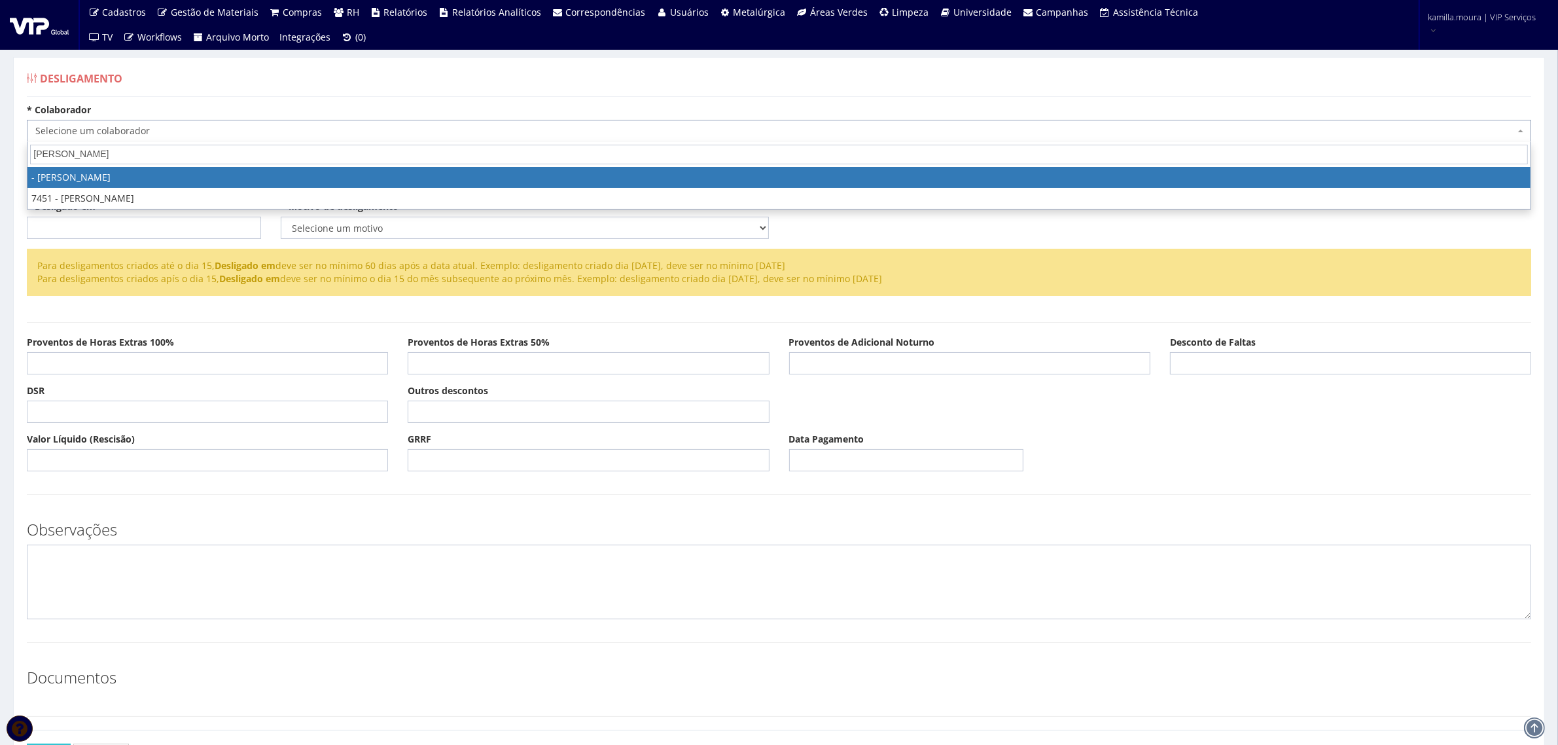
select select "2986"
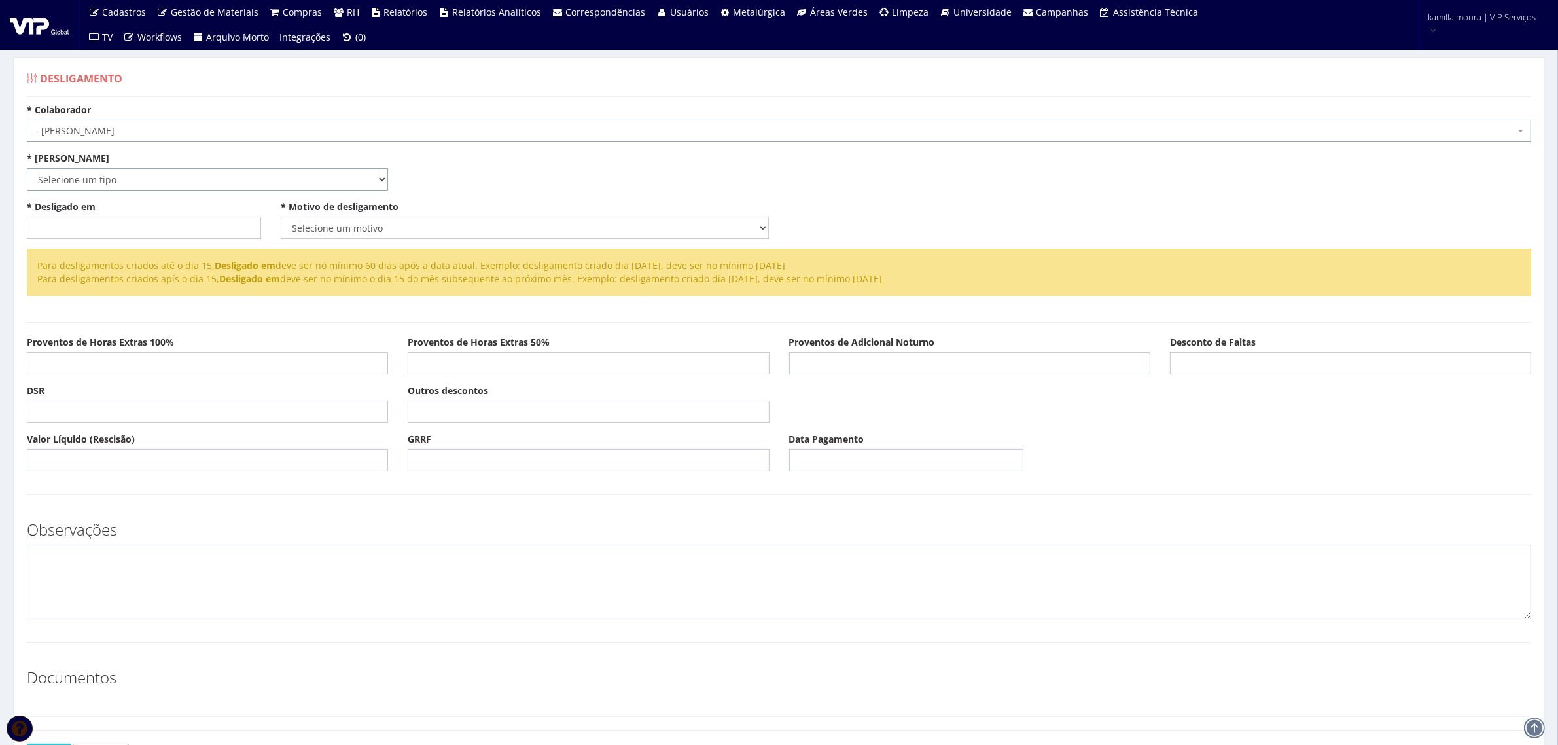
click at [196, 175] on select "Selecione um tipo Indenizado Trabalhando" at bounding box center [207, 179] width 361 height 22
select select "indenizado"
click at [27, 168] on select "Selecione um tipo Indenizado Trabalhando" at bounding box center [207, 179] width 361 height 22
click at [87, 218] on input "* Desligado em" at bounding box center [144, 228] width 234 height 22
type input "[DATE]"
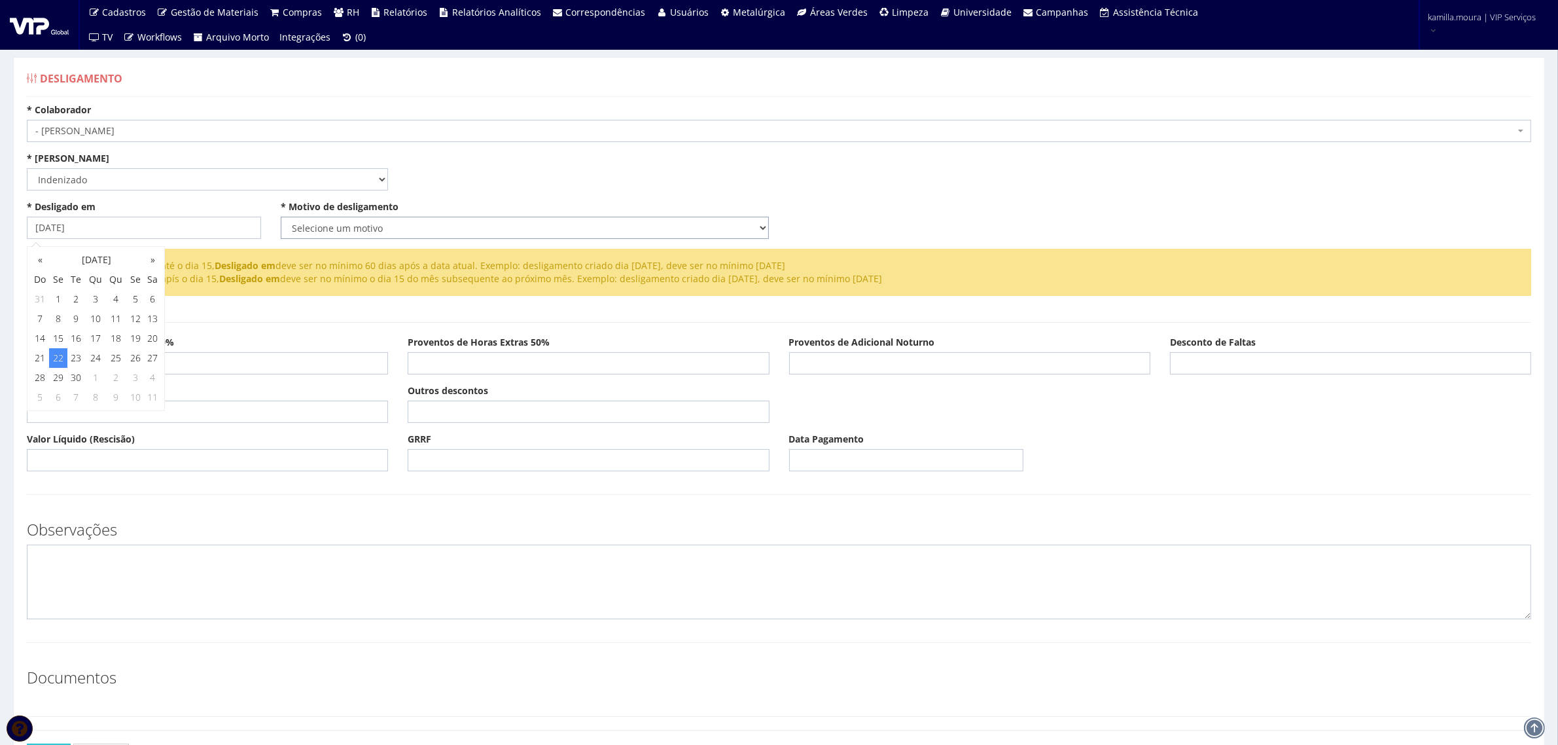
click at [345, 227] on select "Selecione um motivo Com Justa Causa Sem Justa Causa Pedido de Demissão Término …" at bounding box center [525, 228] width 488 height 22
select select "termino_contrato"
click at [281, 217] on select "Selecione um motivo Com Justa Causa Sem Justa Causa Pedido de Demissão Término …" at bounding box center [525, 228] width 488 height 22
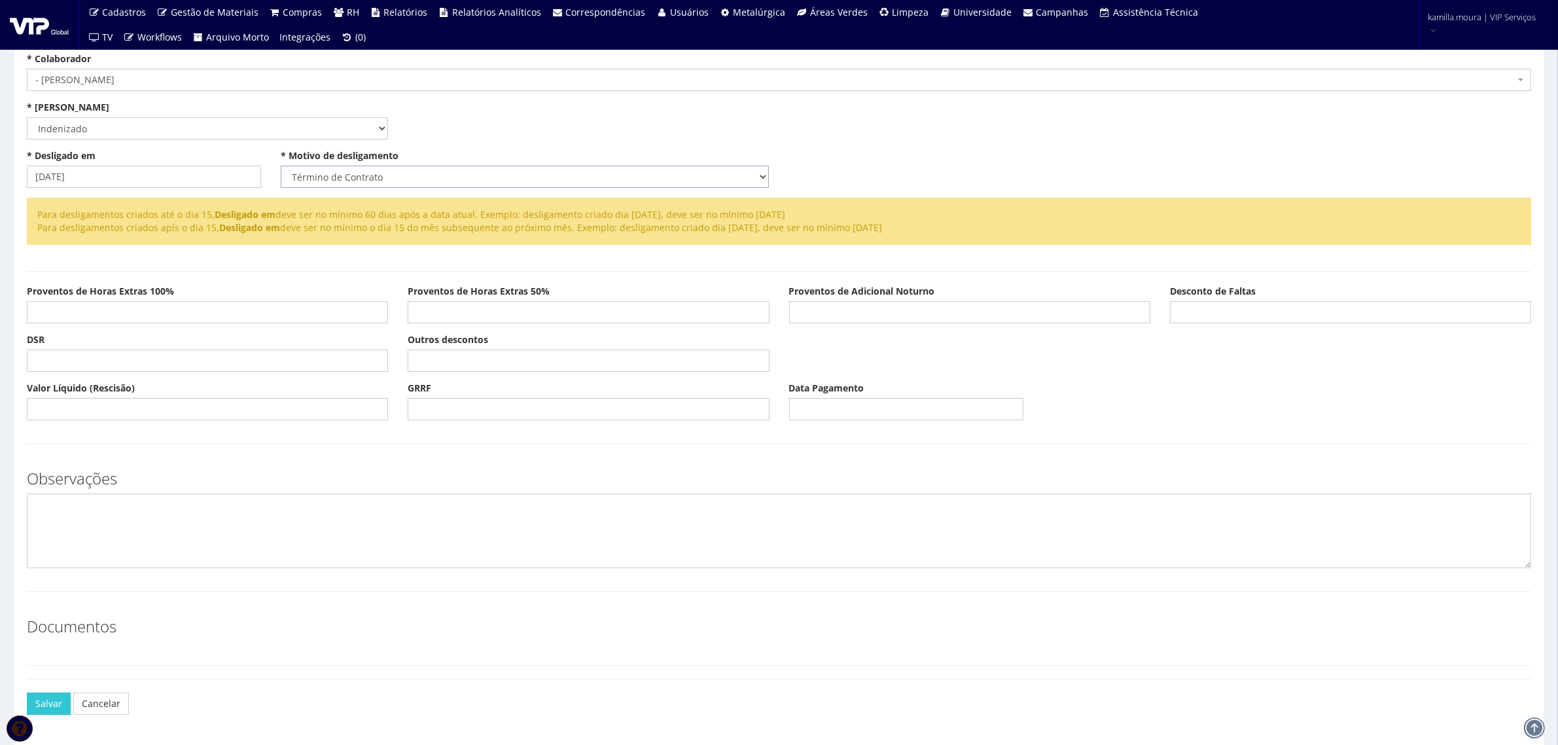
scroll to position [100, 0]
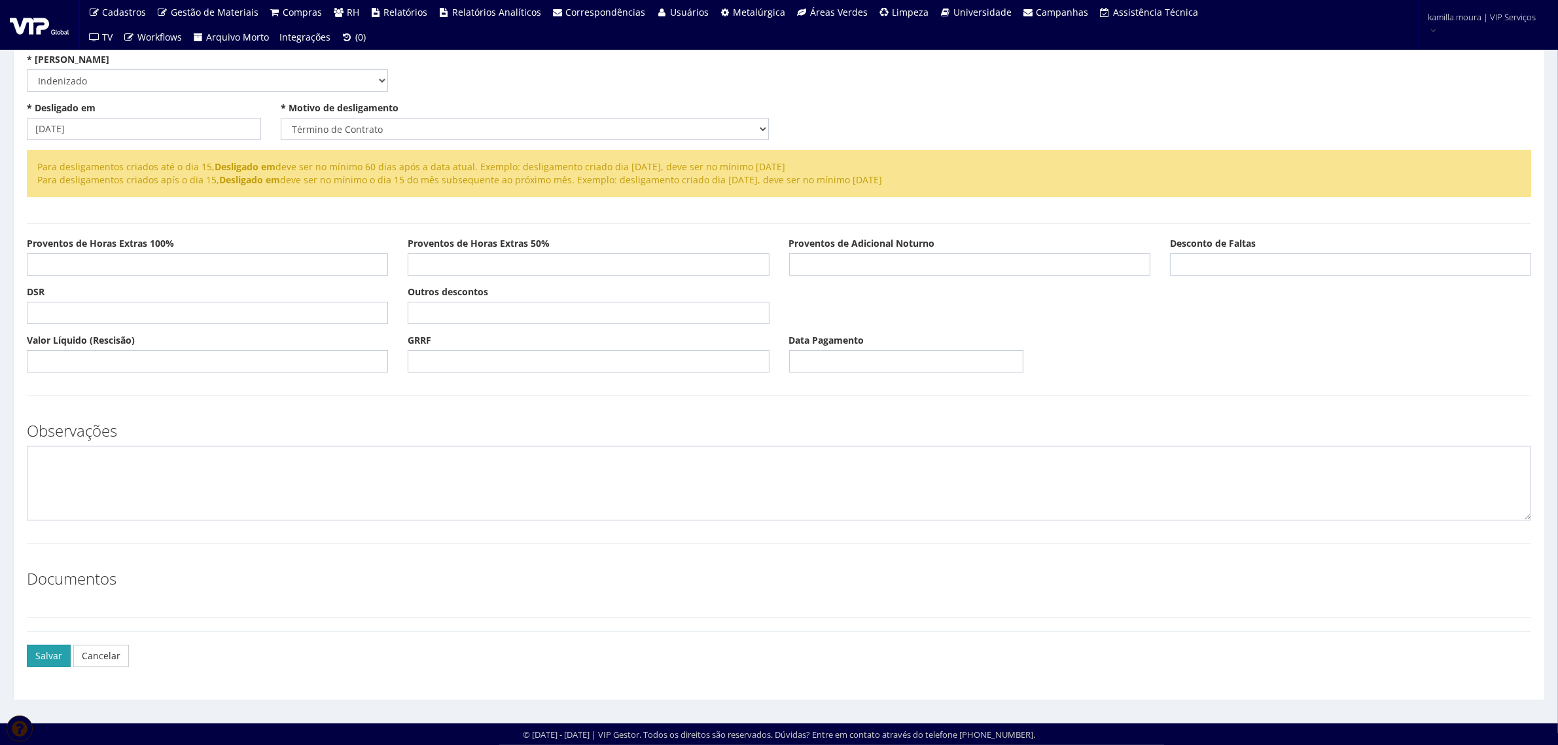
click at [33, 653] on button "Salvar" at bounding box center [49, 656] width 44 height 22
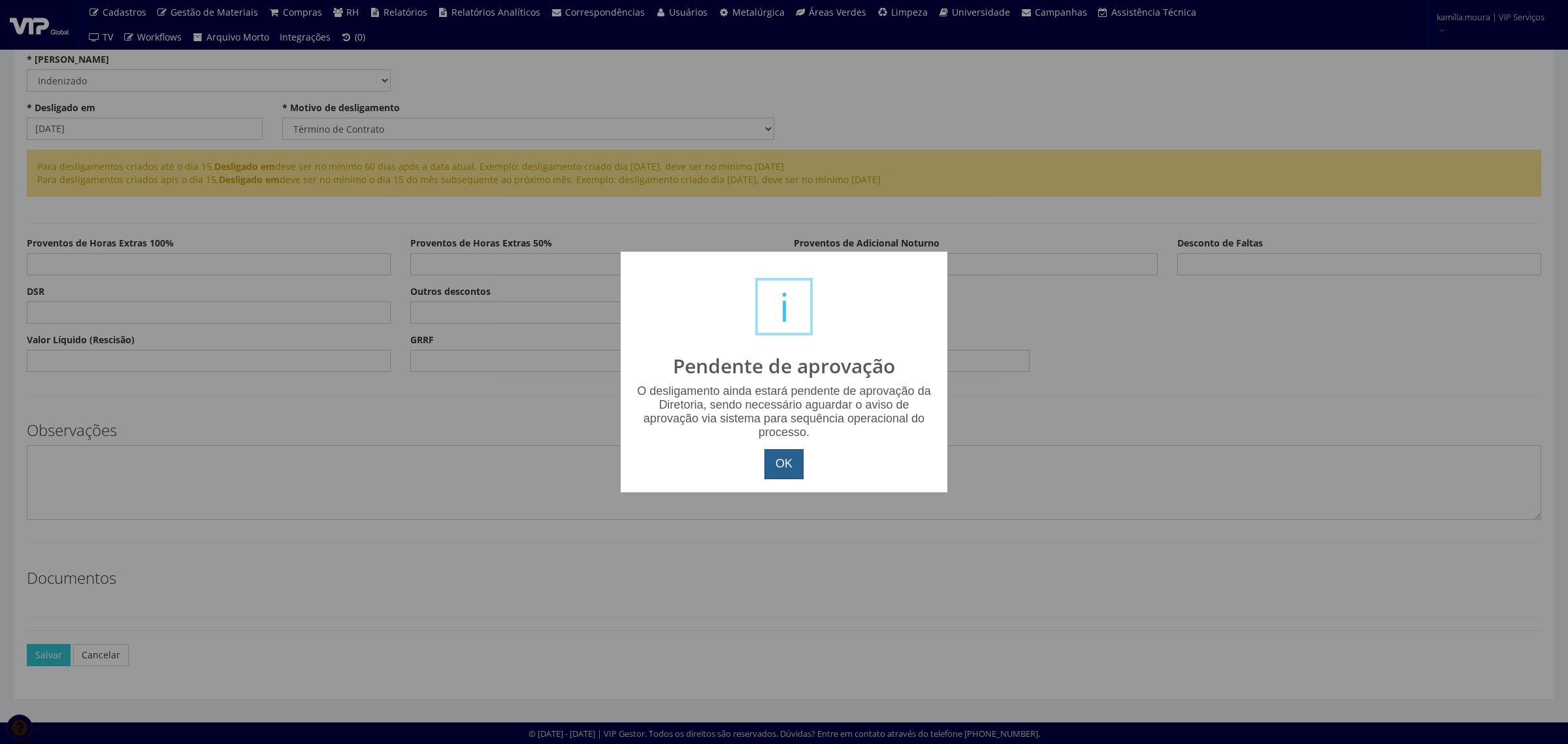
click at [771, 452] on button "OK" at bounding box center [784, 464] width 39 height 30
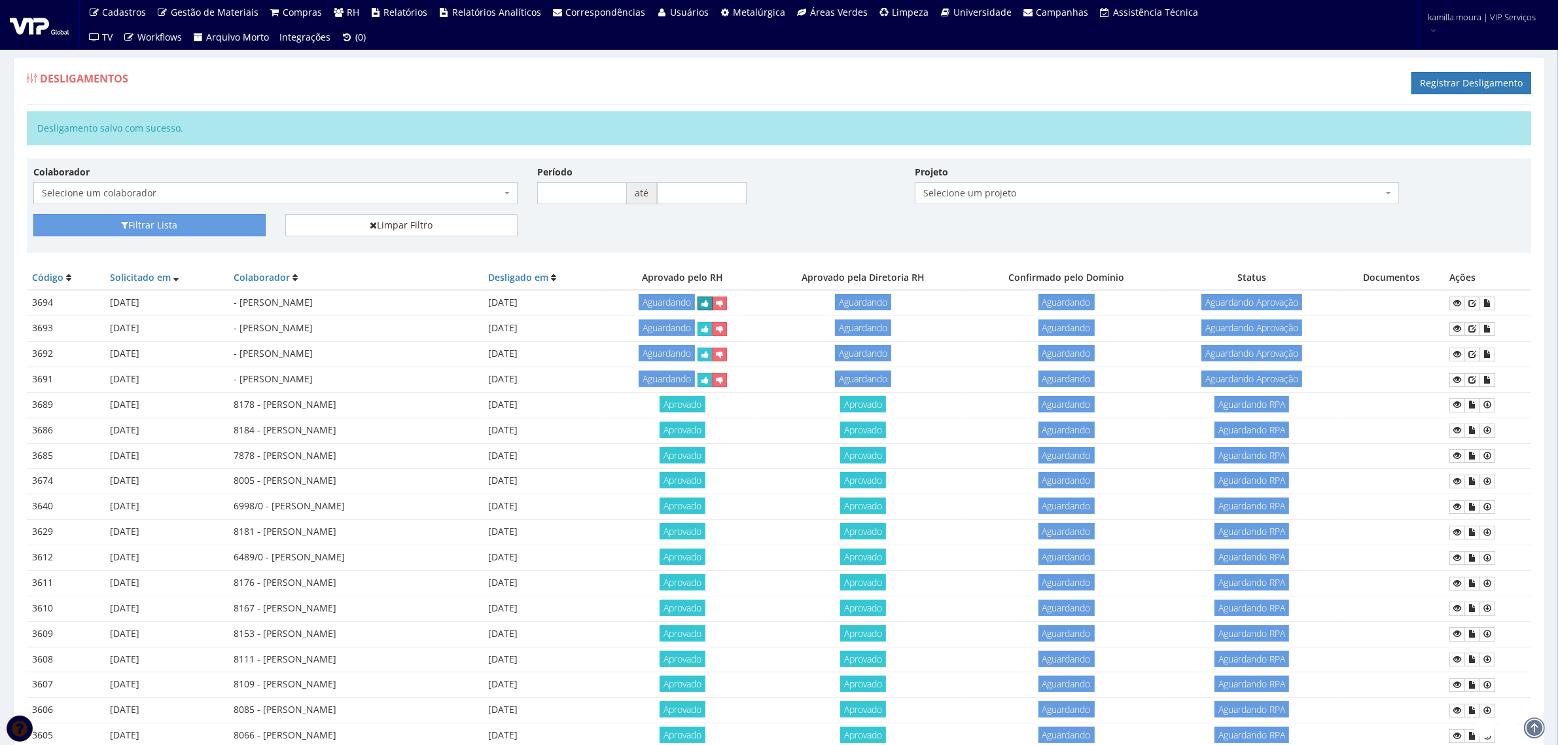
click at [709, 302] on icon "submit" at bounding box center [705, 303] width 7 height 9
click at [890, 304] on icon "submit" at bounding box center [885, 303] width 7 height 9
click at [737, 319] on td "Aguardando" at bounding box center [682, 329] width 153 height 26
drag, startPoint x: 740, startPoint y: 329, endPoint x: 848, endPoint y: 41, distance: 307.4
click at [709, 331] on icon "submit" at bounding box center [705, 329] width 7 height 9
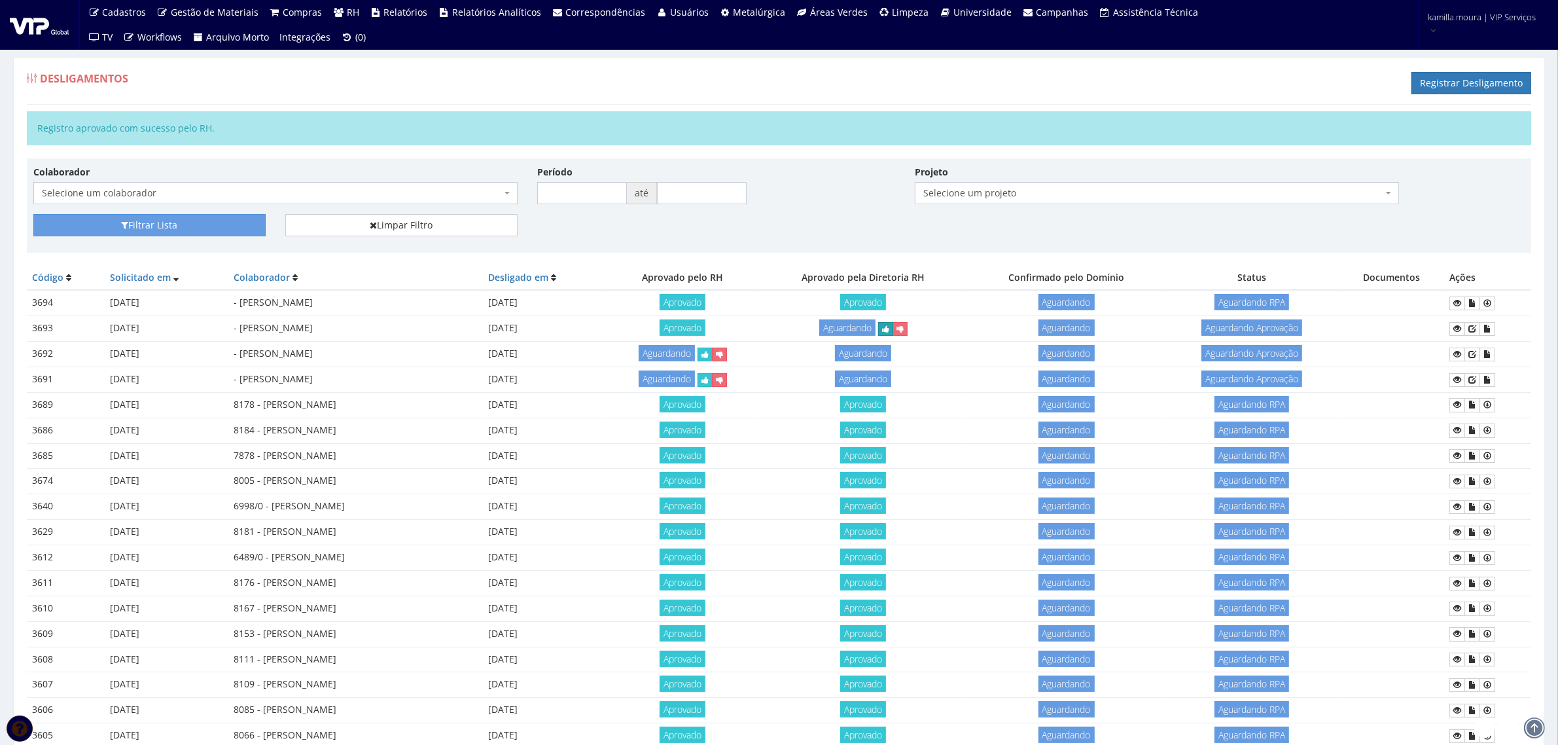
click at [893, 335] on button "submit" at bounding box center [885, 329] width 15 height 14
drag, startPoint x: 735, startPoint y: 357, endPoint x: 844, endPoint y: 59, distance: 317.2
click at [709, 357] on icon "submit" at bounding box center [705, 354] width 7 height 9
click at [890, 353] on icon "submit" at bounding box center [885, 354] width 7 height 9
click at [709, 383] on icon "submit" at bounding box center [705, 380] width 7 height 9
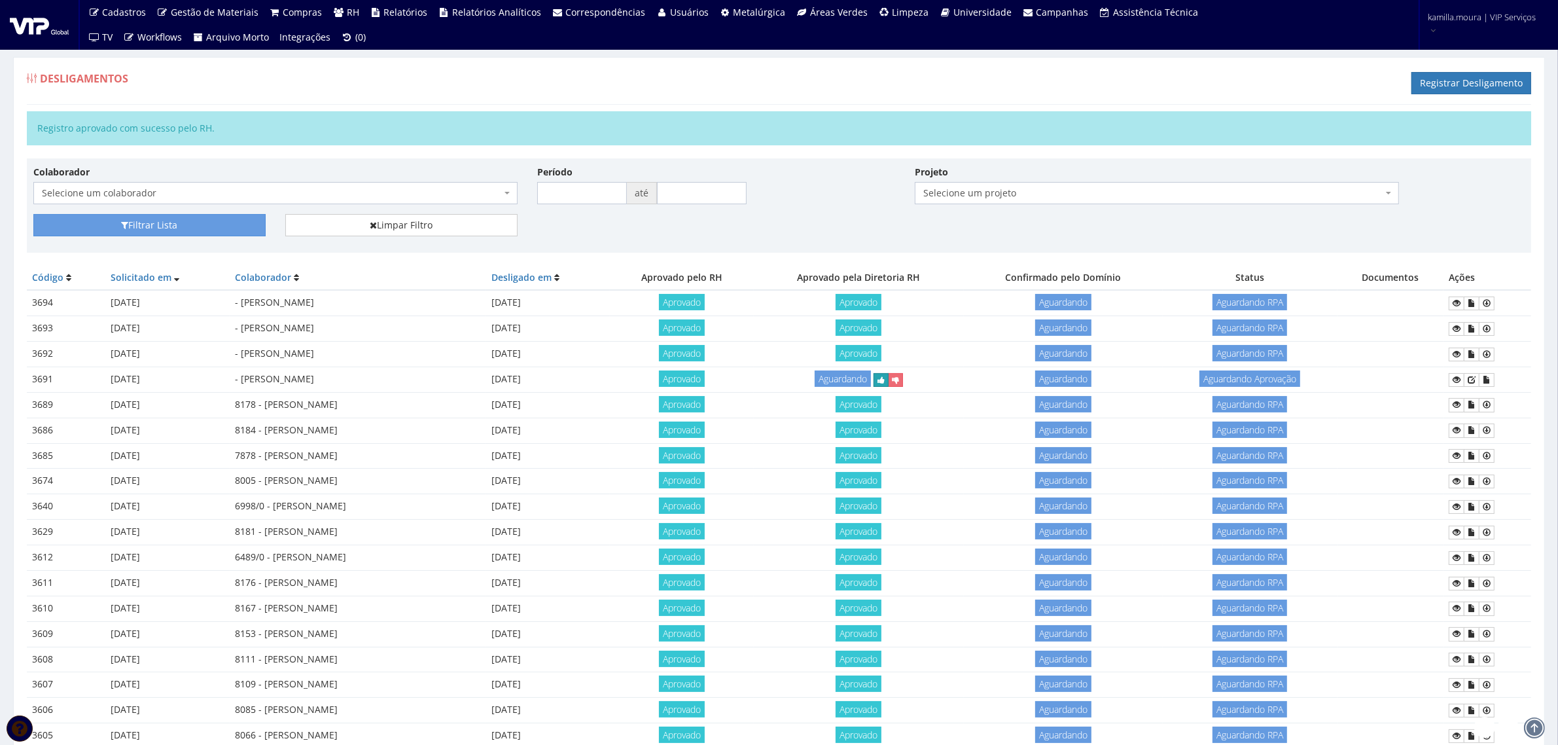
click at [885, 383] on icon "submit" at bounding box center [881, 380] width 7 height 9
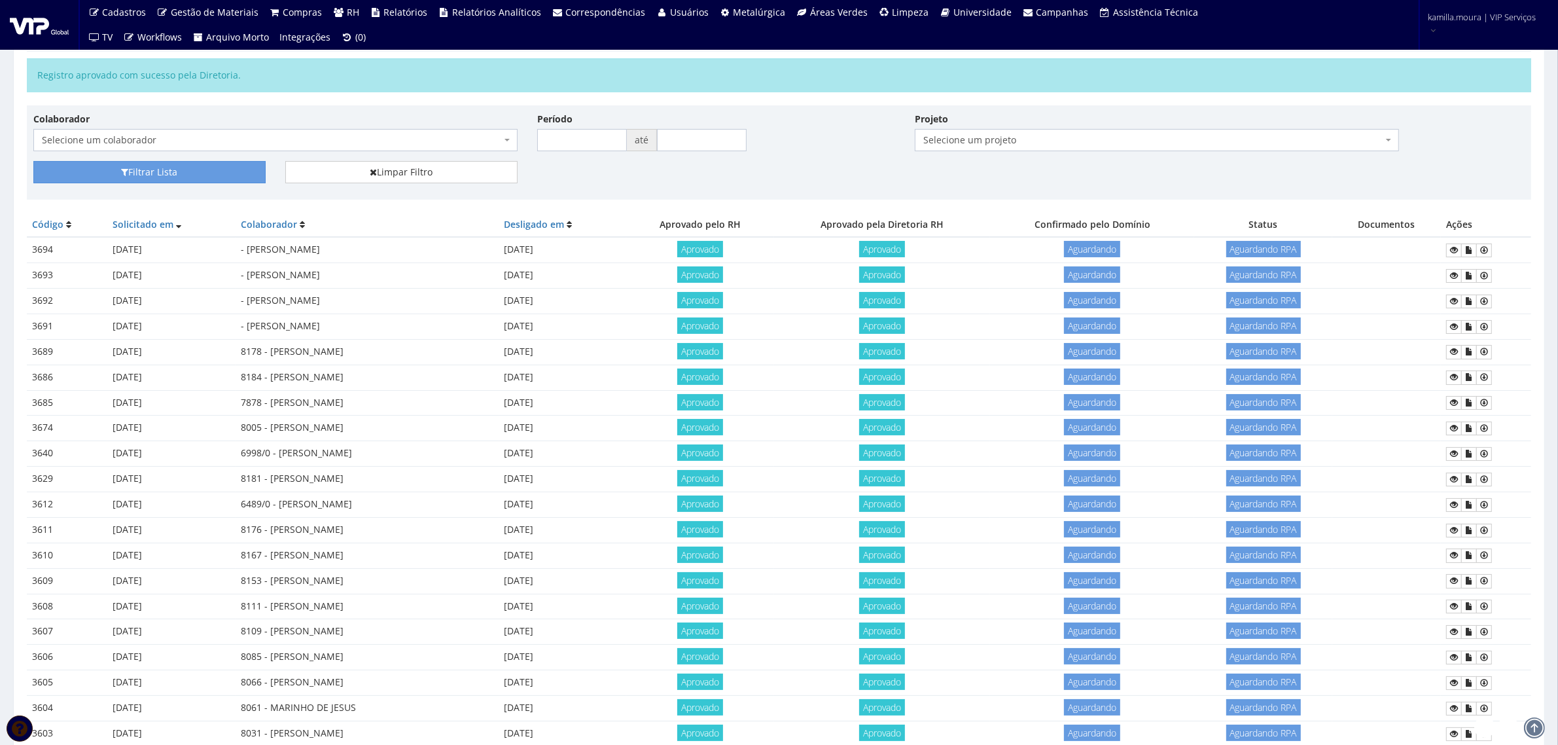
scroll to position [82, 0]
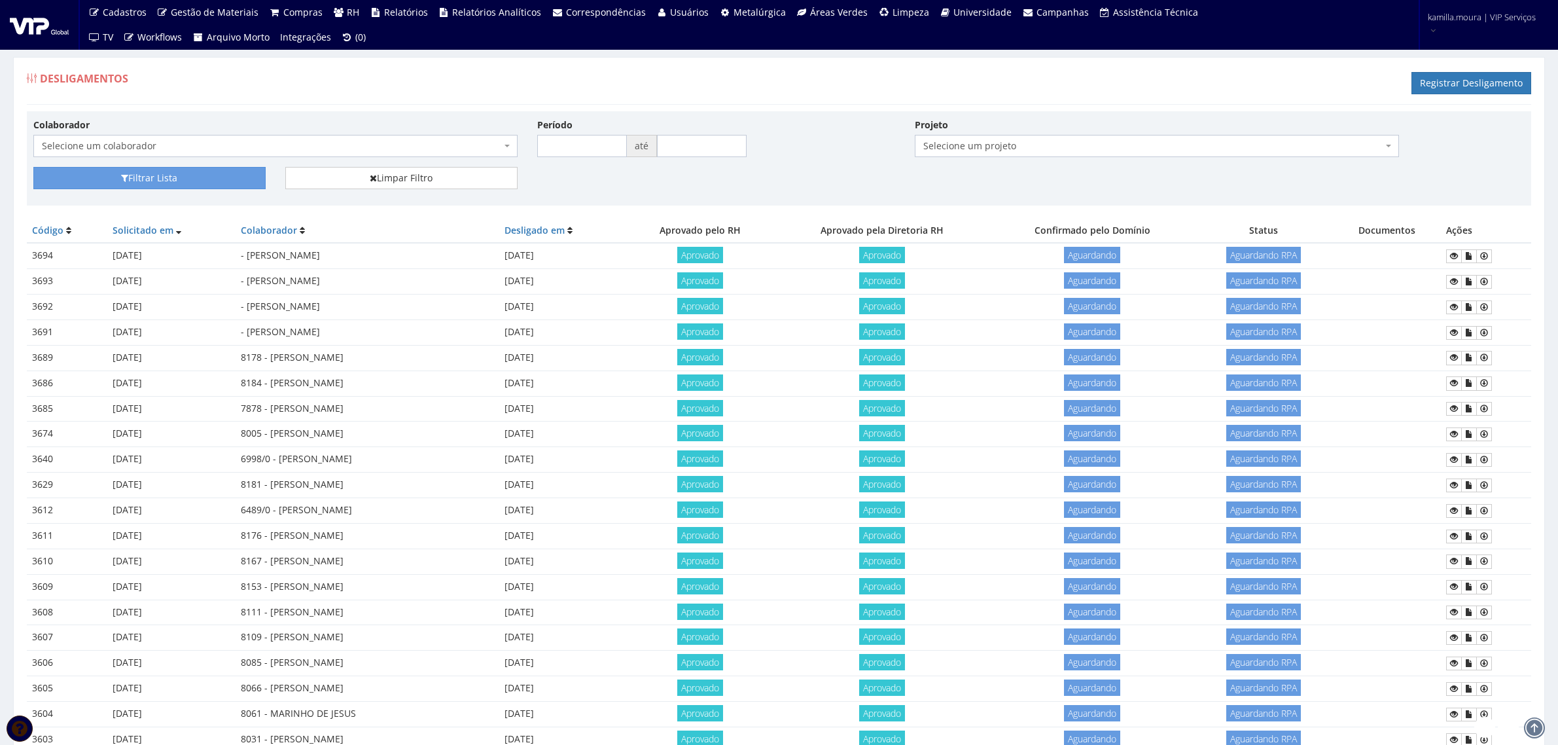
scroll to position [82, 0]
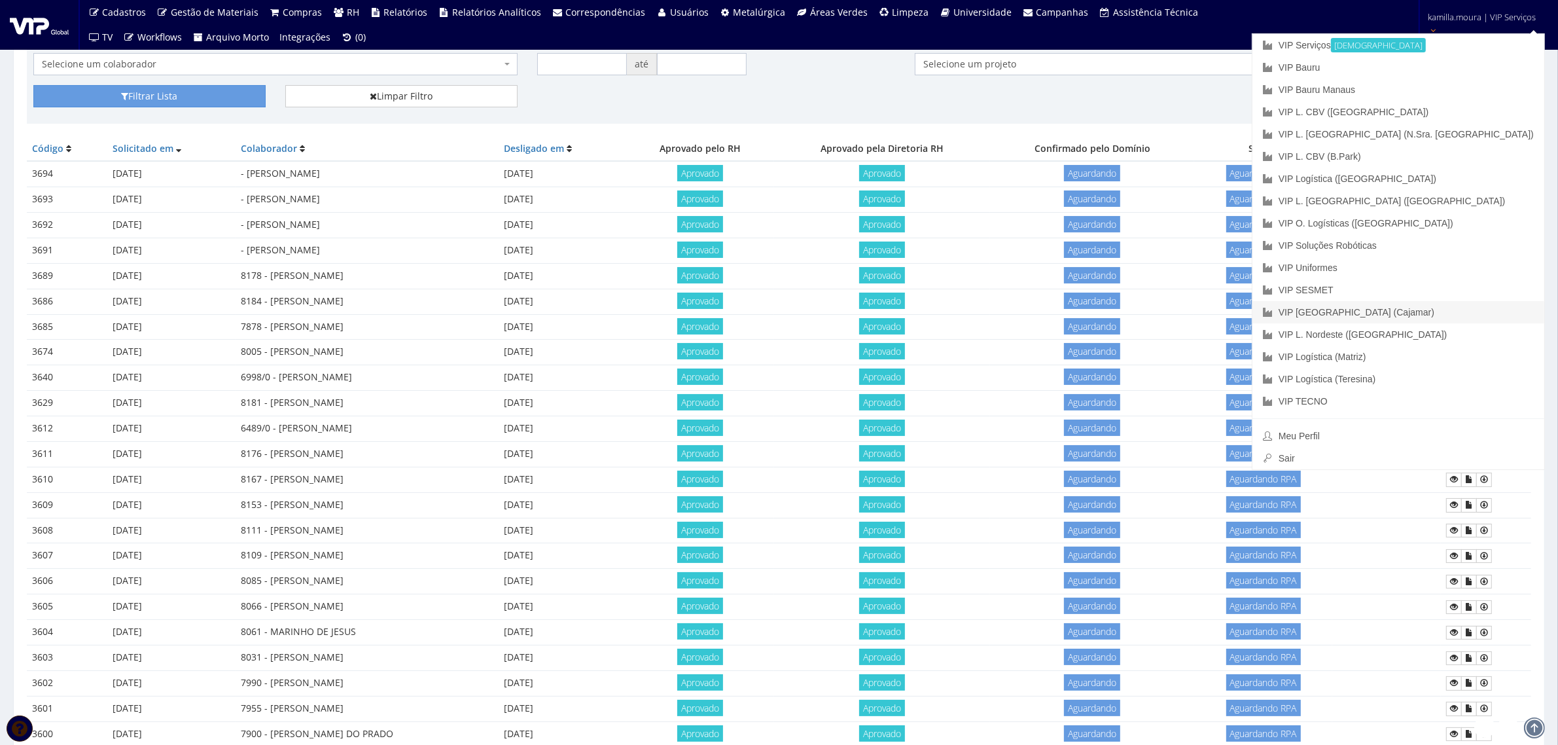
click at [1470, 308] on link "VIP [GEOGRAPHIC_DATA] (Cajamar)" at bounding box center [1399, 312] width 292 height 22
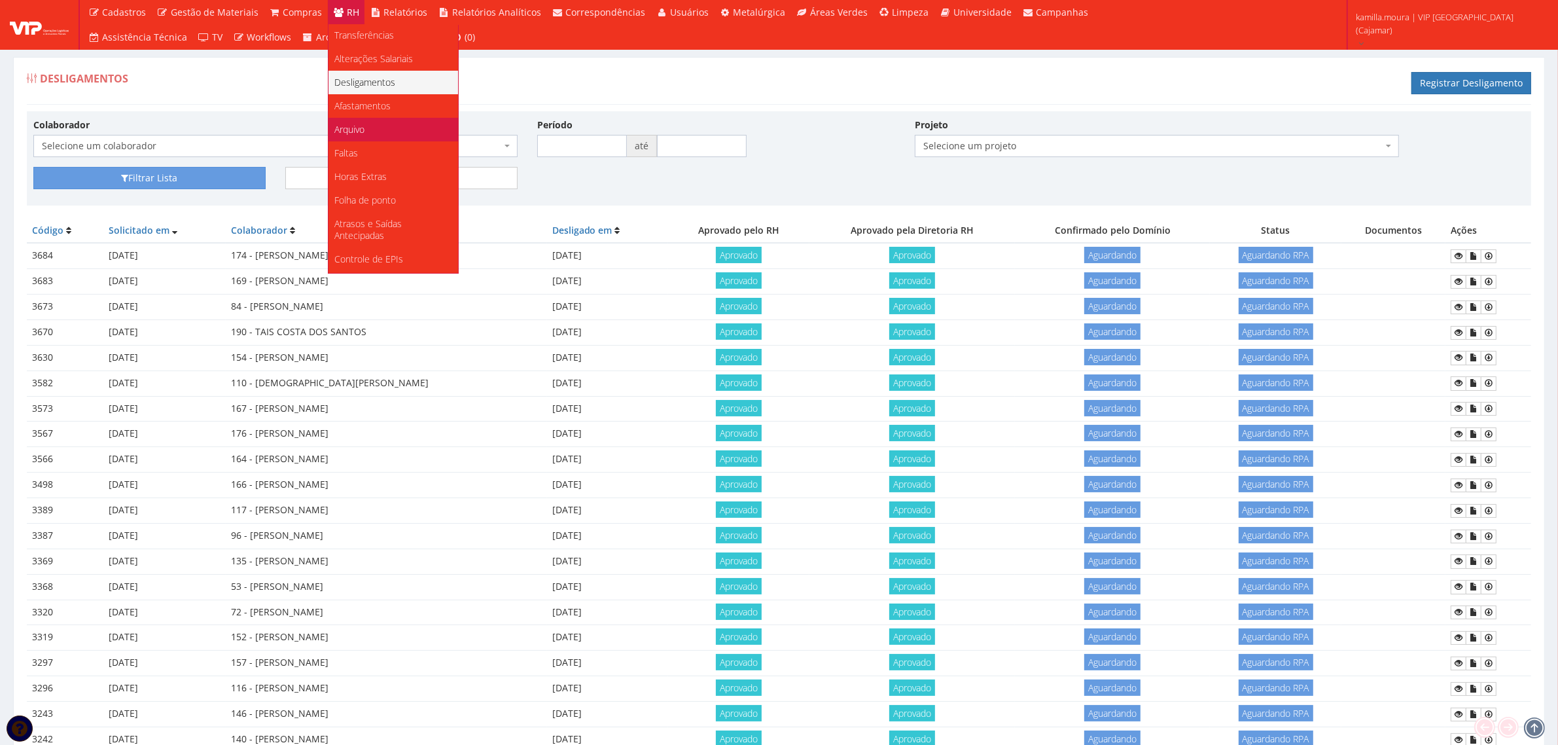
scroll to position [246, 0]
click at [376, 207] on span "Documentos" at bounding box center [361, 213] width 53 height 12
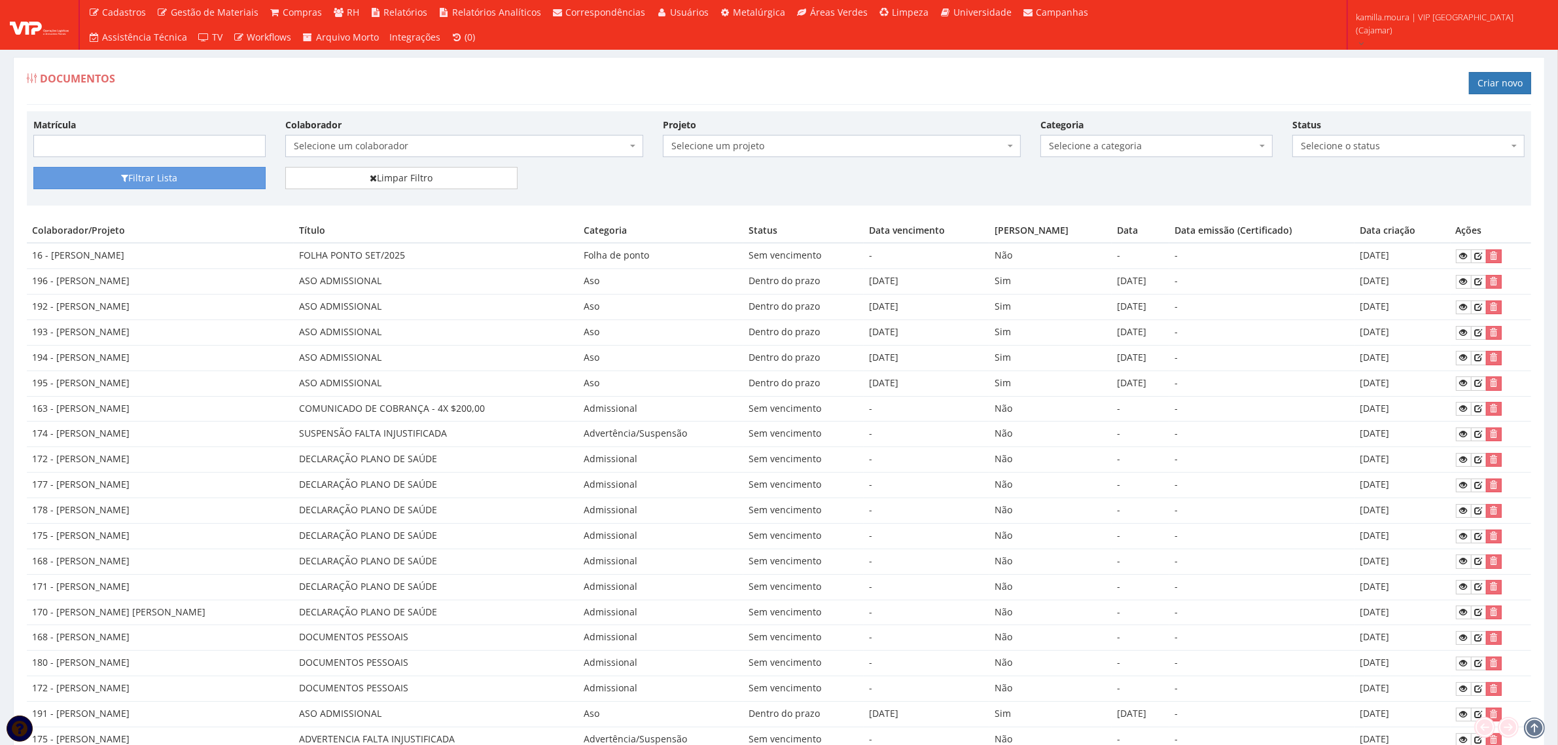
click at [719, 50] on div "Documentos Criar novo Matrícula [PERSON_NAME] um colaborador 95 - [PERSON_NAME]…" at bounding box center [779, 567] width 1552 height 1036
click at [1485, 79] on link "Criar novo" at bounding box center [1500, 83] width 62 height 22
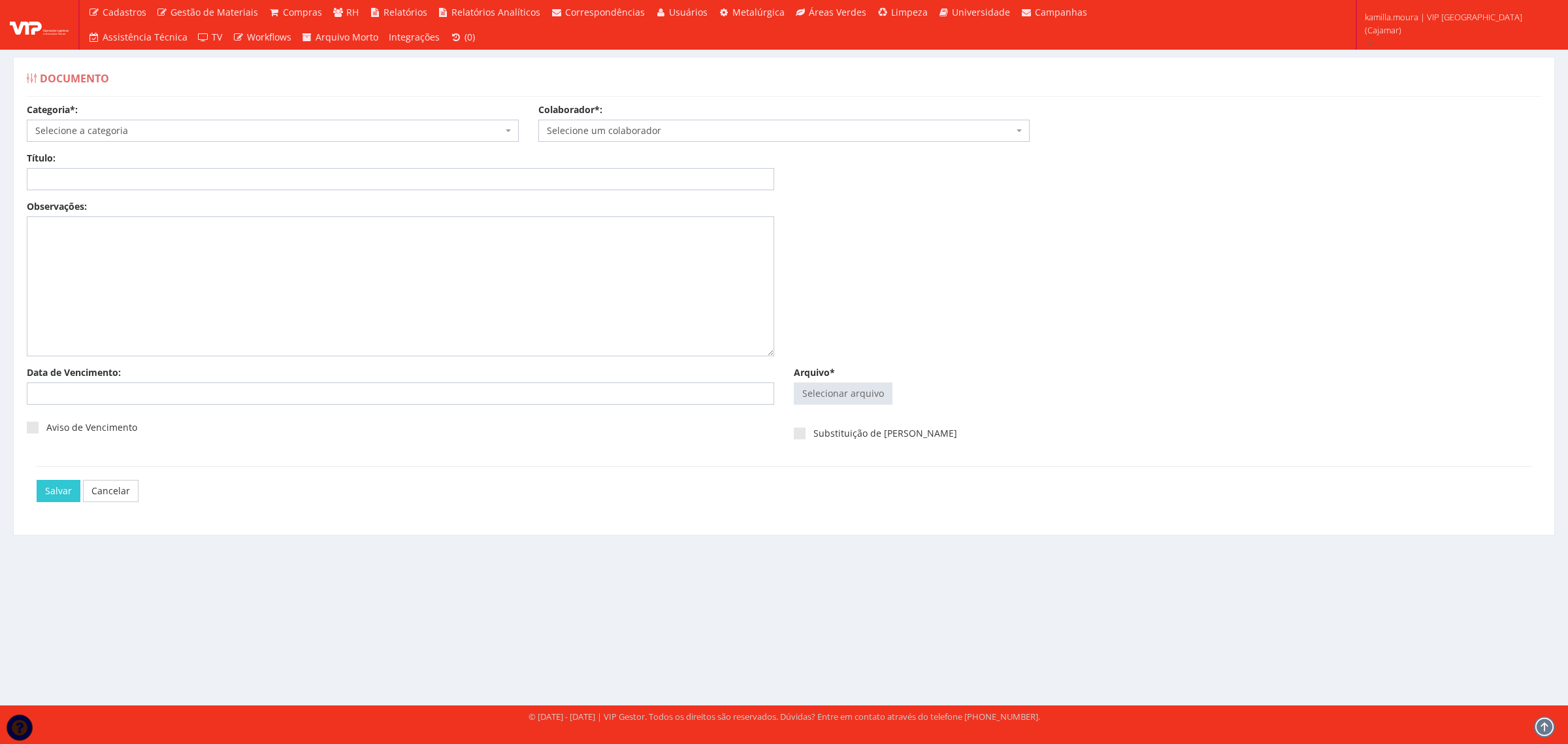
click at [502, 130] on span "Selecione a categoria" at bounding box center [272, 131] width 492 height 22
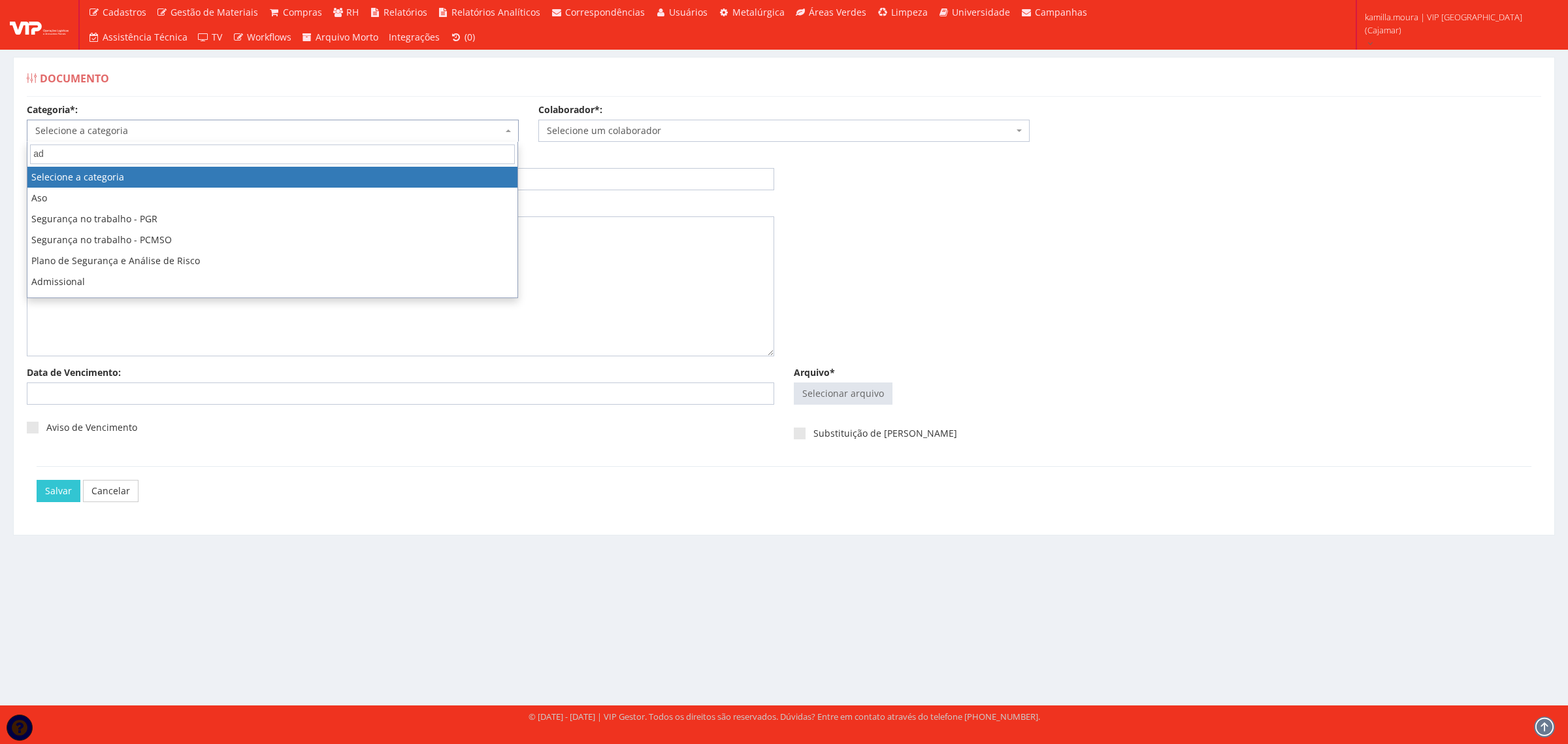
type input "adv"
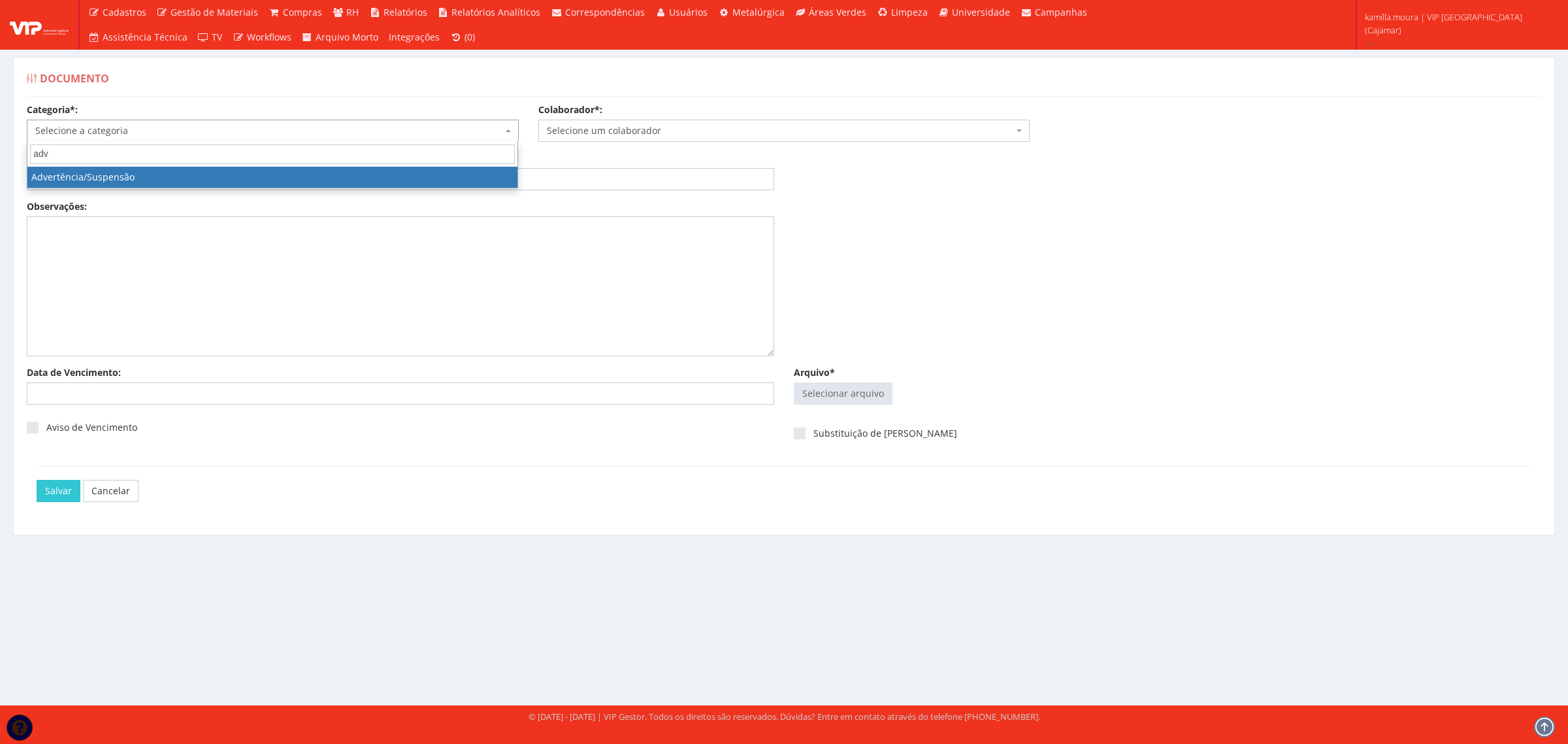
select select "advertencia_suspensao"
click at [557, 130] on span "Selecione um colaborador" at bounding box center [781, 130] width 467 height 13
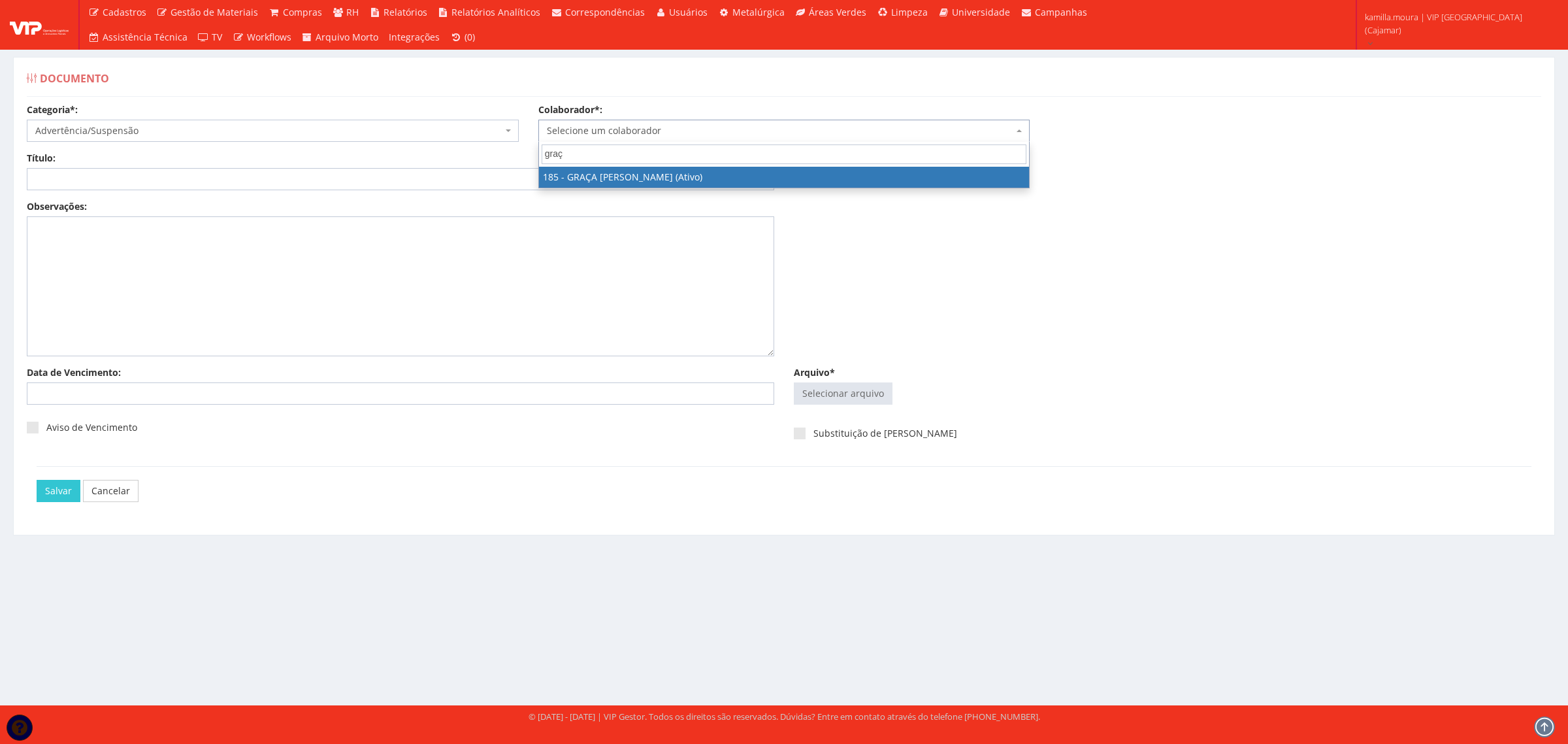
type input "graça"
select select "4083"
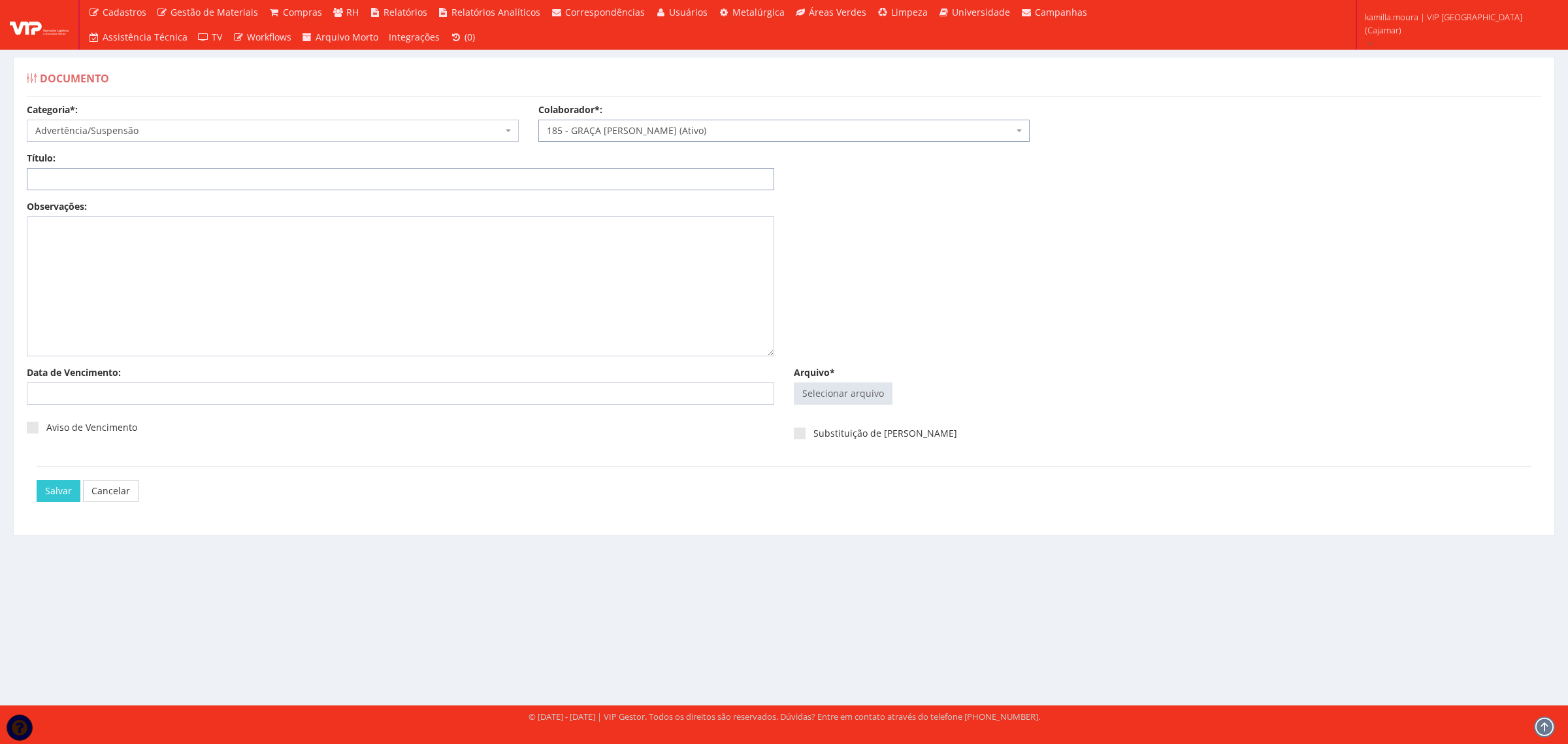
click at [505, 175] on input "Título:" at bounding box center [400, 179] width 748 height 22
type input "ADVERTENCIA FALTA INJUSTIFICADA"
click at [844, 393] on input "Arquivo*" at bounding box center [843, 393] width 98 height 21
type input "C:\fakepath\MD Leticia.pdf"
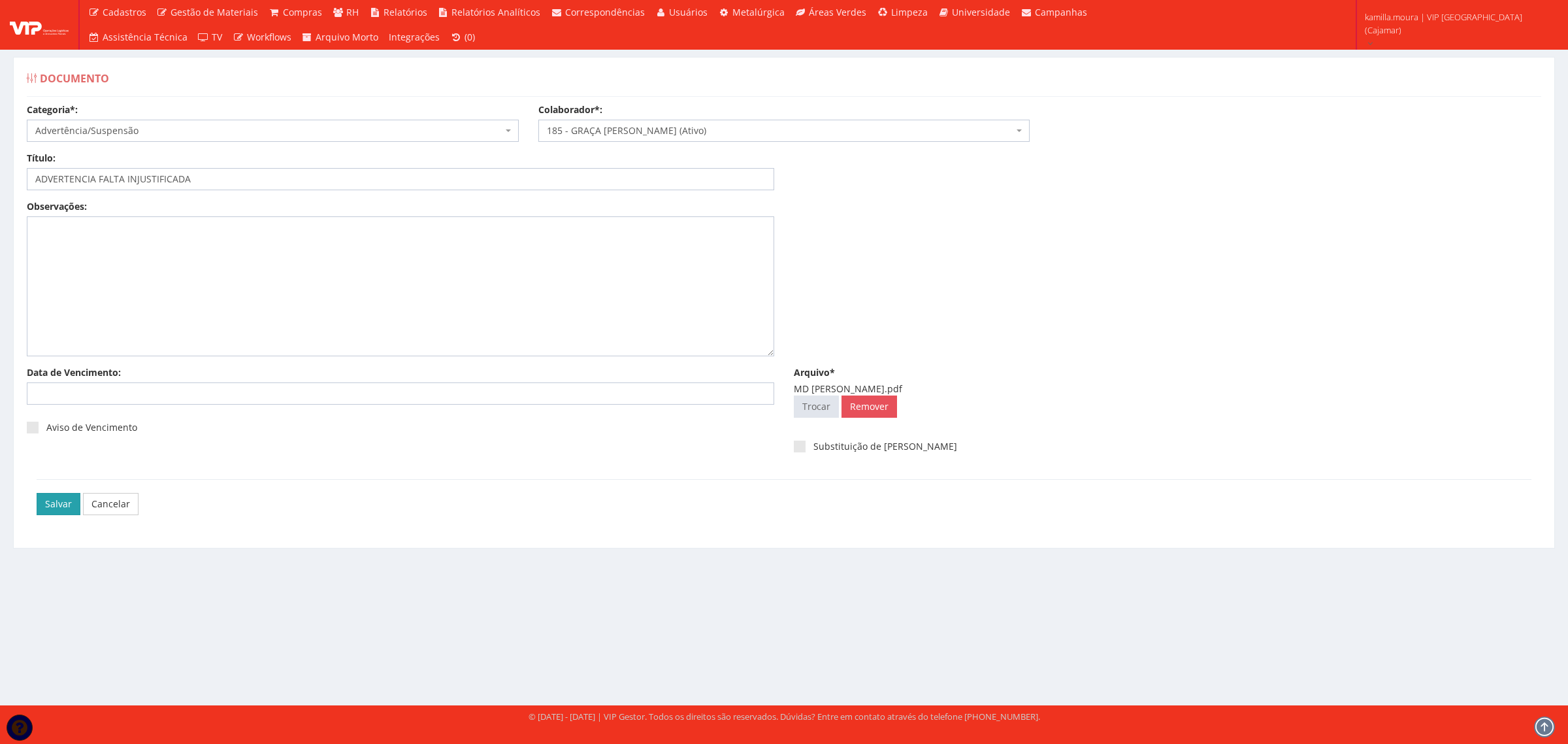
click at [44, 505] on input "Salvar" at bounding box center [59, 504] width 44 height 22
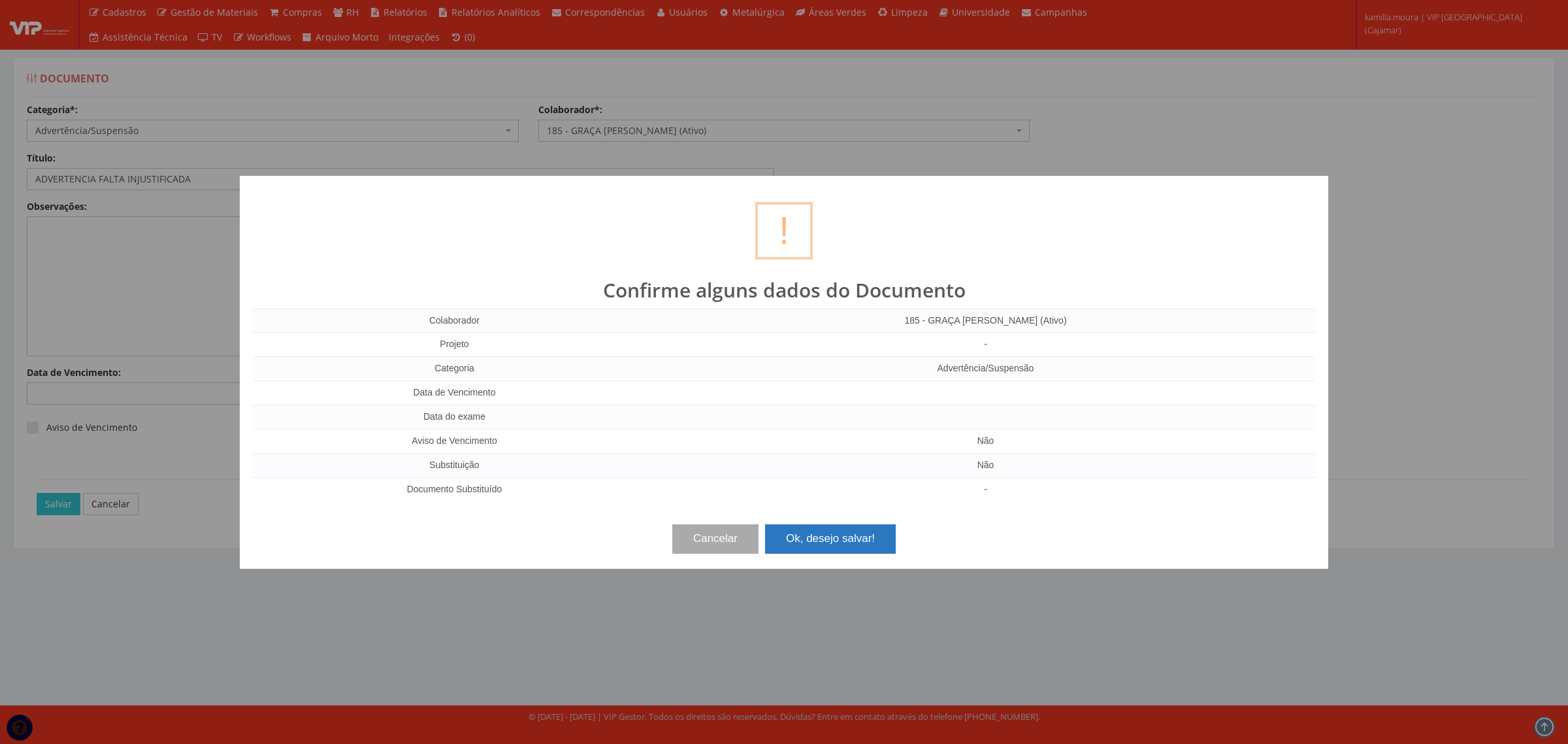
click at [828, 540] on button "Ok, desejo salvar!" at bounding box center [829, 538] width 131 height 29
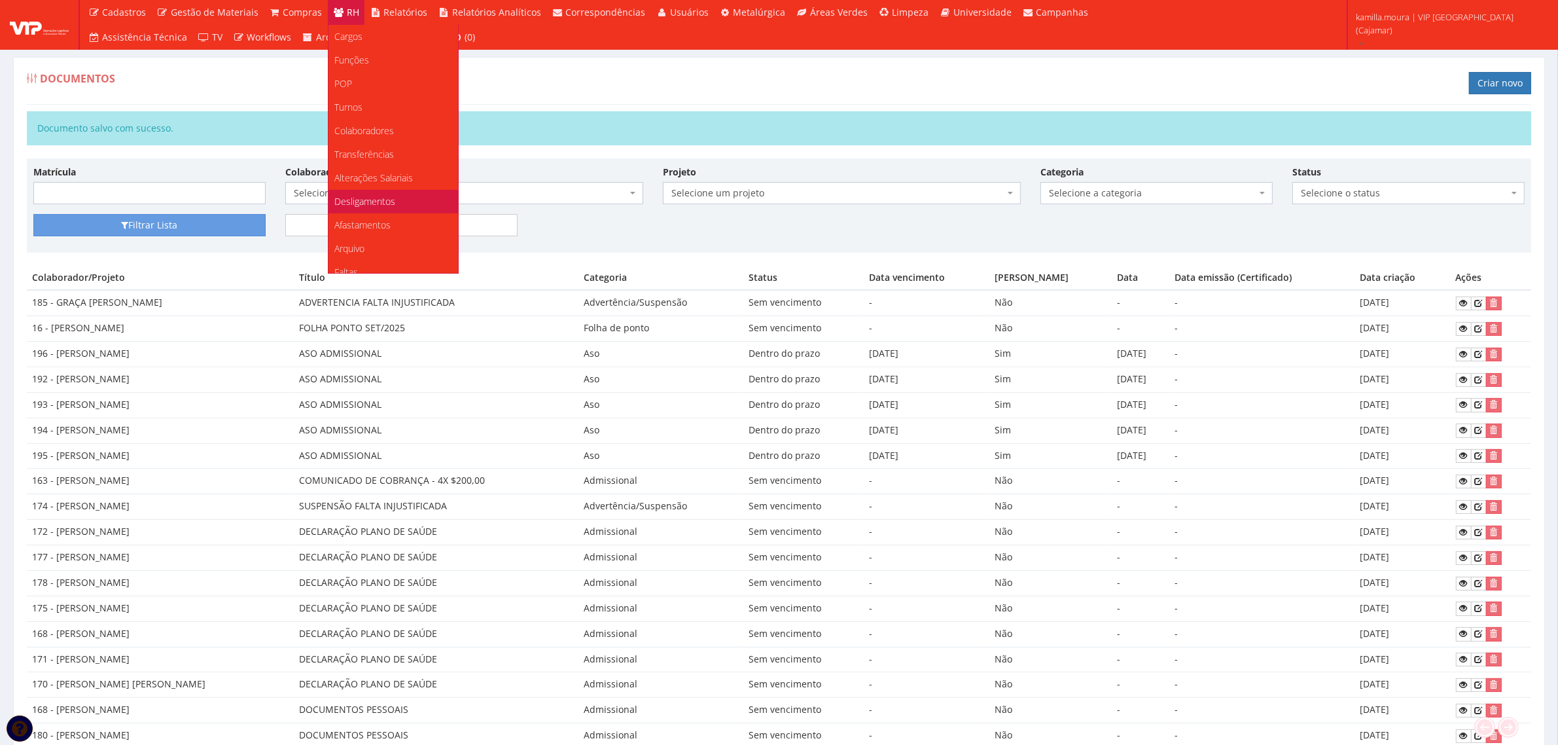
click at [368, 206] on span "Desligamentos" at bounding box center [365, 201] width 61 height 12
